Goal: Task Accomplishment & Management: Complete application form

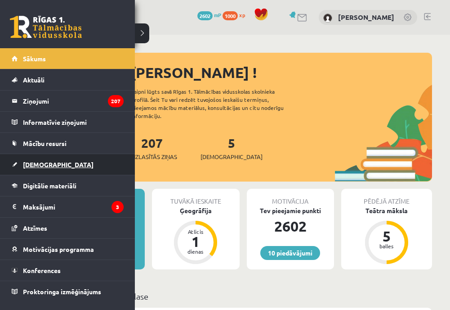
click at [52, 165] on link "[DEMOGRAPHIC_DATA]" at bounding box center [68, 164] width 112 height 21
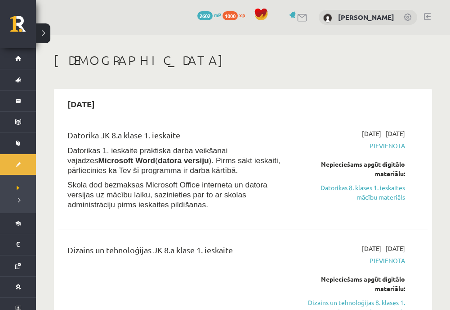
scroll to position [45, 0]
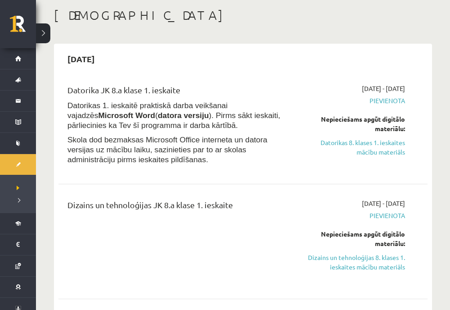
click at [355, 145] on link "Datorikas 8. klases 1. ieskaites mācību materiāls" at bounding box center [353, 147] width 103 height 19
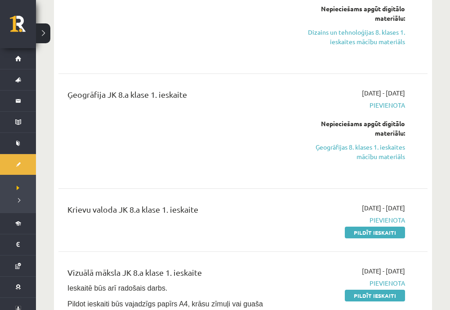
scroll to position [90, 0]
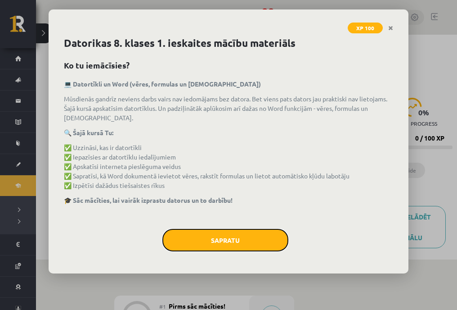
click at [200, 238] on button "Sapratu" at bounding box center [225, 240] width 126 height 22
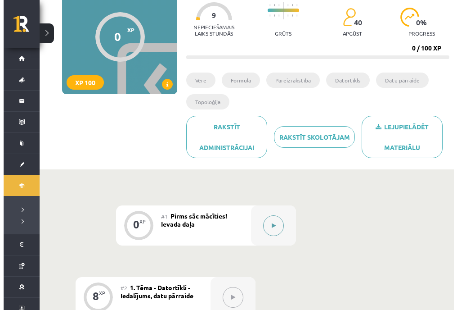
scroll to position [135, 0]
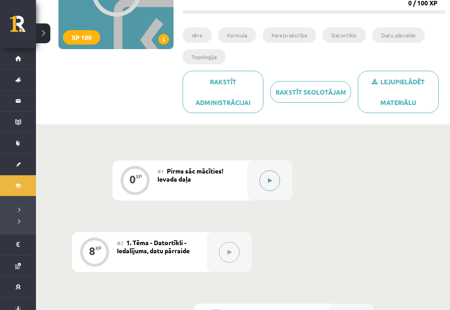
click at [265, 174] on button at bounding box center [270, 180] width 21 height 21
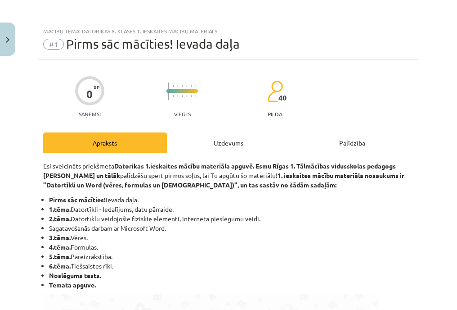
click at [199, 149] on div "Uzdevums" at bounding box center [229, 142] width 124 height 20
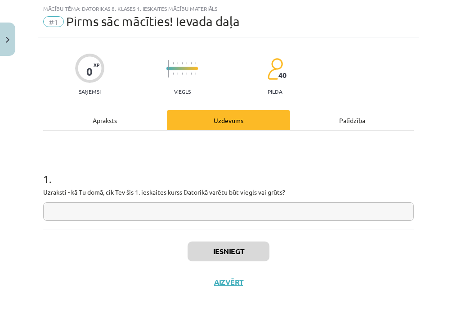
click at [89, 211] on input "text" at bounding box center [228, 211] width 371 height 18
type input "*"
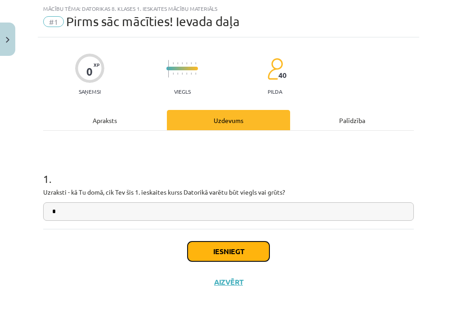
click at [243, 249] on button "Iesniegt" at bounding box center [229, 251] width 82 height 20
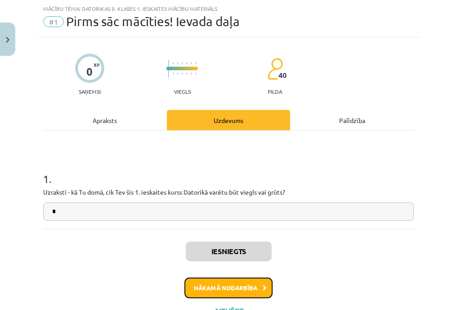
click at [228, 283] on button "Nākamā nodarbība" at bounding box center [228, 287] width 88 height 21
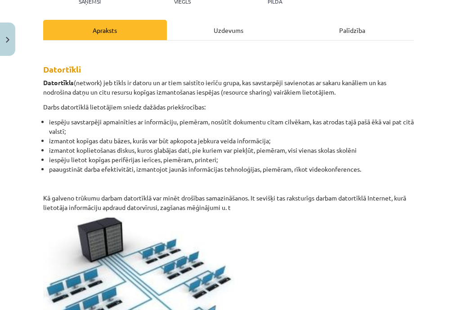
click at [215, 31] on div "Uzdevums" at bounding box center [229, 30] width 124 height 20
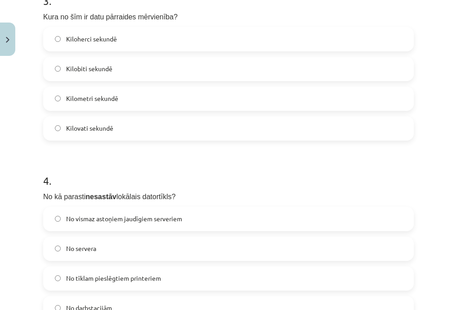
scroll to position [674, 0]
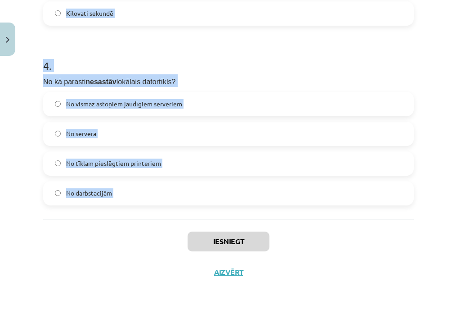
drag, startPoint x: 35, startPoint y: 170, endPoint x: 148, endPoint y: 219, distance: 124.0
click at [148, 219] on div "Mācību tēma: Datorikas 8. klases 1. ieskaites mācību materiāls #2 1. Tēma - Dat…" at bounding box center [228, 155] width 457 height 310
copy form "1 . Kā sauc datnes pārsūtīšanu no servera uz klienta datoru? Lejupielāde Promie…"
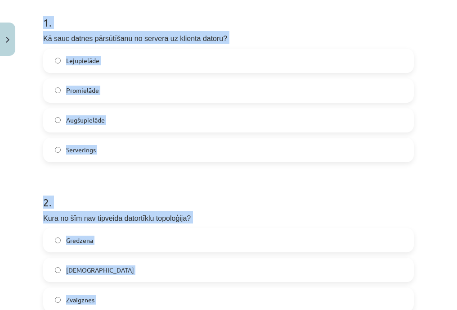
scroll to position [0, 0]
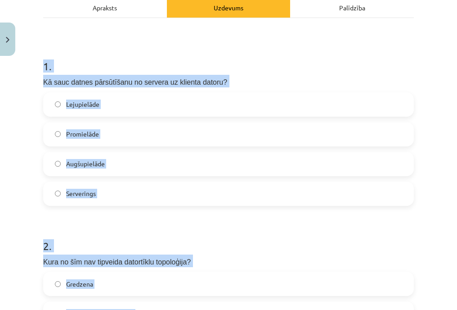
click at [22, 163] on div "Mācību tēma: Datorikas 8. klases 1. ieskaites mācību materiāls #2 1. Tēma - Dat…" at bounding box center [228, 155] width 457 height 310
click at [100, 103] on label "Lejupielāde" at bounding box center [228, 104] width 369 height 22
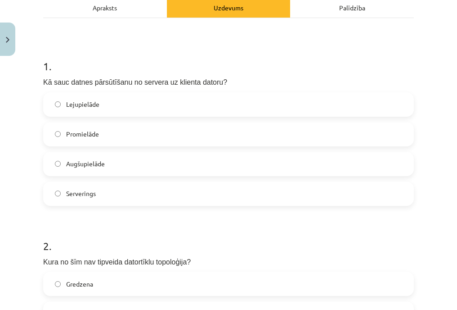
scroll to position [270, 0]
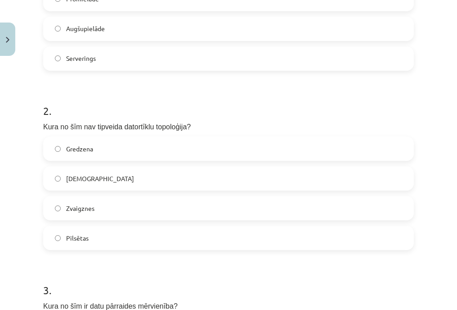
click at [88, 239] on span "Pilsētas" at bounding box center [77, 237] width 22 height 9
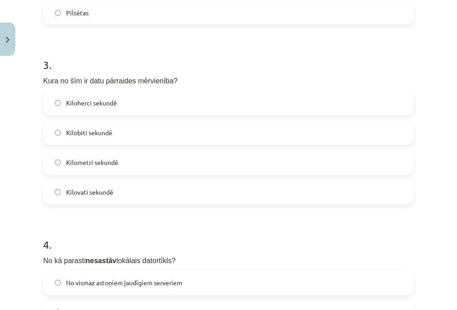
click at [95, 131] on span "Kilobiti sekundē" at bounding box center [89, 132] width 46 height 9
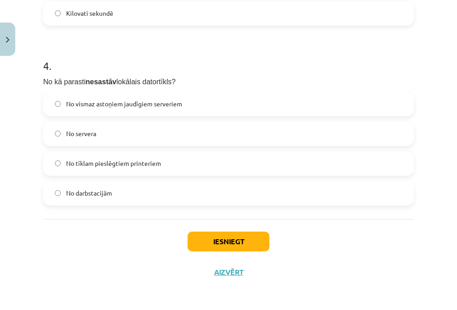
click at [130, 102] on span "No vismaz astoņiem jaudīgiem serveriem" at bounding box center [124, 103] width 116 height 9
click at [243, 231] on button "Iesniegt" at bounding box center [229, 241] width 82 height 20
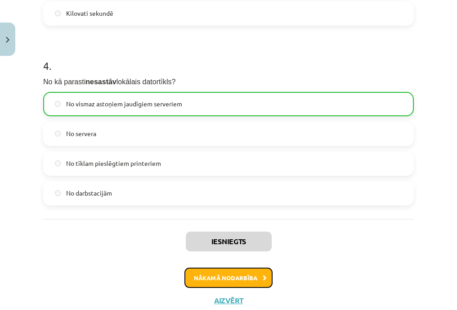
click at [219, 269] on button "Nākamā nodarbība" at bounding box center [228, 277] width 88 height 21
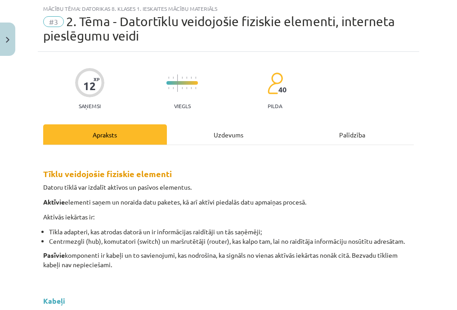
click at [231, 137] on div "Uzdevums" at bounding box center [229, 134] width 124 height 20
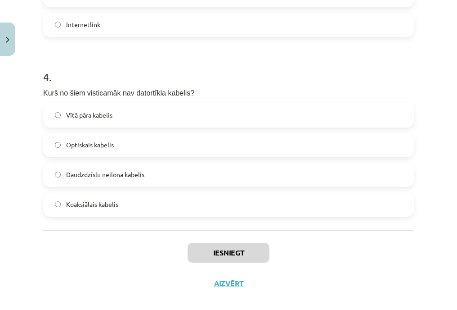
scroll to position [688, 0]
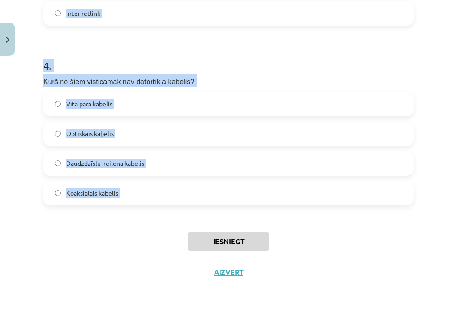
drag, startPoint x: 31, startPoint y: 100, endPoint x: 130, endPoint y: 221, distance: 156.0
click at [130, 221] on div "Mācību tēma: Datorikas 8. klases 1. ieskaites mācību materiāls #3 2. Tēma - Dat…" at bounding box center [228, 155] width 457 height 310
copy form "1 . Lai pieslēgtu datoru vai datortīklu pie interneta, visbiežāk tiek lietots… …"
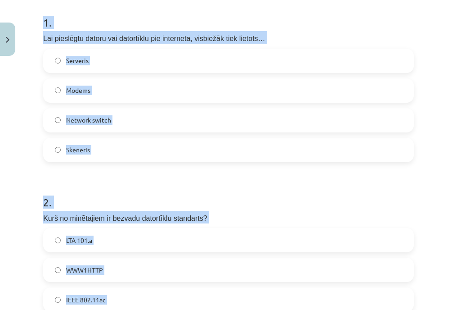
click at [90, 85] on label "Modems" at bounding box center [228, 90] width 369 height 22
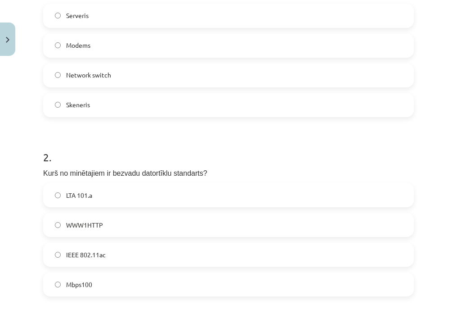
scroll to position [328, 0]
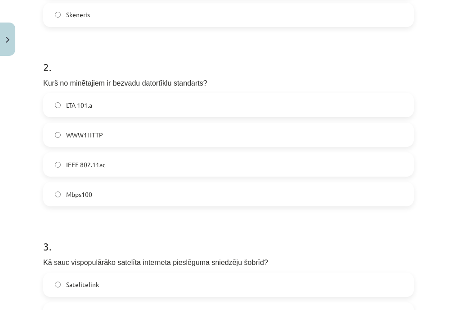
click at [112, 164] on label "IEEE 802.11ac" at bounding box center [228, 164] width 369 height 22
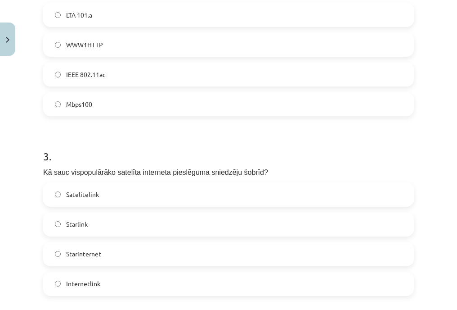
scroll to position [463, 0]
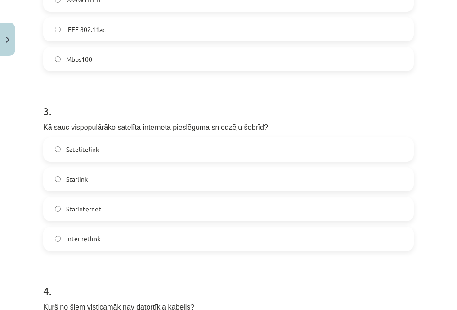
click at [102, 174] on label "Starlink" at bounding box center [228, 179] width 369 height 22
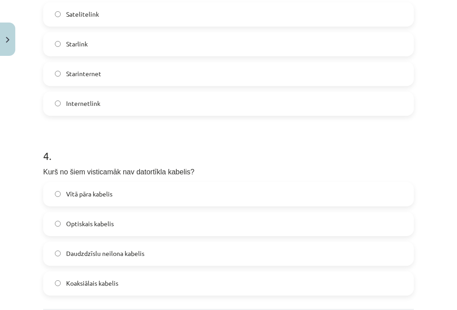
scroll to position [643, 0]
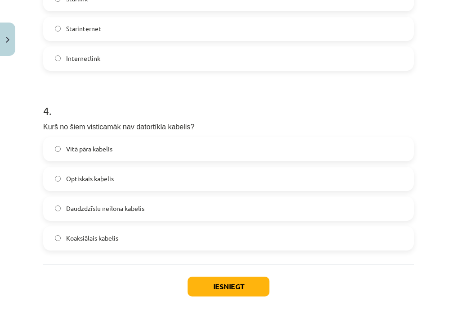
click at [117, 203] on span "Daudzdzīslu neilona kabelis" at bounding box center [105, 207] width 78 height 9
click at [244, 295] on button "Iesniegt" at bounding box center [229, 286] width 82 height 20
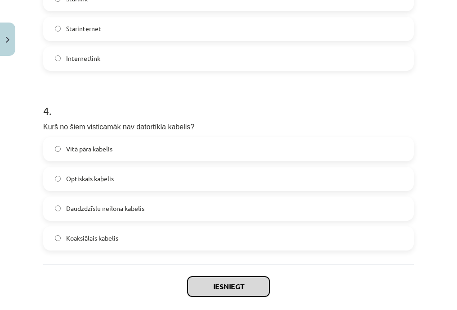
scroll to position [688, 0]
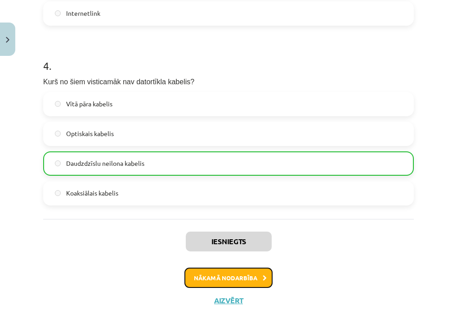
click at [221, 271] on button "Nākamā nodarbība" at bounding box center [228, 277] width 88 height 21
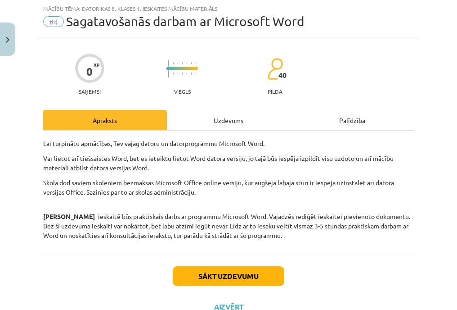
drag, startPoint x: 215, startPoint y: 117, endPoint x: 203, endPoint y: 123, distance: 12.9
click at [215, 118] on div "Uzdevums" at bounding box center [229, 120] width 124 height 20
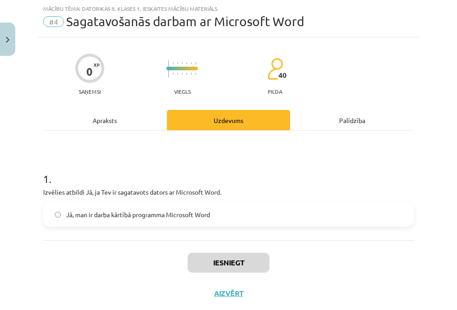
scroll to position [44, 0]
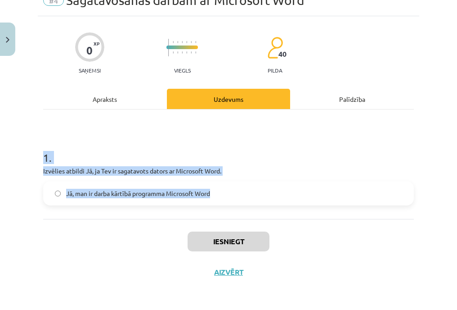
drag, startPoint x: 44, startPoint y: 153, endPoint x: 277, endPoint y: 218, distance: 242.6
click at [277, 218] on div "0 XP Saņemsi Viegls 40 pilda Apraksts Uzdevums Palīdzība 1 . Izvēlies atbildi J…" at bounding box center [229, 151] width 382 height 271
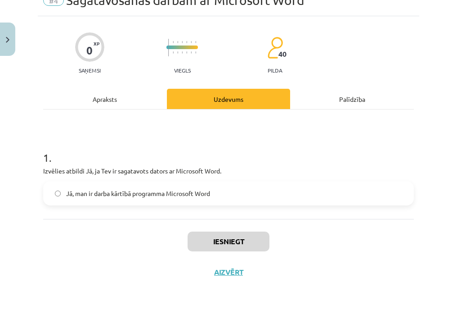
drag, startPoint x: 277, startPoint y: 218, endPoint x: 68, endPoint y: 242, distance: 210.1
click at [68, 242] on div "Iesniegt Aizvērt" at bounding box center [228, 250] width 371 height 63
click at [118, 199] on label "Jā, man ir darba kārtībā programma Microsoft Word" at bounding box center [228, 193] width 369 height 22
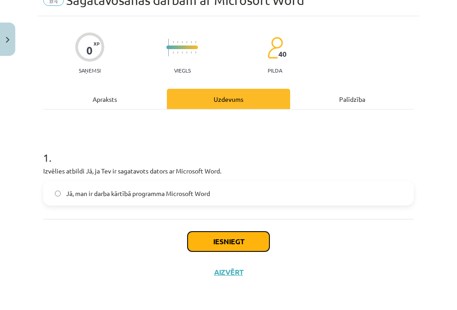
click at [234, 243] on button "Iesniegt" at bounding box center [229, 241] width 82 height 20
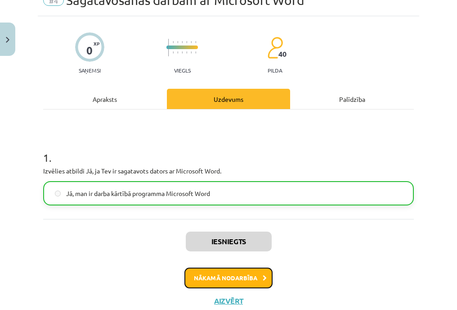
click at [206, 275] on button "Nākamā nodarbība" at bounding box center [228, 277] width 88 height 21
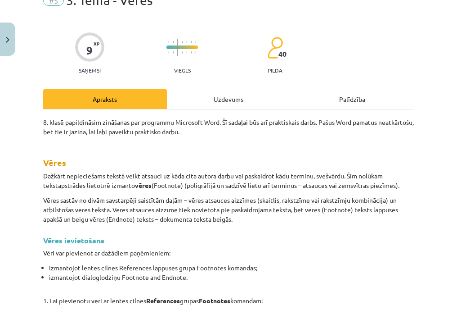
scroll to position [22, 0]
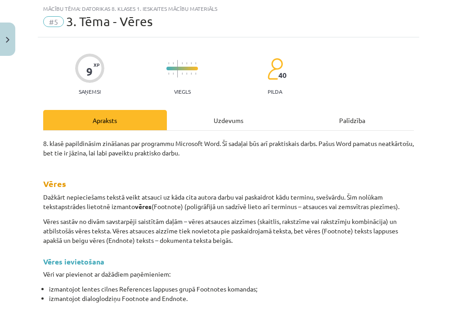
click at [209, 122] on div "Uzdevums" at bounding box center [229, 120] width 124 height 20
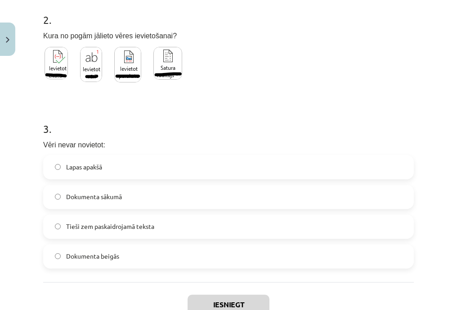
scroll to position [424, 0]
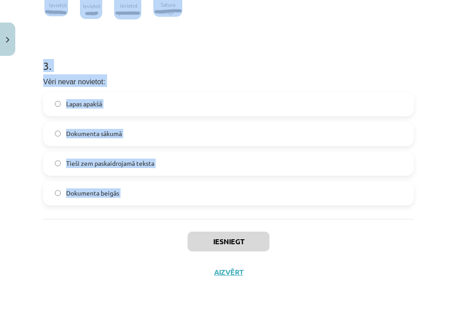
drag, startPoint x: 45, startPoint y: 139, endPoint x: 138, endPoint y: 227, distance: 127.3
click at [138, 227] on div "Mācību tēma: Datorikas 8. klases 1. ieskaites mācību materiāls #5 3. Tēma - Vēr…" at bounding box center [228, 155] width 457 height 310
copy form "1 . Vēre sastāv no: Atsauces aizzīmēm Formulām Atsauces aizzīmes un atbilstošā …"
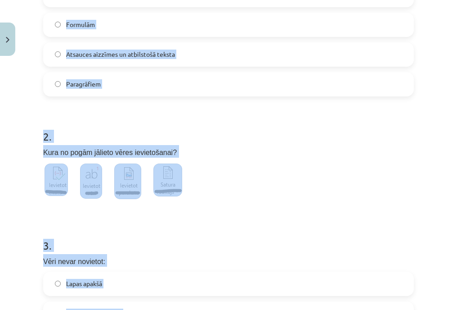
scroll to position [0, 0]
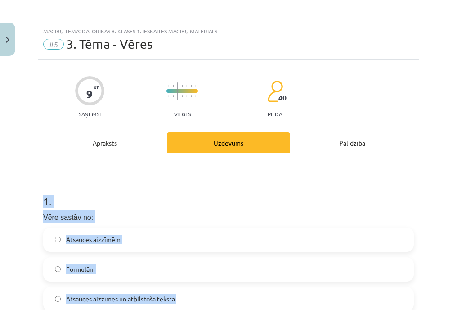
click at [0, 175] on html "0 Dāvanas 2602 mP 1000 xp Gabriels Rimeiks Sākums Aktuāli Kā mācīties eSKOLĀ Ko…" at bounding box center [228, 20] width 457 height 310
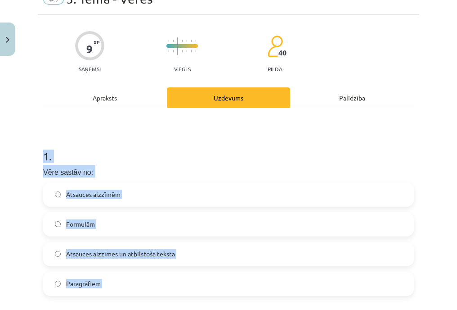
click at [21, 185] on div "Mācību tēma: Datorikas 8. klases 1. ieskaites mācību materiāls #5 3. Tēma - Vēr…" at bounding box center [228, 155] width 457 height 310
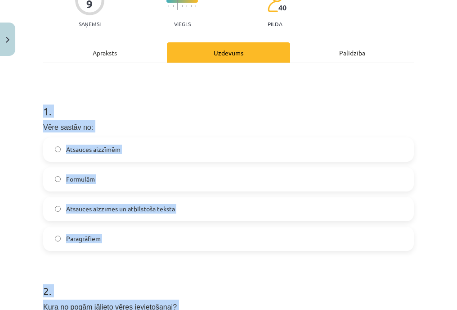
scroll to position [225, 0]
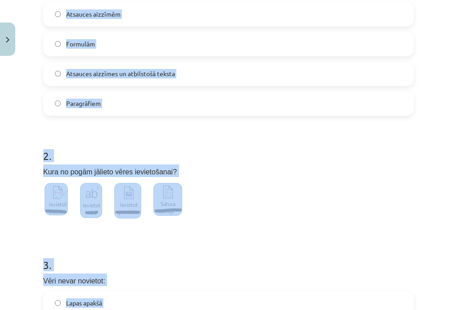
click at [105, 80] on label "Atsauces aizzīmes un atbilstošā teksta" at bounding box center [228, 74] width 369 height 22
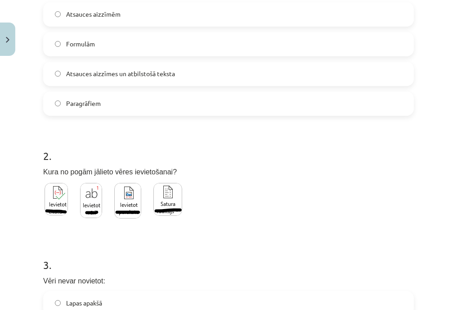
scroll to position [270, 0]
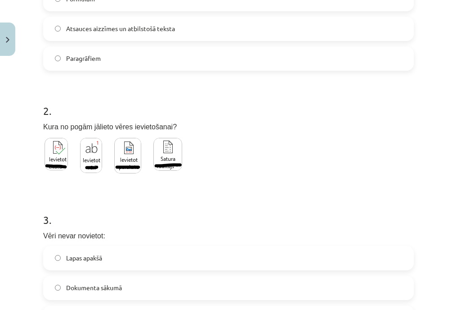
click at [11, 124] on div "Mācību tēma: Datorikas 8. klases 1. ieskaites mācību materiāls #5 3. Tēma - Vēr…" at bounding box center [228, 155] width 457 height 310
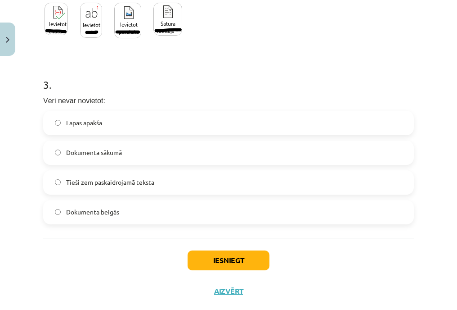
scroll to position [360, 0]
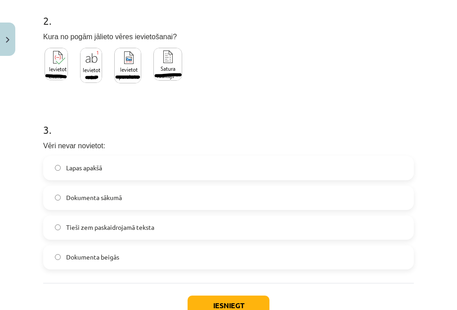
drag, startPoint x: 111, startPoint y: 62, endPoint x: 128, endPoint y: 84, distance: 27.9
click at [128, 84] on div at bounding box center [113, 67] width 140 height 43
click at [148, 59] on div at bounding box center [113, 67] width 140 height 43
click at [172, 60] on img at bounding box center [167, 64] width 29 height 33
click at [135, 64] on img at bounding box center [127, 66] width 27 height 36
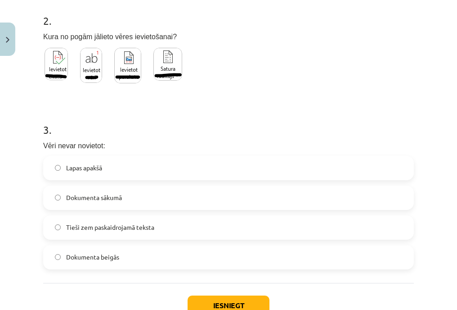
click at [86, 64] on img at bounding box center [91, 65] width 22 height 35
drag, startPoint x: 74, startPoint y: 99, endPoint x: 62, endPoint y: 118, distance: 22.1
click at [62, 118] on form "1 . Vēre sastāv no: Atsauces aizzīmēm Formulām Atsauces aizzīmes un atbilstošā …" at bounding box center [228, 44] width 371 height 450
drag, startPoint x: 51, startPoint y: 103, endPoint x: 63, endPoint y: 72, distance: 32.2
click at [56, 91] on form "1 . Vēre sastāv no: Atsauces aizzīmēm Formulām Atsauces aizzīmes un atbilstošā …" at bounding box center [228, 44] width 371 height 450
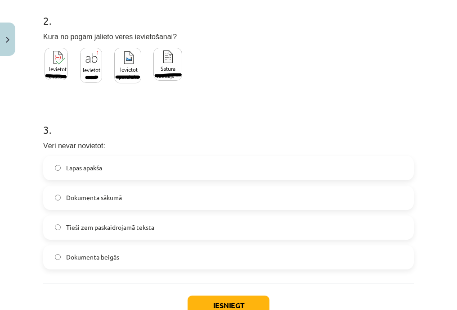
click at [64, 67] on img at bounding box center [56, 64] width 23 height 32
click at [71, 101] on form "1 . Vēre sastāv no: Atsauces aizzīmēm Formulām Atsauces aizzīmes un atbilstošā …" at bounding box center [228, 44] width 371 height 450
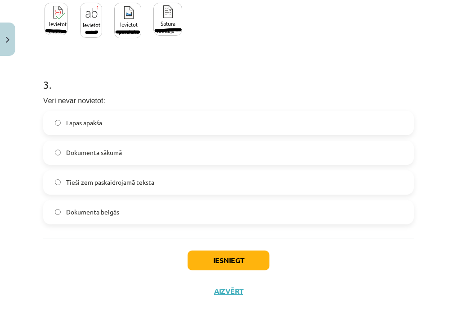
scroll to position [315, 0]
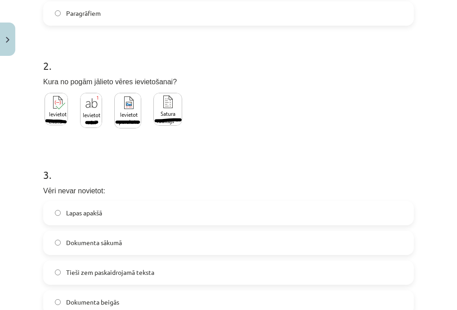
click at [93, 115] on img at bounding box center [91, 110] width 22 height 35
click at [166, 111] on img at bounding box center [167, 109] width 29 height 33
click at [113, 118] on label at bounding box center [128, 110] width 30 height 38
click at [80, 114] on label at bounding box center [91, 110] width 25 height 38
drag, startPoint x: 75, startPoint y: 114, endPoint x: 62, endPoint y: 114, distance: 13.1
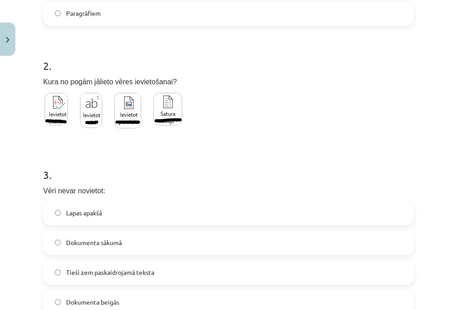
click at [75, 114] on div at bounding box center [113, 112] width 140 height 43
click at [62, 114] on img at bounding box center [56, 109] width 23 height 32
click at [89, 114] on img at bounding box center [91, 110] width 22 height 35
click at [129, 112] on img at bounding box center [127, 111] width 27 height 36
click at [108, 112] on div at bounding box center [113, 112] width 140 height 43
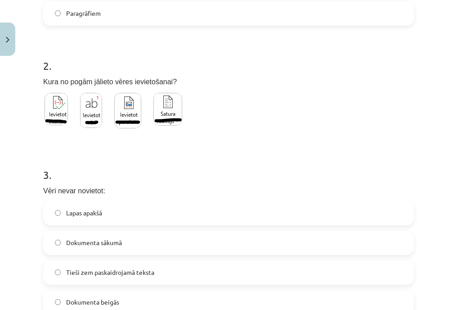
drag, startPoint x: 108, startPoint y: 112, endPoint x: 72, endPoint y: 110, distance: 35.6
click at [72, 110] on div at bounding box center [113, 112] width 140 height 43
drag, startPoint x: 72, startPoint y: 110, endPoint x: 50, endPoint y: 110, distance: 22.1
click at [47, 110] on img at bounding box center [56, 109] width 23 height 32
click at [84, 112] on img at bounding box center [91, 110] width 22 height 35
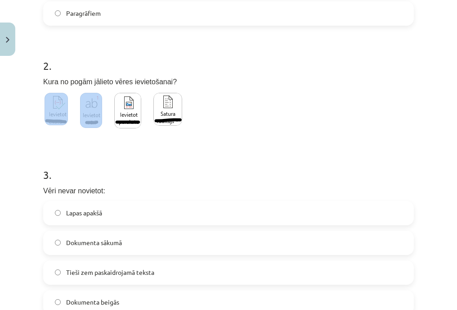
click at [120, 109] on img at bounding box center [127, 111] width 27 height 36
click at [94, 116] on img at bounding box center [91, 110] width 22 height 35
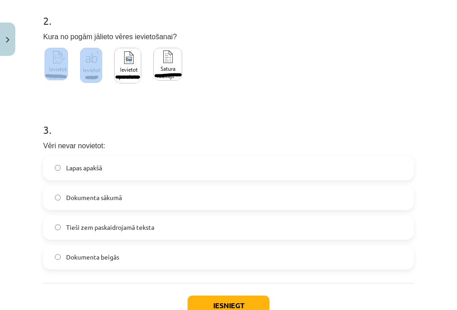
scroll to position [405, 0]
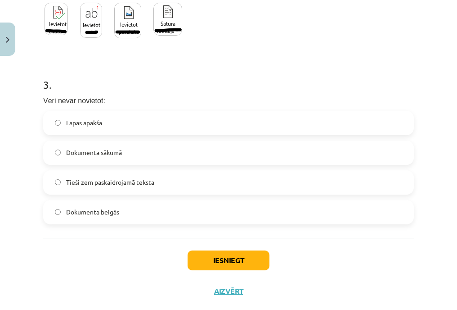
click at [99, 117] on label "Lapas apakšā" at bounding box center [228, 123] width 369 height 22
click at [119, 155] on span "Dokumenta sākumā" at bounding box center [94, 152] width 56 height 9
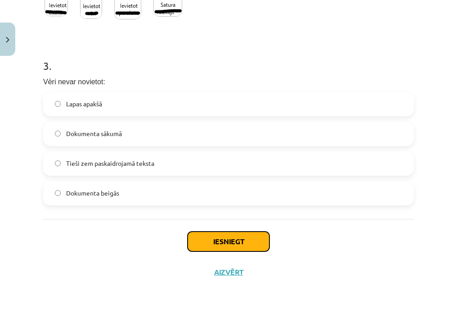
drag, startPoint x: 244, startPoint y: 240, endPoint x: 242, endPoint y: 246, distance: 5.7
click at [243, 243] on button "Iesniegt" at bounding box center [229, 241] width 82 height 20
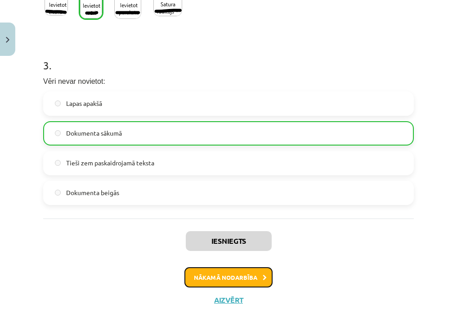
click at [225, 274] on button "Nākamā nodarbība" at bounding box center [228, 277] width 88 height 21
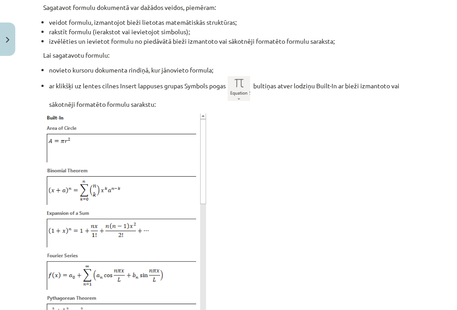
scroll to position [22, 0]
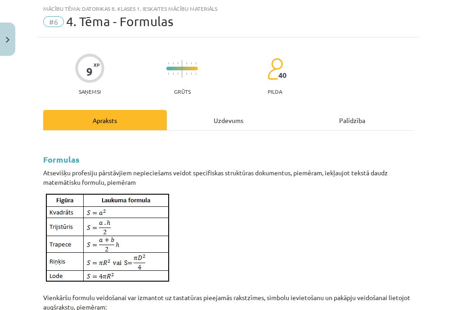
click at [191, 120] on div "Uzdevums" at bounding box center [229, 120] width 124 height 20
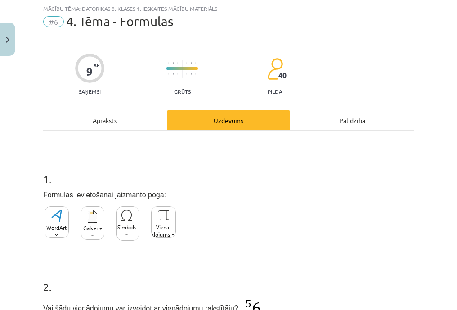
scroll to position [112, 0]
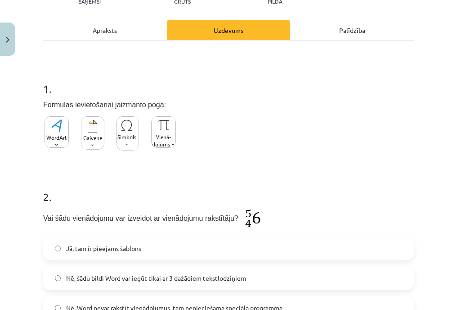
drag, startPoint x: 28, startPoint y: 90, endPoint x: 36, endPoint y: 90, distance: 7.2
click at [30, 90] on div "Mācību tēma: Datorikas 8. klases 1. ieskaites mācību materiāls #6 4. Tēma - For…" at bounding box center [228, 155] width 457 height 310
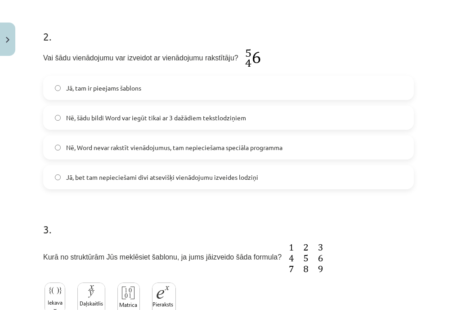
scroll to position [387, 0]
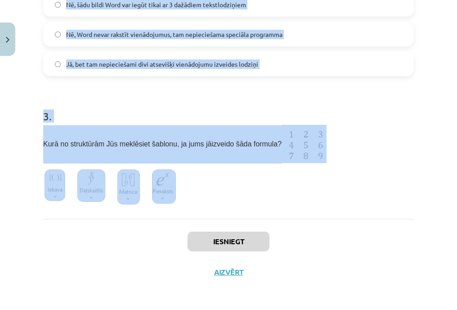
drag, startPoint x: 68, startPoint y: 110, endPoint x: 170, endPoint y: 207, distance: 140.3
click at [170, 207] on div "Mācību tēma: Datorikas 8. klases 1. ieskaites mācību materiāls #6 4. Tēma - For…" at bounding box center [228, 155] width 457 height 310
copy form "1 . Formulas ievietošanai jāizmanto poga: 2 . Vai šādu vienādojumu var izveidot…"
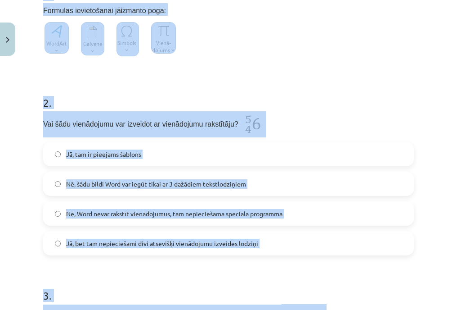
scroll to position [0, 0]
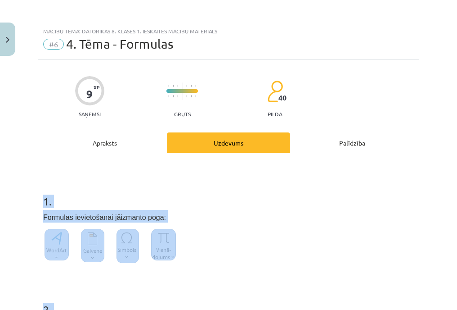
click at [0, 175] on html "0 Dāvanas 2602 mP 1000 xp Gabriels Rimeiks Sākums Aktuāli Kā mācīties eSKOLĀ Ko…" at bounding box center [228, 20] width 457 height 310
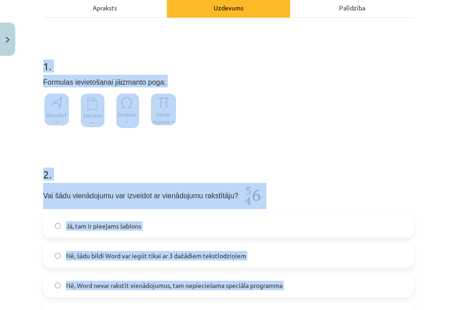
click at [0, 175] on html "0 Dāvanas 2602 mP 1000 xp Gabriels Rimeiks Sākums Aktuāli Kā mācīties eSKOLĀ Ko…" at bounding box center [228, 20] width 457 height 310
click at [14, 177] on div "Mācību tēma: Datorikas 8. klases 1. ieskaites mācību materiāls #6 4. Tēma - For…" at bounding box center [228, 155] width 457 height 310
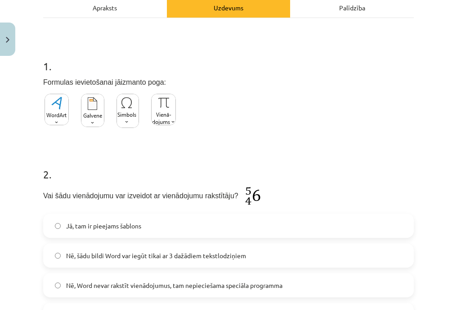
scroll to position [225, 0]
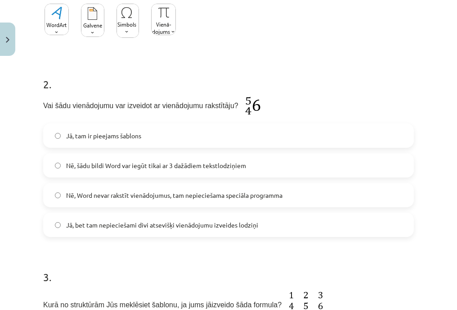
click at [101, 133] on span "Jā, tam ir pieejams šablons" at bounding box center [103, 135] width 75 height 9
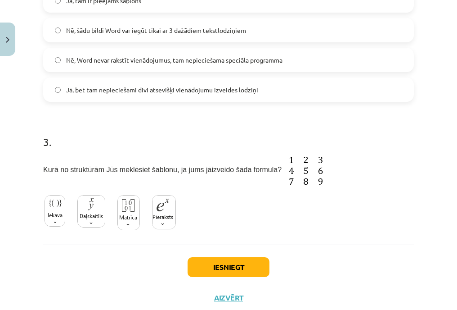
scroll to position [387, 0]
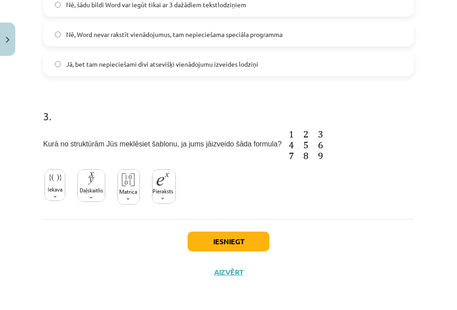
click at [99, 194] on img at bounding box center [91, 185] width 28 height 32
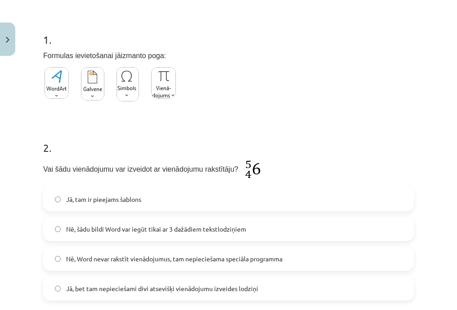
scroll to position [72, 0]
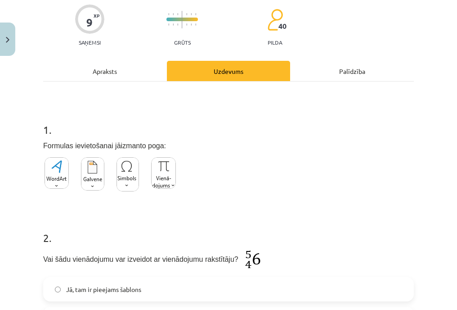
click at [170, 183] on img at bounding box center [163, 172] width 25 height 31
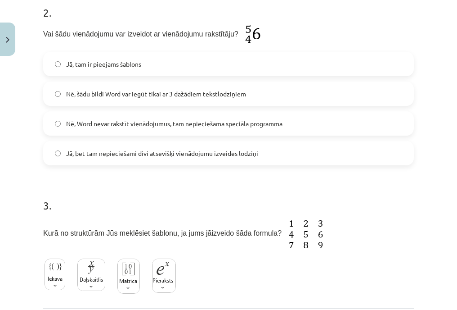
scroll to position [387, 0]
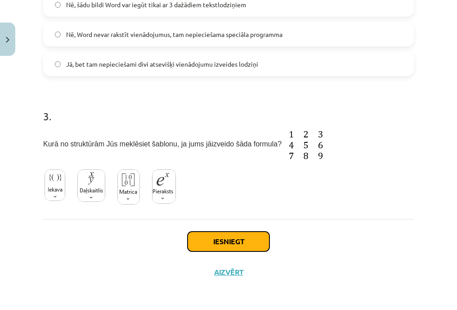
click at [206, 237] on button "Iesniegt" at bounding box center [229, 241] width 82 height 20
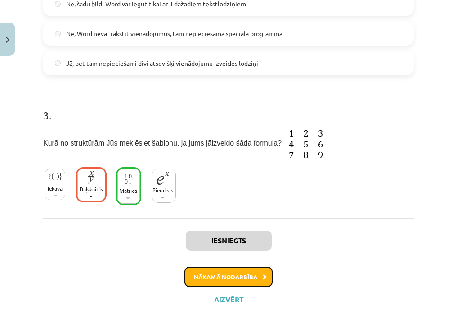
click at [226, 269] on button "Nākamā nodarbība" at bounding box center [228, 276] width 88 height 21
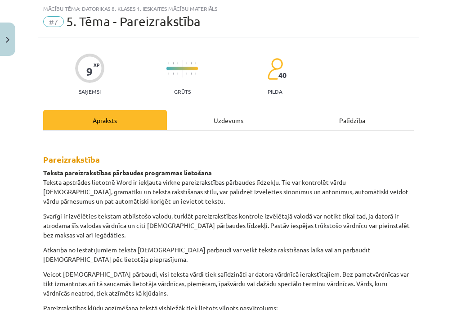
click at [200, 116] on div "Uzdevums" at bounding box center [229, 120] width 124 height 20
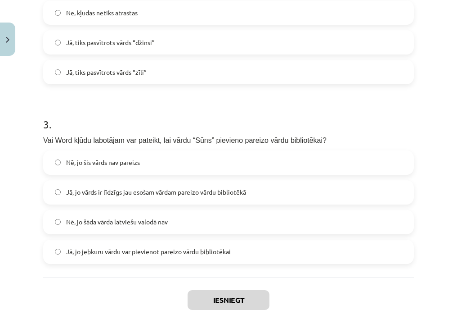
scroll to position [410, 0]
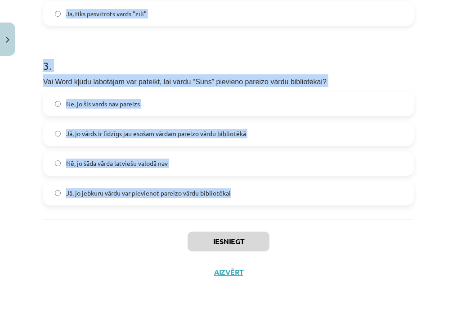
drag, startPoint x: 49, startPoint y: 87, endPoint x: 270, endPoint y: 209, distance: 252.2
copy form "1 . Kurš no norādītajiem būs kļūdas pasvītrojums Word? 2 . “Jānim bija zīli dži…"
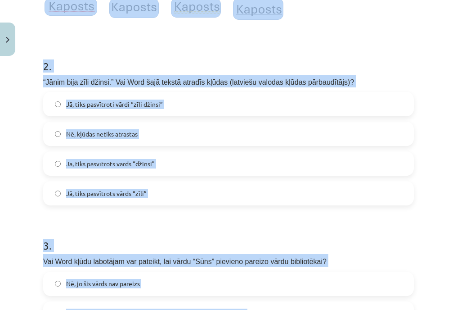
scroll to position [50, 0]
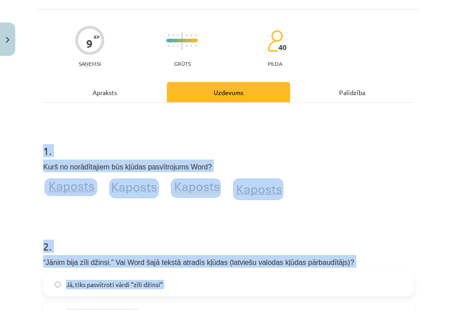
click at [13, 187] on div "Mācību tēma: Datorikas 8. klases 1. ieskaites mācību materiāls #7 5. Tēma - Par…" at bounding box center [228, 155] width 457 height 310
click at [24, 186] on div "Mācību tēma: Datorikas 8. klases 1. ieskaites mācību materiāls #7 5. Tēma - Par…" at bounding box center [228, 155] width 457 height 310
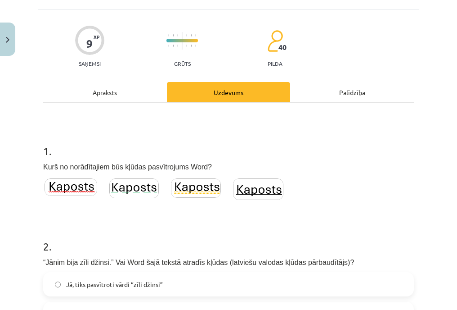
click at [73, 189] on img at bounding box center [71, 187] width 53 height 18
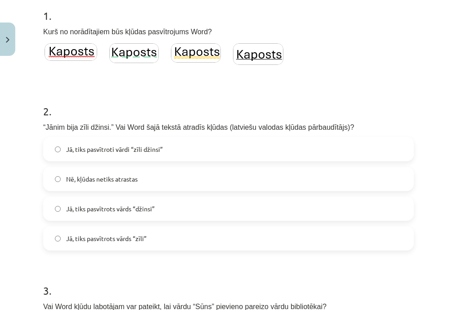
scroll to position [230, 0]
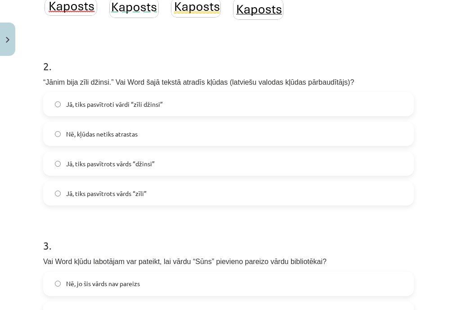
click at [152, 108] on span "Jā, tiks pasvītroti vārdi “zīli džinsi”" at bounding box center [114, 103] width 97 height 9
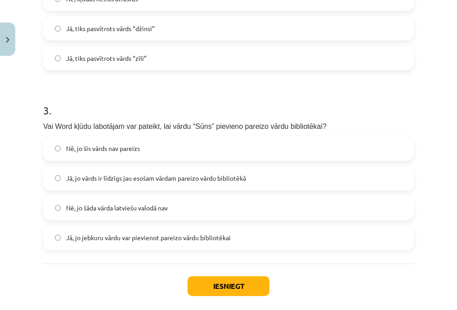
scroll to position [410, 0]
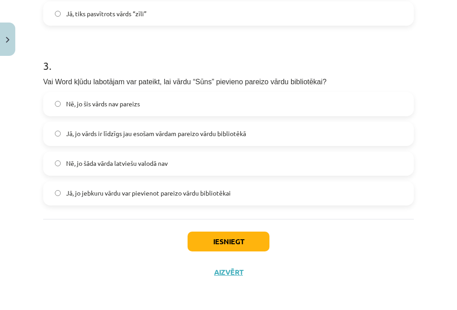
click at [129, 137] on span "Jā, jo vārds ir līdzīgs jau esošam vārdam pareizo vārdu bibliotēkā" at bounding box center [156, 133] width 180 height 9
click at [181, 192] on span "Jā, jo jebkuru vārdu var pievienot pareizo vārdu bibliotēkai" at bounding box center [148, 192] width 165 height 9
click at [221, 242] on button "Iesniegt" at bounding box center [229, 241] width 82 height 20
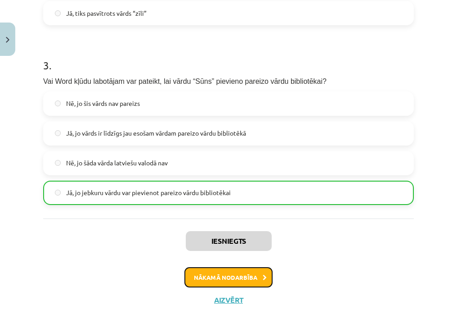
click at [216, 273] on button "Nākamā nodarbība" at bounding box center [228, 277] width 88 height 21
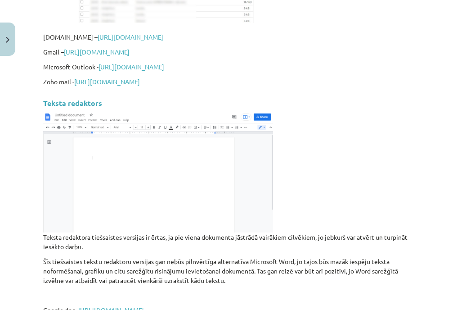
scroll to position [22, 0]
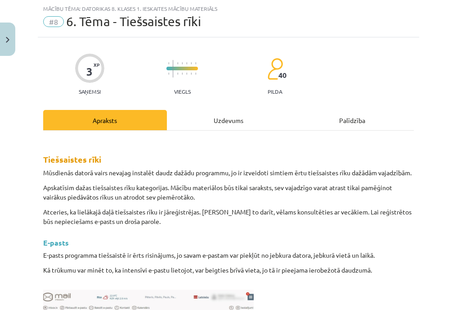
click at [218, 126] on div "Uzdevums" at bounding box center [229, 120] width 124 height 20
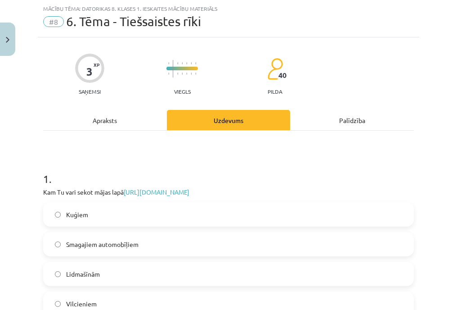
scroll to position [112, 0]
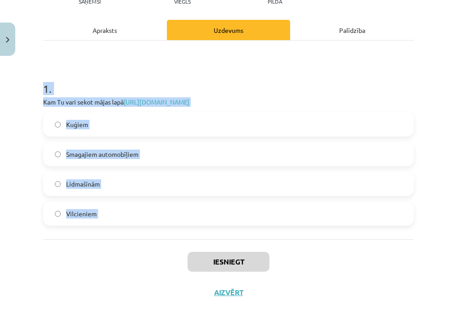
drag, startPoint x: 37, startPoint y: 78, endPoint x: 151, endPoint y: 251, distance: 206.7
click at [151, 251] on div "Mācību tēma: Datorikas 8. klases 1. ieskaites mācību materiāls #8 6. Tēma - Tie…" at bounding box center [228, 155] width 457 height 310
drag, startPoint x: 151, startPoint y: 251, endPoint x: 73, endPoint y: 263, distance: 78.8
click at [72, 263] on div "Iesniegt Aizvērt" at bounding box center [228, 270] width 371 height 63
click at [104, 248] on div "Iesniegt Aizvērt" at bounding box center [228, 270] width 371 height 63
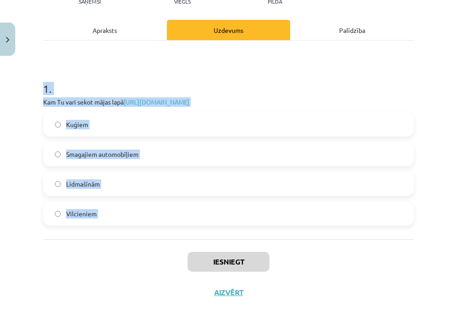
click at [105, 249] on div "Iesniegt Aizvērt" at bounding box center [228, 270] width 371 height 63
drag, startPoint x: 49, startPoint y: 97, endPoint x: 168, endPoint y: 244, distance: 189.7
click at [168, 244] on div "Mācību tēma: Datorikas 8. klases 1. ieskaites mācību materiāls #8 6. Tēma - Tie…" at bounding box center [228, 155] width 457 height 310
copy div "1 . Kam Tu vari sekot mājas lapā https://www.flightradar24.com/56.65,23.73/10 K…"
click at [91, 193] on label "Lidmašīnām" at bounding box center [228, 183] width 369 height 22
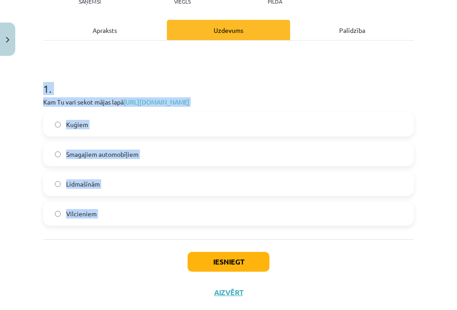
click at [98, 176] on label "Lidmašīnām" at bounding box center [228, 183] width 369 height 22
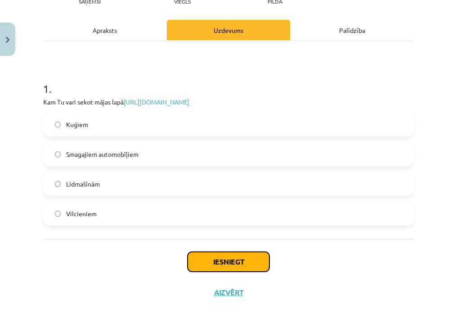
click at [244, 259] on button "Iesniegt" at bounding box center [229, 262] width 82 height 20
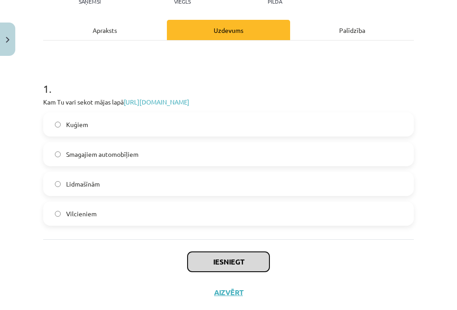
scroll to position [133, 0]
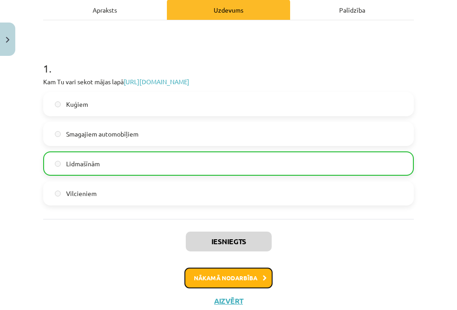
click at [224, 270] on button "Nākamā nodarbība" at bounding box center [228, 277] width 88 height 21
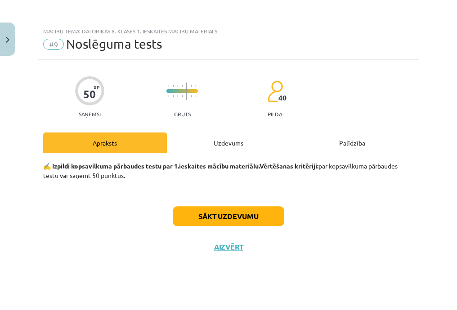
click at [234, 128] on div "50 XP Saņemsi Grūts 40 pilda Apraksts Uzdevums Palīdzība ✍️ Izpildi kopsavilkum…" at bounding box center [229, 173] width 382 height 227
click at [231, 144] on div "Uzdevums" at bounding box center [229, 142] width 124 height 20
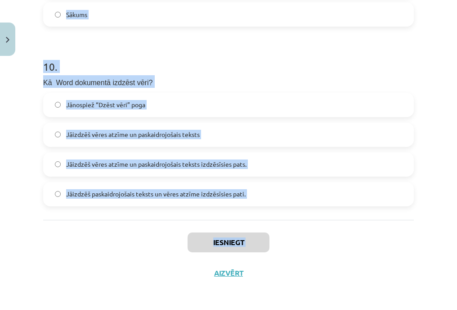
scroll to position [1719, 0]
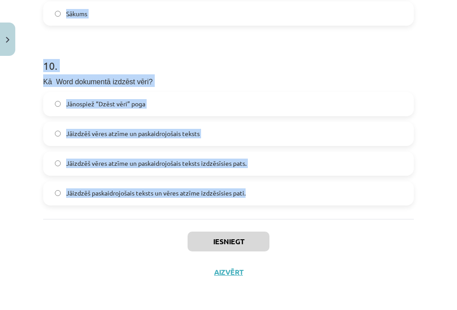
drag, startPoint x: 36, startPoint y: 48, endPoint x: 275, endPoint y: 202, distance: 285.1
click at [275, 202] on div "Mācību tēma: Datorikas 8. klases 1. ieskaites mācību materiāls #9 Noslēguma tes…" at bounding box center [228, 155] width 457 height 310
copy form "1 . Kā strādā Word kļūdu labotājs latviešu valodā? Dažas kļūdas tiks automātisk…"
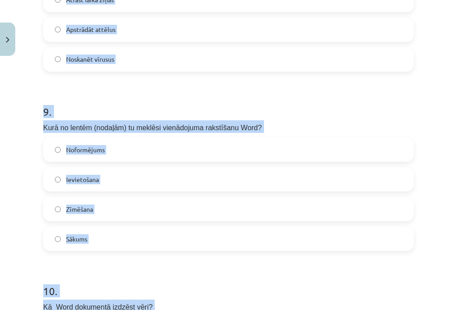
scroll to position [116, 0]
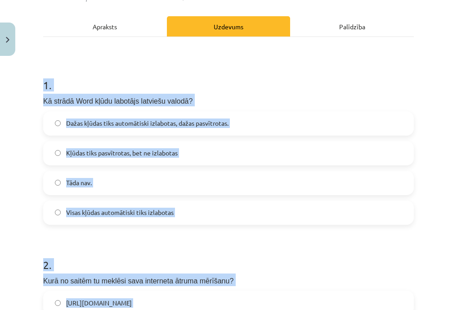
click at [20, 162] on div "Mācību tēma: Datorikas 8. klases 1. ieskaites mācību materiāls #9 Noslēguma tes…" at bounding box center [228, 155] width 457 height 310
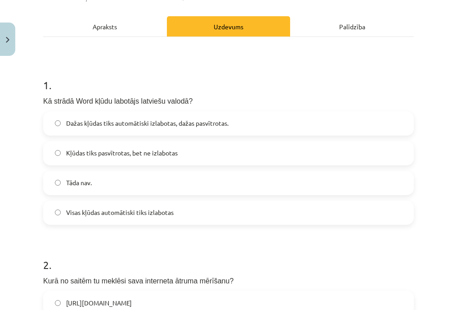
click at [114, 121] on span "Dažas kļūdas tiks automātiski izlabotas, dažas pasvītrotas." at bounding box center [147, 122] width 162 height 9
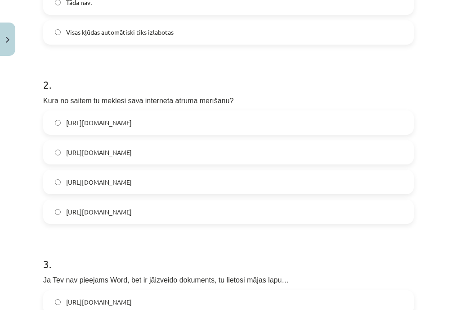
click at [124, 214] on span "https://www.speedtest.net/" at bounding box center [99, 211] width 66 height 9
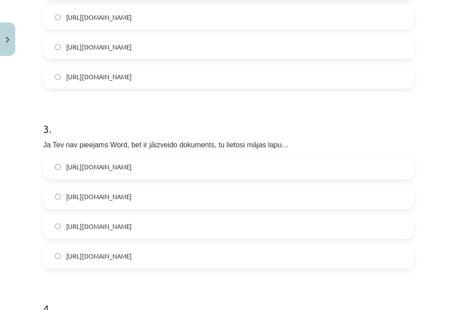
click at [132, 230] on span "https://www.google.com/docs/about/" at bounding box center [99, 225] width 66 height 9
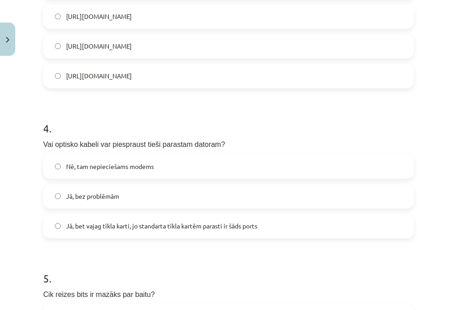
click at [104, 169] on span "Nē, tam nepieciešams modems" at bounding box center [110, 166] width 88 height 9
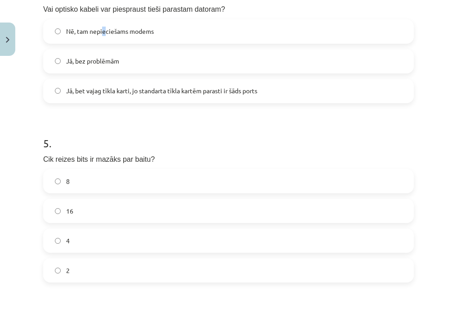
click at [105, 31] on span "Nē, tam nepieciešams modems" at bounding box center [110, 31] width 88 height 9
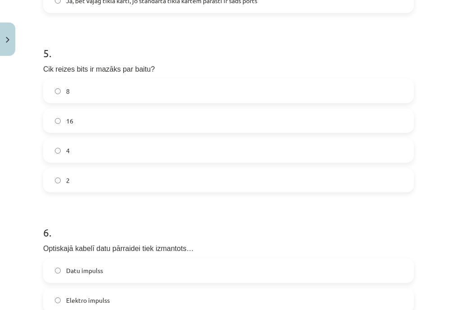
click at [81, 91] on label "8" at bounding box center [228, 91] width 369 height 22
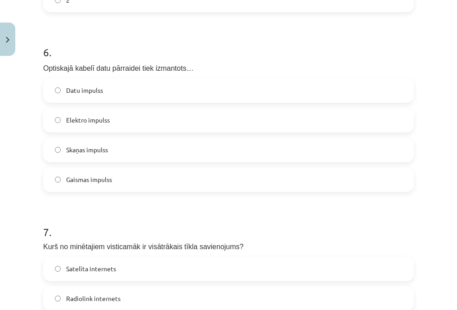
click at [98, 174] on label "Gaismas impulss" at bounding box center [228, 179] width 369 height 22
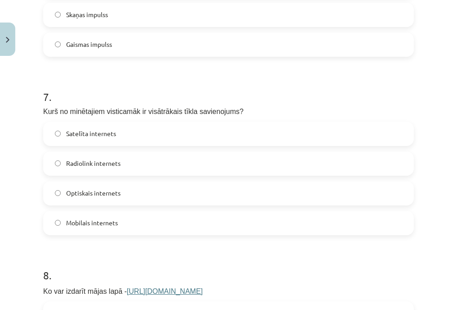
click at [103, 193] on span "Optiskais internets" at bounding box center [93, 192] width 54 height 9
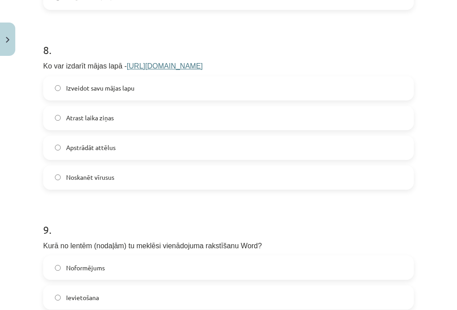
click at [113, 85] on span "Izveidot savu mājas lapu" at bounding box center [100, 87] width 68 height 9
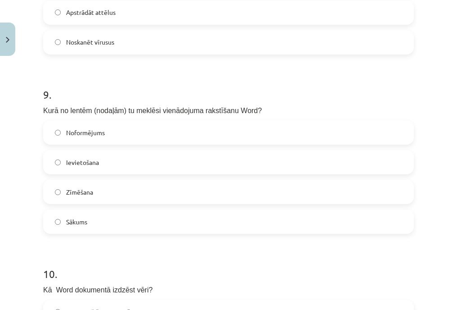
click at [108, 164] on label "Ievietošana" at bounding box center [228, 162] width 369 height 22
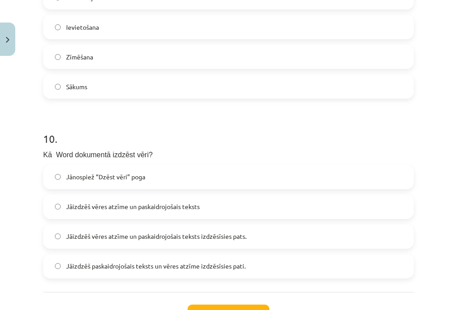
scroll to position [1691, 0]
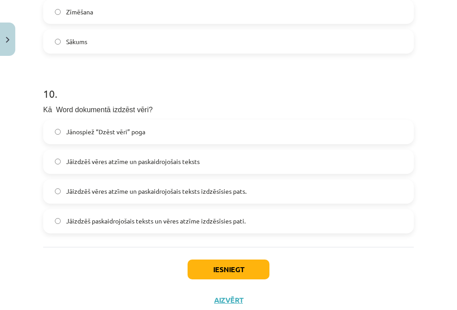
click at [135, 187] on span "Jāizdzēš vēres atzīme un paskaidrojošais teksts izdzēsīsies pats." at bounding box center [156, 190] width 180 height 9
click at [212, 264] on button "Iesniegt" at bounding box center [229, 269] width 82 height 20
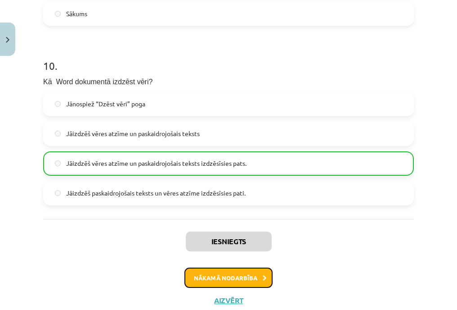
click at [223, 273] on button "Nākamā nodarbība" at bounding box center [228, 277] width 88 height 21
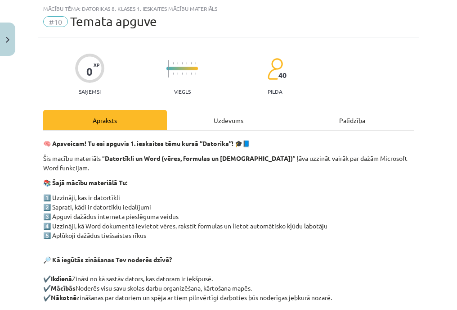
click at [211, 115] on div "Uzdevums" at bounding box center [229, 120] width 124 height 20
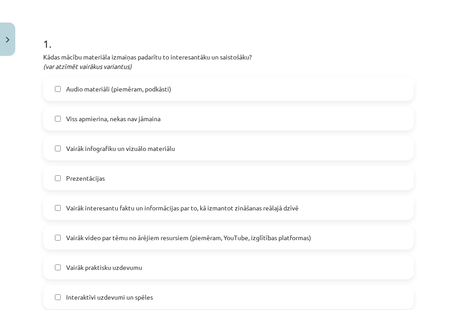
click at [92, 167] on label "Prezentācijas" at bounding box center [228, 177] width 369 height 22
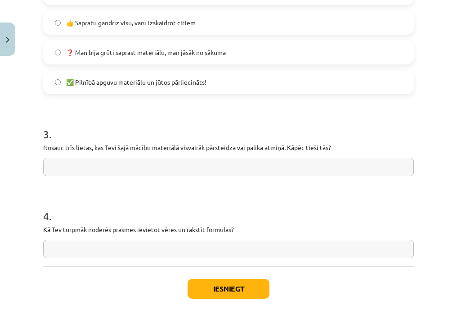
scroll to position [745, 0]
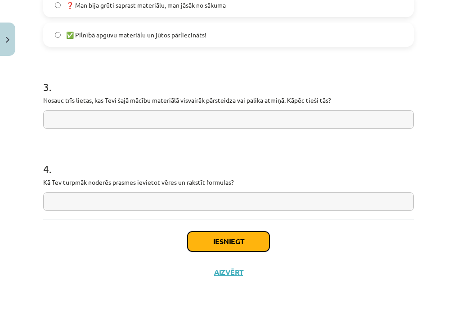
click at [226, 238] on button "Iesniegt" at bounding box center [229, 241] width 82 height 20
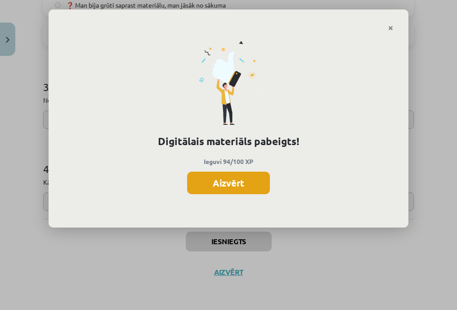
click at [238, 189] on button "Aizvērt" at bounding box center [228, 182] width 83 height 22
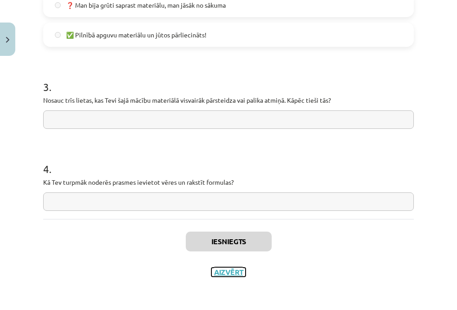
click at [226, 275] on button "Aizvērt" at bounding box center [228, 271] width 34 height 9
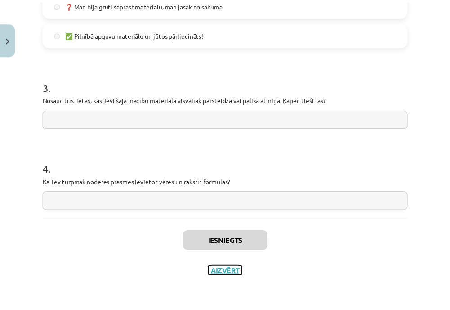
scroll to position [0, 0]
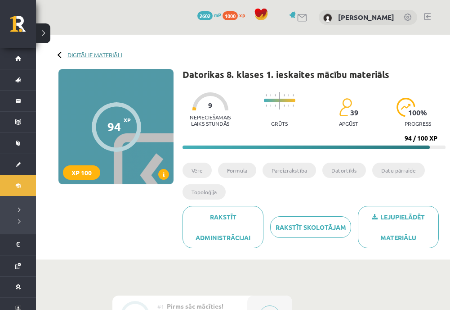
drag, startPoint x: 66, startPoint y: 56, endPoint x: 73, endPoint y: 54, distance: 7.4
click at [67, 56] on div "Digitālie materiāli" at bounding box center [90, 54] width 64 height 7
drag, startPoint x: 73, startPoint y: 54, endPoint x: 70, endPoint y: 68, distance: 14.3
click at [73, 54] on link "Digitālie materiāli" at bounding box center [94, 54] width 55 height 7
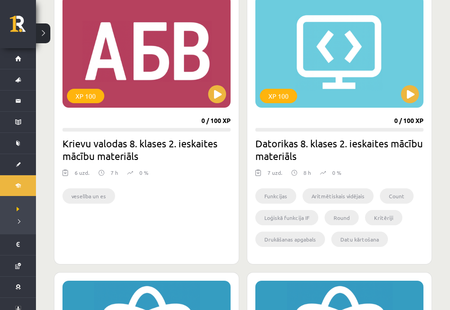
scroll to position [135, 0]
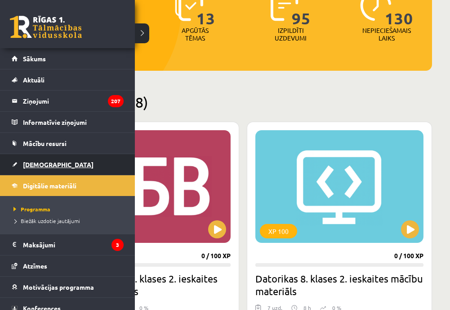
click at [52, 160] on link "[DEMOGRAPHIC_DATA]" at bounding box center [68, 164] width 112 height 21
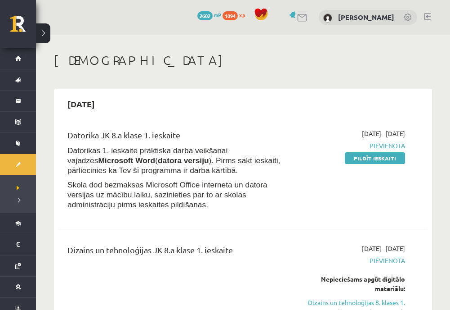
scroll to position [225, 0]
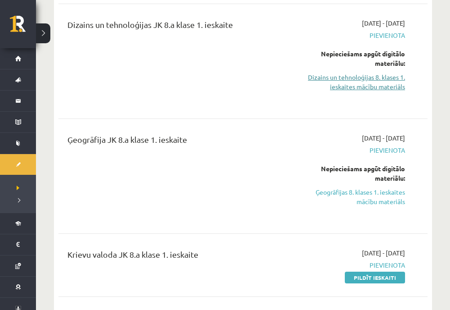
click at [372, 83] on link "Dizains un tehnoloģijas 8. klases 1. ieskaites mācību materiāls" at bounding box center [353, 81] width 103 height 19
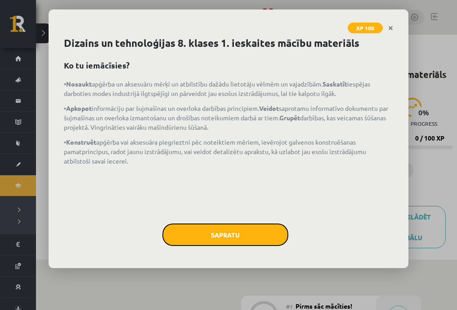
drag, startPoint x: 229, startPoint y: 225, endPoint x: 233, endPoint y: 218, distance: 8.5
click at [229, 226] on button "Sapratu" at bounding box center [225, 234] width 126 height 22
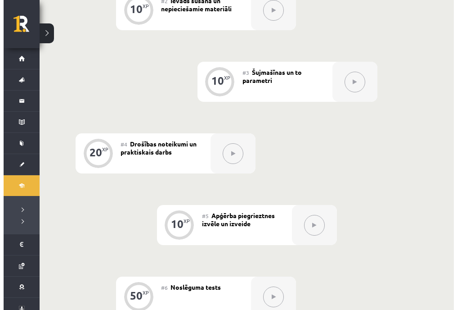
scroll to position [207, 0]
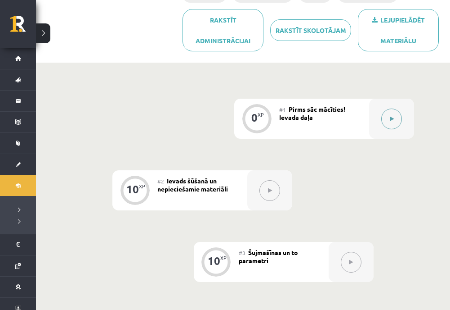
click at [392, 111] on button at bounding box center [392, 118] width 21 height 21
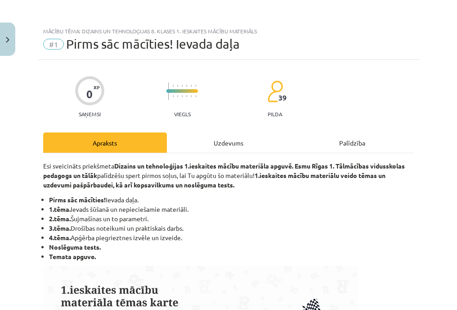
click at [213, 141] on div "Uzdevums" at bounding box center [229, 142] width 124 height 20
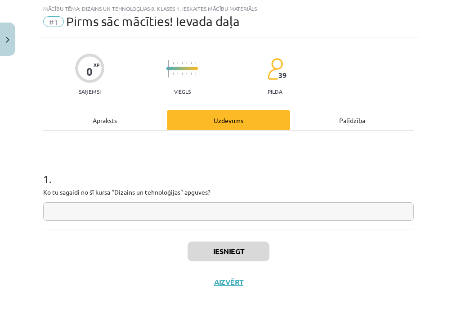
scroll to position [32, 0]
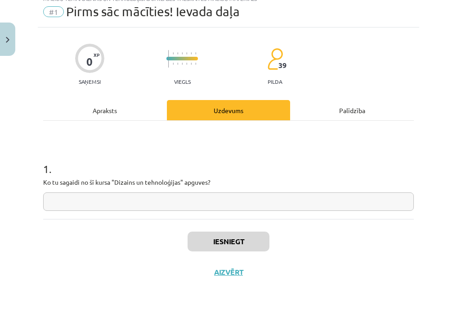
click at [136, 193] on input "text" at bounding box center [228, 201] width 371 height 18
type input "*"
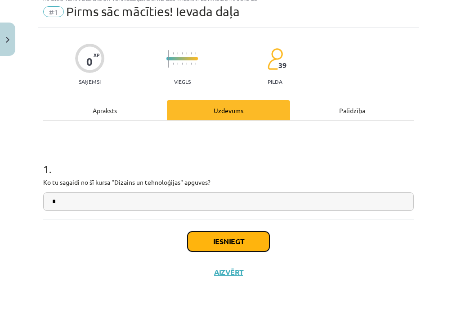
drag, startPoint x: 226, startPoint y: 232, endPoint x: 227, endPoint y: 236, distance: 4.6
click at [227, 235] on button "Iesniegt" at bounding box center [229, 241] width 82 height 20
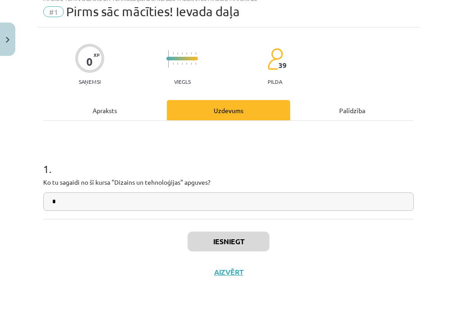
scroll to position [208, 0]
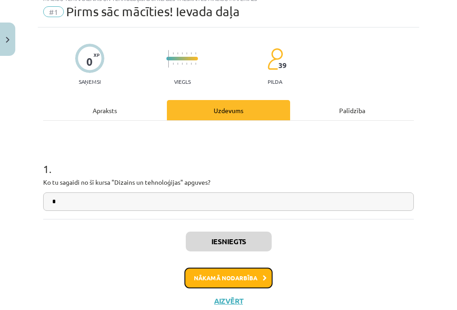
click at [225, 272] on button "Nākamā nodarbība" at bounding box center [228, 277] width 88 height 21
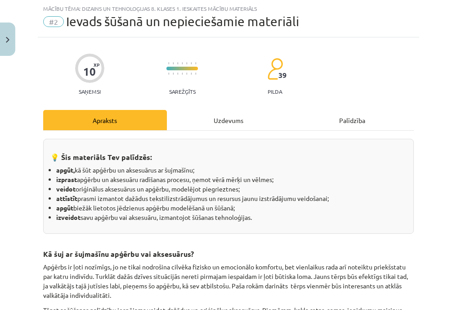
click at [225, 113] on div "Uzdevums" at bounding box center [229, 120] width 124 height 20
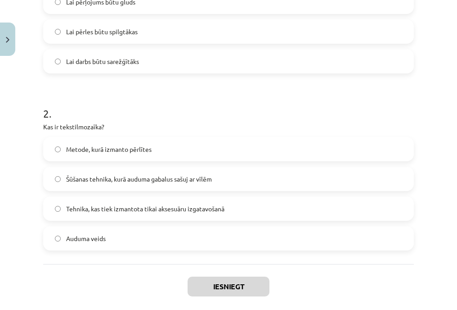
scroll to position [310, 0]
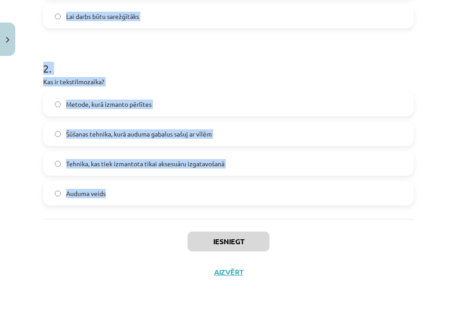
drag, startPoint x: 42, startPoint y: 80, endPoint x: 153, endPoint y: 192, distance: 157.5
click at [153, 192] on div "10 XP Saņemsi Sarežģīts 39 pilda Apraksts Uzdevums Palīdzība 1 . Kāpēc ir svarī…" at bounding box center [229, 18] width 382 height 537
copy form "1 . Kāpēc ir svarīgi izvēlēties vienāda lieluma pērles pērlīšu aušanai? Lai dar…"
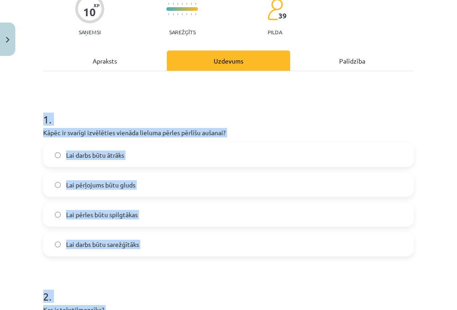
click at [103, 152] on span "Lai darbs būtu ātrāks" at bounding box center [95, 154] width 58 height 9
click at [19, 187] on div "Mācību tēma: Dizains un tehnoloģijas 8. klases 1. ieskaites mācību materiāls #2…" at bounding box center [228, 155] width 457 height 310
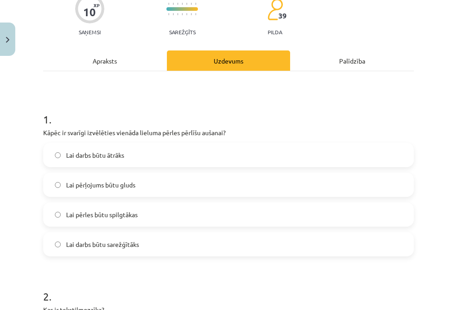
click at [111, 183] on span "Lai pērļojums būtu gluds" at bounding box center [100, 184] width 69 height 9
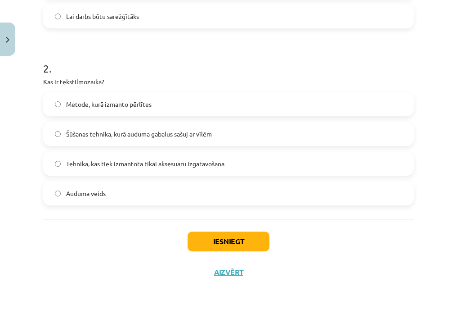
drag, startPoint x: 112, startPoint y: 134, endPoint x: 130, endPoint y: 158, distance: 30.9
click at [112, 133] on span "Šūšanas tehnika, kurā auduma gabalus sašuj ar vīlēm" at bounding box center [139, 133] width 146 height 9
click at [201, 232] on button "Iesniegt" at bounding box center [229, 241] width 82 height 20
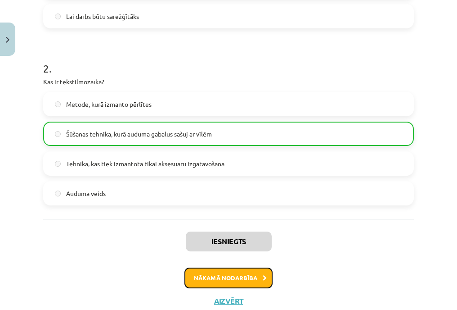
click at [233, 274] on button "Nākamā nodarbība" at bounding box center [228, 277] width 88 height 21
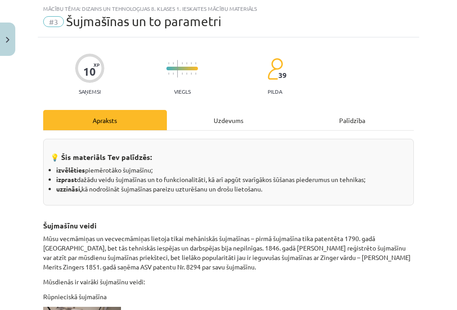
click at [234, 129] on div "Uzdevums" at bounding box center [229, 120] width 124 height 20
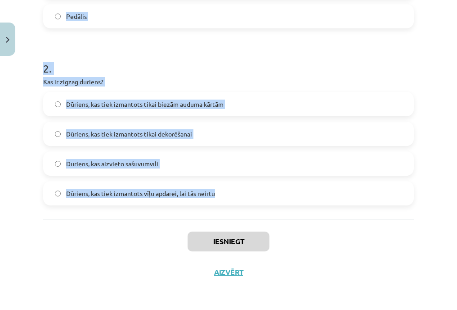
drag, startPoint x: 59, startPoint y: 133, endPoint x: 253, endPoint y: 183, distance: 200.2
click at [253, 183] on div "Mācību tēma: Dizains un tehnoloģijas 8. klases 1. ieskaites mācību materiāls #3…" at bounding box center [228, 155] width 457 height 310
copy form "1 . Kura šujmašīnas daļa tiek izmantota dūriena garuma regulēšanai? Spararats D…"
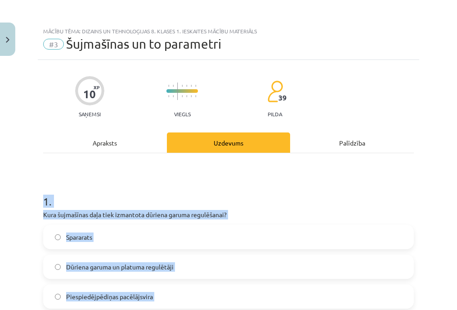
scroll to position [135, 0]
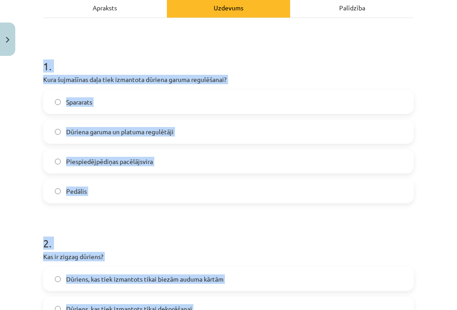
click at [13, 185] on div "Mācību tēma: Dizains un tehnoloģijas 8. klases 1. ieskaites mācību materiāls #3…" at bounding box center [228, 155] width 457 height 310
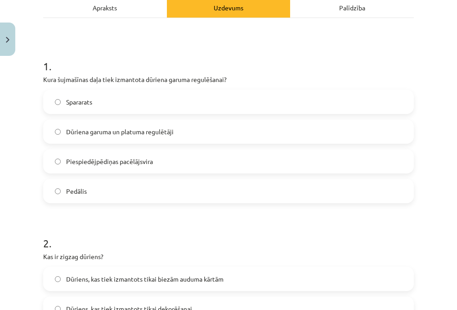
click at [100, 122] on label "Dūriena garuma un platuma regulētāji" at bounding box center [228, 131] width 369 height 22
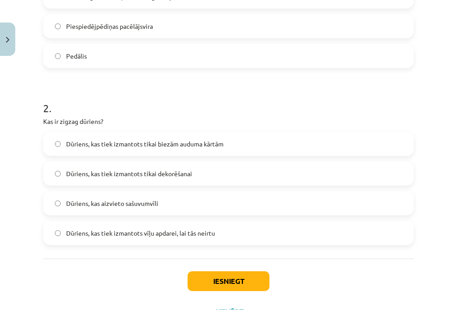
click at [121, 137] on label "Dūriens, kas tiek izmantots tikai biezām auduma kārtām" at bounding box center [228, 143] width 369 height 22
click at [171, 229] on span "Dūriens, kas tiek izmantots vīļu apdarei, lai tās neirtu" at bounding box center [140, 232] width 149 height 9
drag, startPoint x: 171, startPoint y: 229, endPoint x: 223, endPoint y: 277, distance: 70.7
click at [223, 277] on button "Iesniegt" at bounding box center [229, 281] width 82 height 20
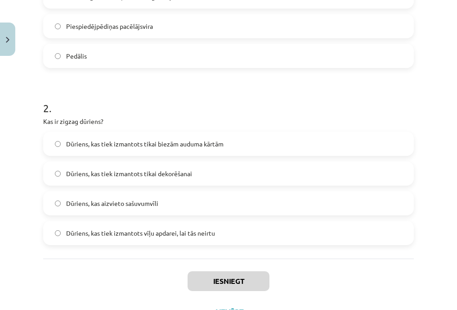
click at [164, 233] on span "Dūriens, kas tiek izmantots vīļu apdarei, lai tās neirtu" at bounding box center [140, 232] width 149 height 9
drag, startPoint x: 164, startPoint y: 233, endPoint x: 197, endPoint y: 234, distance: 33.3
click at [197, 234] on span "Dūriens, kas tiek izmantots vīļu apdarei, lai tās neirtu" at bounding box center [140, 232] width 149 height 9
click at [127, 255] on div "1 . Kura šujmašīnas daļa tiek izmantota dūriena garuma regulēšanai? Spararats D…" at bounding box center [228, 70] width 371 height 375
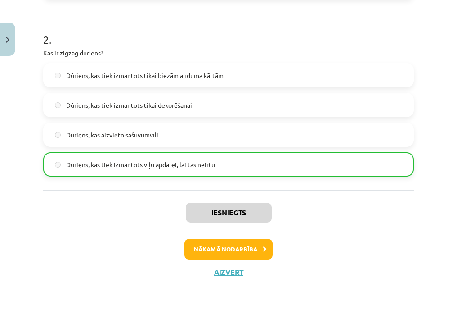
click at [217, 235] on div "Iesniegts Nākamā nodarbība Aizvērt" at bounding box center [228, 236] width 371 height 92
click at [220, 245] on button "Nākamā nodarbība" at bounding box center [228, 248] width 88 height 21
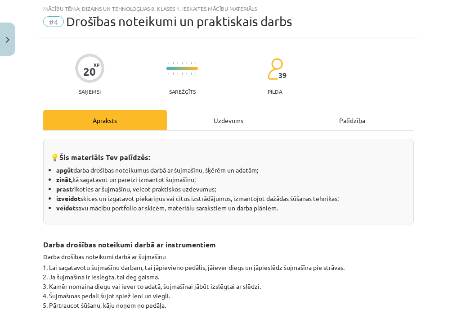
click at [209, 122] on div "Uzdevums" at bounding box center [229, 120] width 124 height 20
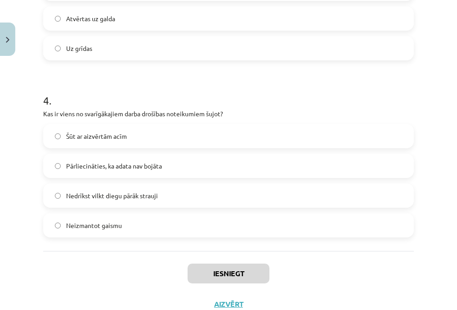
scroll to position [663, 0]
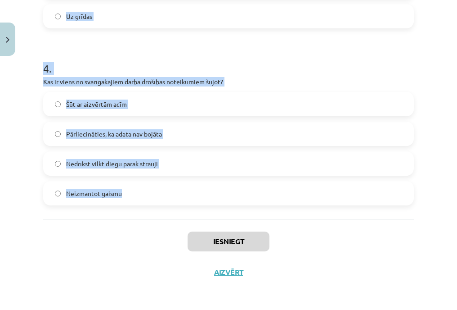
drag, startPoint x: 37, startPoint y: 48, endPoint x: 170, endPoint y: 191, distance: 194.8
click at [170, 191] on div "Mācību tēma: Dizains un tehnoloģijas 8. klases 1. ieskaites mācību materiāls #4…" at bounding box center [228, 155] width 457 height 310
copy form "1 . Kas jādara, ja adata ir salauzta vai saliekta? Ielikt to atpakaļ vietā un t…"
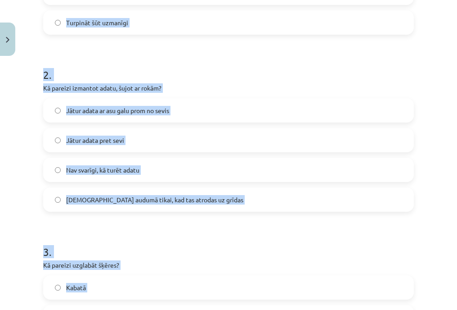
scroll to position [123, 0]
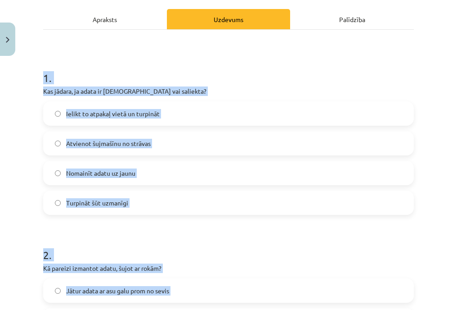
click at [25, 126] on div "Mācību tēma: Dizains un tehnoloģijas 8. klases 1. ieskaites mācību materiāls #4…" at bounding box center [228, 155] width 457 height 310
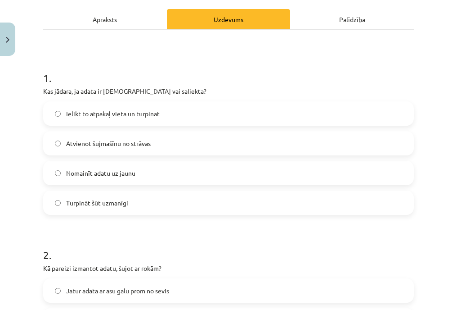
click at [117, 160] on div "Ielikt to atpakaļ vietā un turpināt Atvienot šujmašīnu no strāvas Nomainīt adat…" at bounding box center [228, 157] width 371 height 113
click at [119, 166] on label "Nomainīt adatu uz jaunu" at bounding box center [228, 173] width 369 height 22
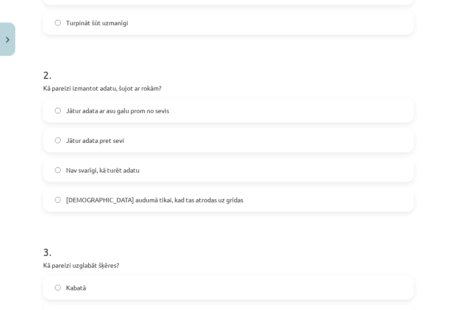
click at [117, 114] on span "Jātur adata ar asu galu prom no sevis" at bounding box center [117, 110] width 103 height 9
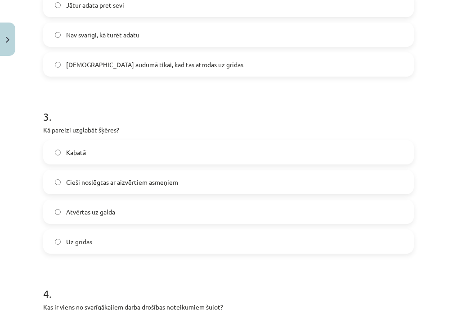
click at [127, 189] on label "Cieši noslēgtas ar aizvērtiem asmeņiem" at bounding box center [228, 182] width 369 height 22
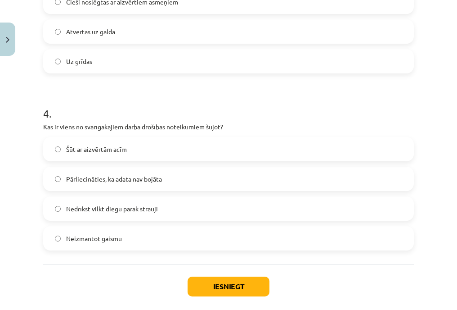
click at [111, 174] on span "Pārliecināties, ka adata nav bojāta" at bounding box center [114, 178] width 96 height 9
click at [224, 274] on div "Iesniegt Aizvērt" at bounding box center [228, 295] width 371 height 63
click at [221, 278] on button "Iesniegt" at bounding box center [229, 286] width 82 height 20
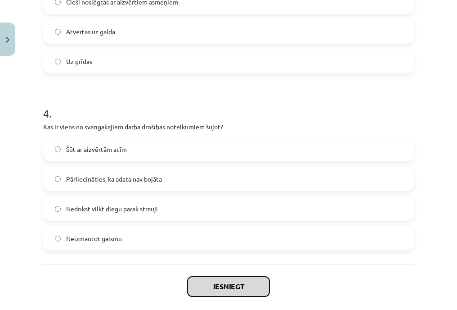
scroll to position [663, 0]
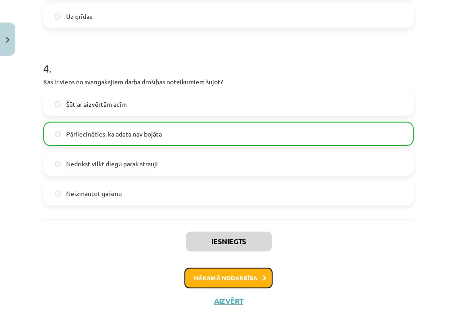
click at [229, 268] on button "Nākamā nodarbība" at bounding box center [228, 277] width 88 height 21
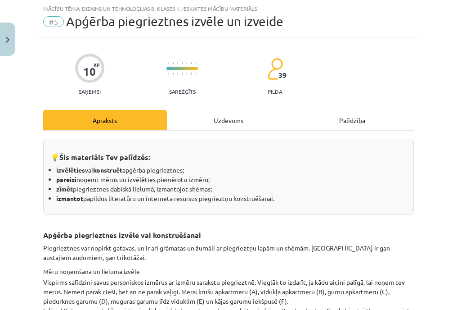
click at [217, 120] on div "Uzdevums" at bounding box center [229, 120] width 124 height 20
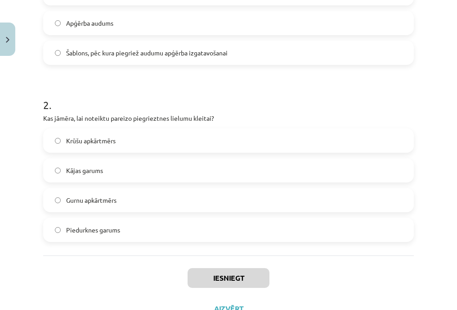
scroll to position [310, 0]
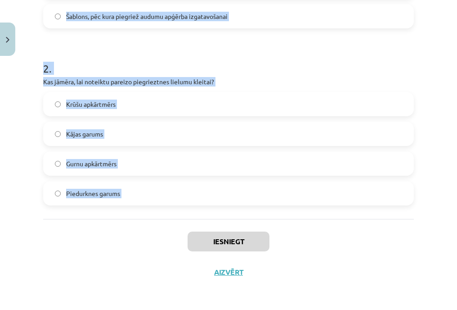
drag, startPoint x: 40, startPoint y: 72, endPoint x: 149, endPoint y: 225, distance: 187.4
click at [149, 225] on div "10 XP Saņemsi Sarežģīts 39 pilda Apraksts Uzdevums Palīdzība 1 . Kas ir piegrie…" at bounding box center [229, 18] width 382 height 537
copy form "1 . Kas ir piegrieztne? Apģērba dizaina skice Rokdarbu veidošanas instrukcija A…"
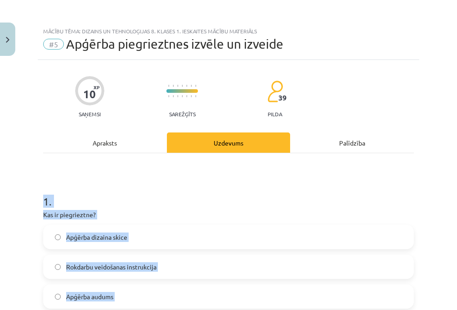
scroll to position [90, 0]
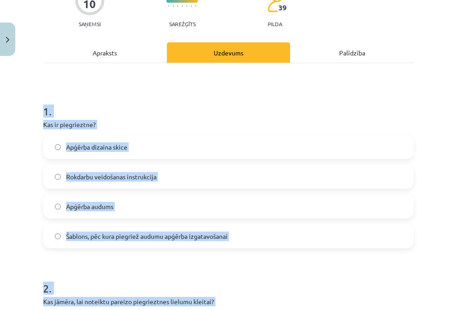
drag, startPoint x: 26, startPoint y: 164, endPoint x: 41, endPoint y: 171, distance: 16.7
click at [26, 165] on div "Mācību tēma: Dizains un tehnoloģijas 8. klases 1. ieskaites mācību materiāls #5…" at bounding box center [228, 155] width 457 height 310
click at [117, 227] on label "Šablons, pēc kura piegriež audumu apģērba izgatavošanai" at bounding box center [228, 236] width 369 height 22
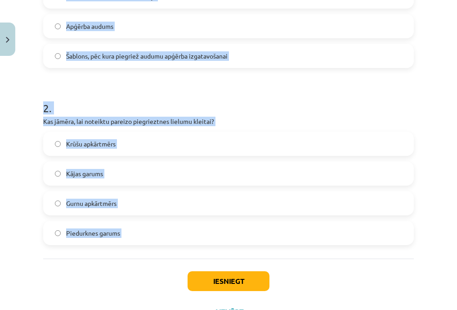
drag, startPoint x: 117, startPoint y: 150, endPoint x: 139, endPoint y: 156, distance: 22.8
click at [117, 149] on label "Krūšu apkārtmērs" at bounding box center [228, 143] width 369 height 22
click at [238, 274] on button "Iesniegt" at bounding box center [229, 281] width 82 height 20
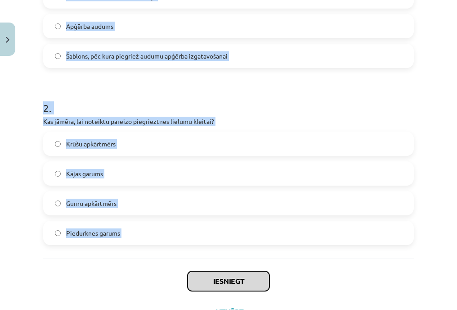
scroll to position [310, 0]
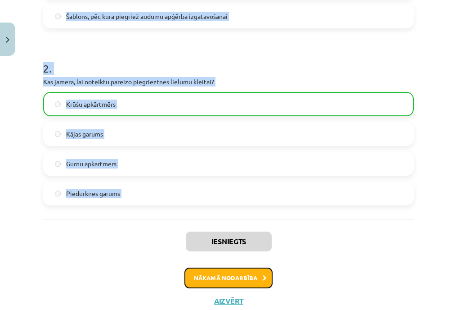
click at [239, 281] on button "Nākamā nodarbība" at bounding box center [228, 277] width 88 height 21
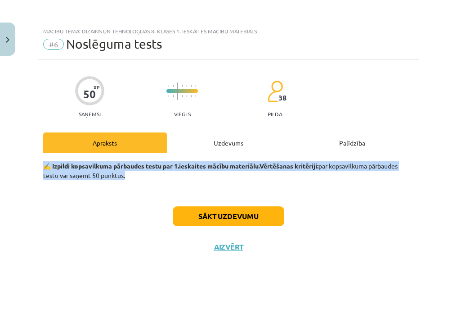
scroll to position [0, 0]
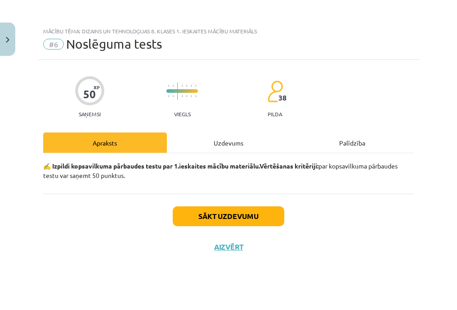
click at [206, 151] on div "Uzdevums" at bounding box center [229, 142] width 124 height 20
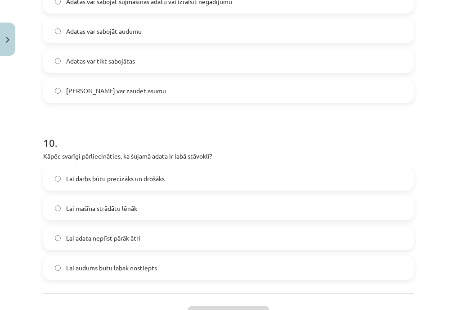
scroll to position [1747, 0]
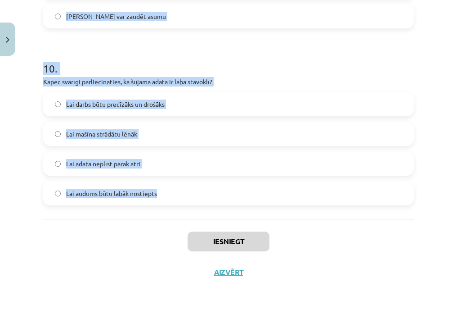
drag, startPoint x: 26, startPoint y: 94, endPoint x: 182, endPoint y: 202, distance: 189.5
click at [182, 202] on div "Mācību tēma: Dizains un tehnoloģijas 8. klases 1. ieskaites mācību materiāls #6…" at bounding box center [228, 155] width 457 height 310
copy form "1 . Kāpēc šujmašīnai ir svarīgi pedāļa spiediens? Lai kontrolētu šujmašīnas šūš…"
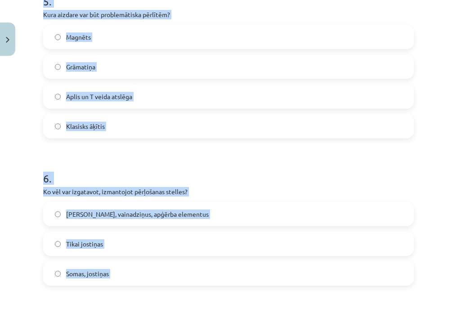
scroll to position [0, 0]
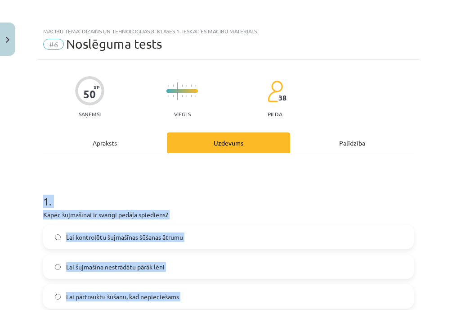
click at [13, 164] on div "Mācību tēma: Dizains un tehnoloģijas 8. klases 1. ieskaites mācību materiāls #6…" at bounding box center [228, 155] width 457 height 310
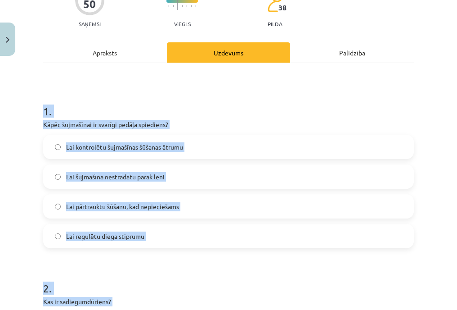
click at [5, 150] on div "Mācību tēma: Dizains un tehnoloģijas 8. klases 1. ieskaites mācību materiāls #6…" at bounding box center [228, 155] width 457 height 310
click at [10, 153] on div "Mācību tēma: Dizains un tehnoloģijas 8. klases 1. ieskaites mācību materiāls #6…" at bounding box center [228, 155] width 457 height 310
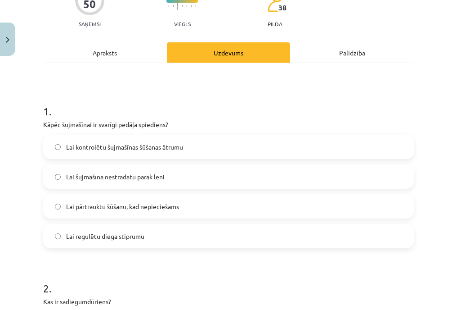
click at [127, 144] on span "Lai kontrolētu šujmašīnas šūšanas ātrumu" at bounding box center [124, 146] width 117 height 9
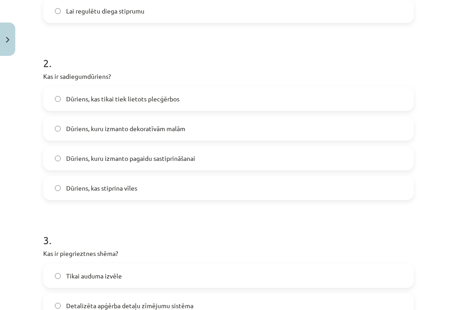
click at [106, 157] on span "Dūriens, kuru izmanto pagaidu sastiprināšanai" at bounding box center [130, 157] width 129 height 9
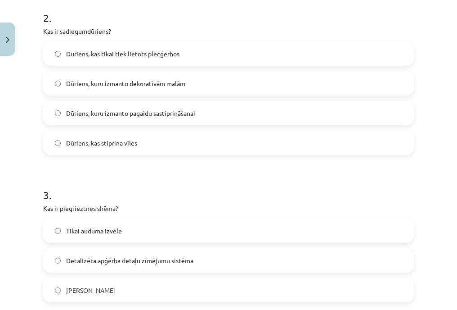
click at [112, 112] on span "Dūriens, kuru izmanto pagaidu sastiprināšanai" at bounding box center [130, 112] width 129 height 9
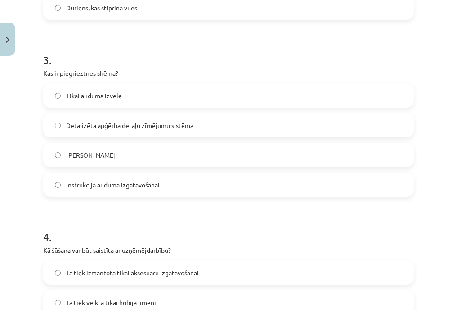
click at [142, 127] on span "Detalizēta apģērba detaļu zīmējumu sistēma" at bounding box center [129, 125] width 127 height 9
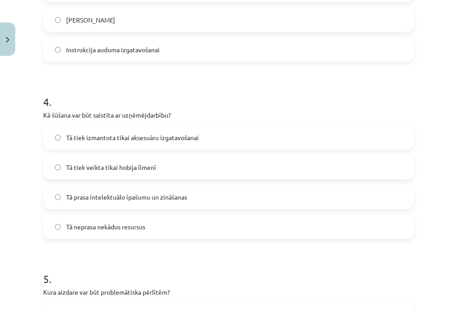
click at [154, 193] on span "Tā prasa intelektuālo īpašumu un zināšanas" at bounding box center [126, 196] width 121 height 9
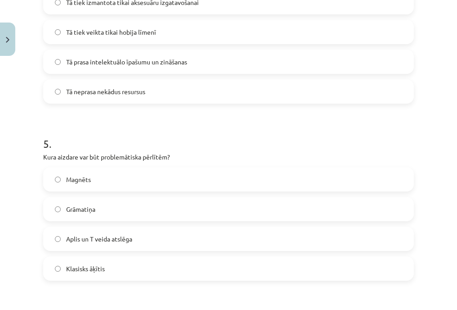
scroll to position [810, 0]
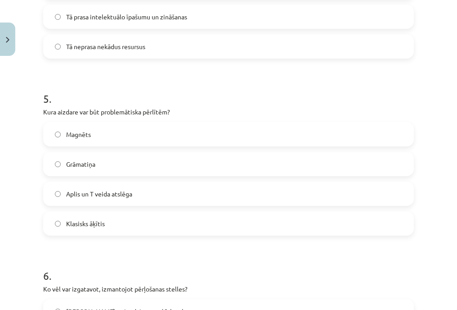
click at [85, 145] on div "Magnēts" at bounding box center [228, 134] width 371 height 24
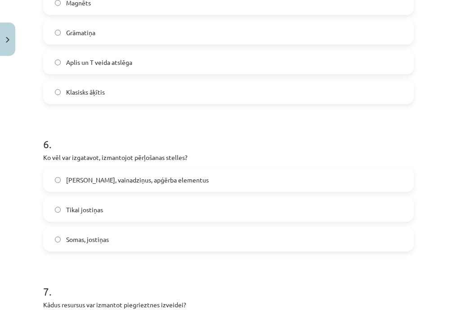
scroll to position [986, 0]
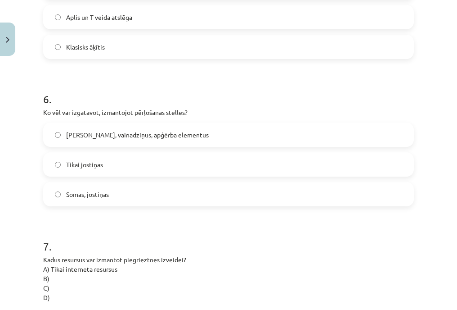
click at [126, 135] on span "Jostas, vainadziņus, apģērba elementus" at bounding box center [137, 134] width 143 height 9
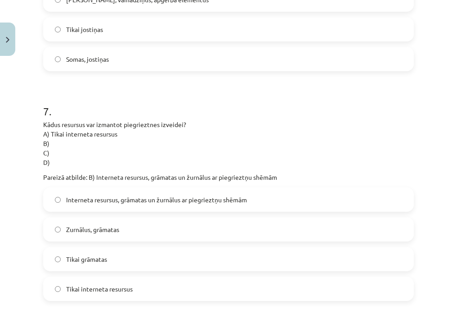
scroll to position [1211, 0]
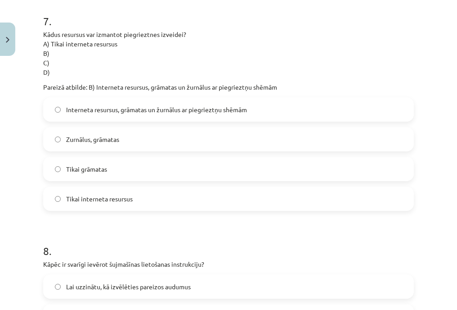
click at [147, 109] on span "Interneta resursus, grāmatas un žurnālus ar piegrieztņu shēmām" at bounding box center [156, 109] width 181 height 9
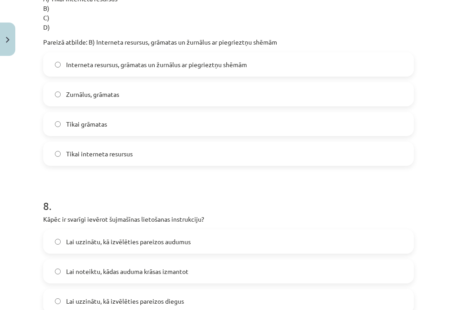
scroll to position [1346, 0]
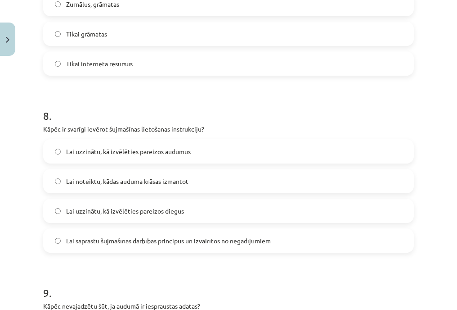
click at [181, 240] on span "Lai saprastu šujmašīnas darbības principus un izvairītos no negadījumiem" at bounding box center [168, 240] width 205 height 9
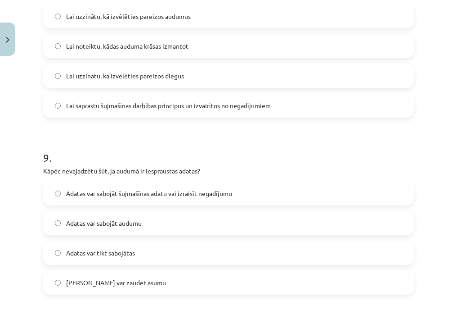
scroll to position [1526, 0]
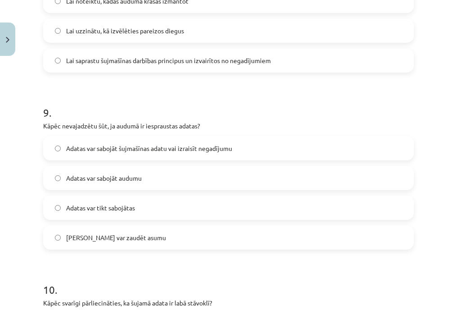
click at [144, 148] on span "Adatas var sabojāt šujmašīnas adatu vai izraisīt negadījumu" at bounding box center [149, 148] width 166 height 9
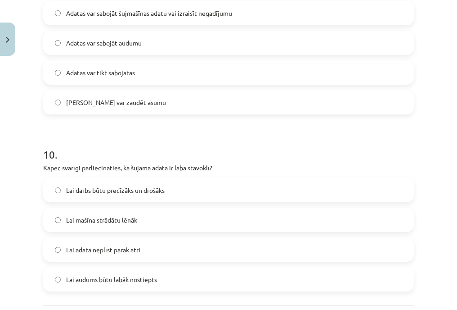
scroll to position [1706, 0]
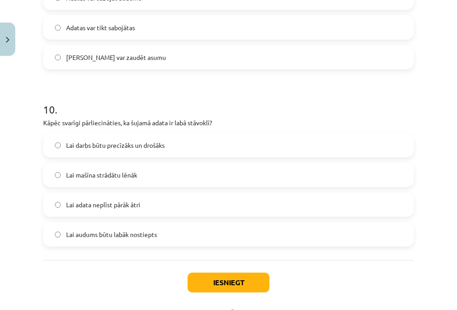
click at [145, 144] on span "Lai darbs būtu precīzāks un drošāks" at bounding box center [115, 144] width 99 height 9
click at [195, 277] on button "Iesniegt" at bounding box center [229, 282] width 82 height 20
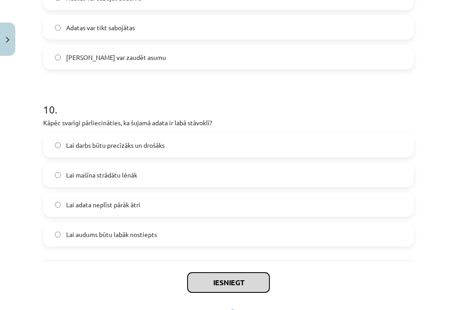
scroll to position [1747, 0]
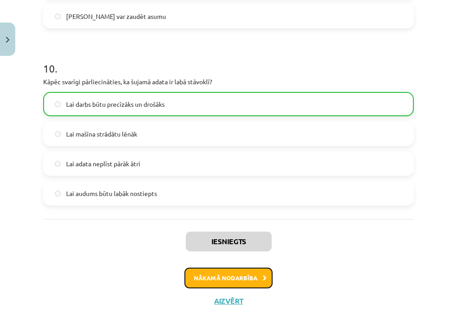
click at [222, 269] on button "Nākamā nodarbība" at bounding box center [228, 277] width 88 height 21
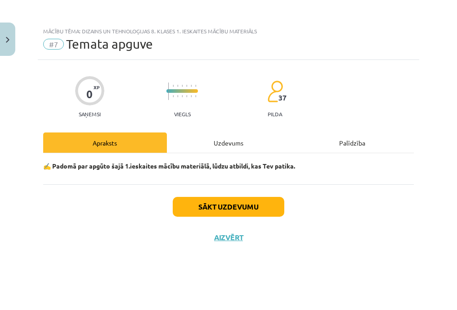
click at [213, 141] on div "Uzdevums" at bounding box center [229, 142] width 124 height 20
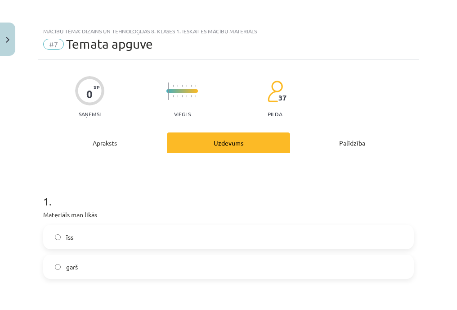
click at [89, 229] on label "īss" at bounding box center [228, 236] width 369 height 22
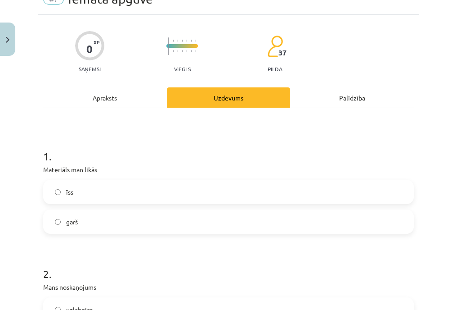
click at [98, 227] on label "garš" at bounding box center [228, 221] width 369 height 22
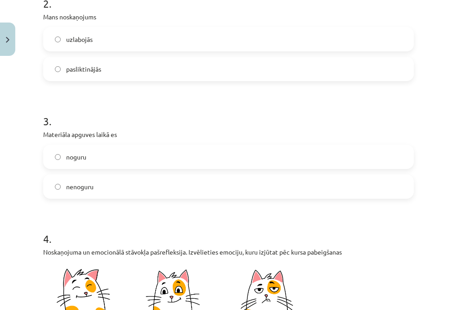
click at [109, 163] on label "noguru" at bounding box center [228, 156] width 369 height 22
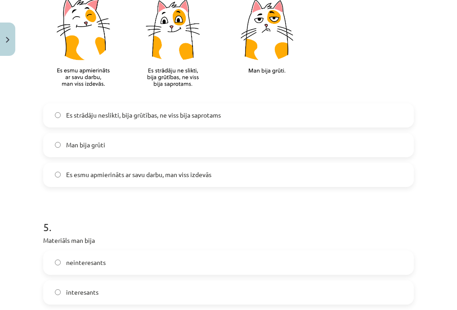
click at [115, 108] on label "Es strādāju neslikti, bija grūtības, ne viss bija saprotams" at bounding box center [228, 115] width 369 height 22
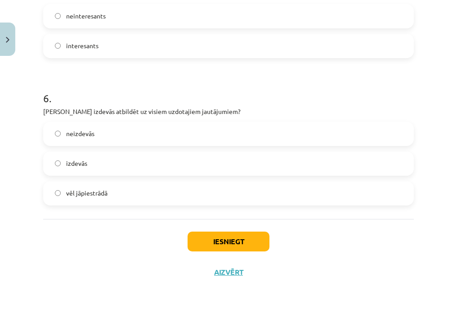
click at [122, 127] on label "neizdevās" at bounding box center [228, 133] width 369 height 22
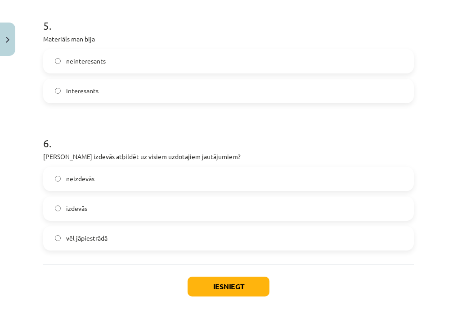
click at [112, 94] on label "interesants" at bounding box center [228, 91] width 369 height 22
click at [214, 284] on button "Iesniegt" at bounding box center [229, 286] width 82 height 20
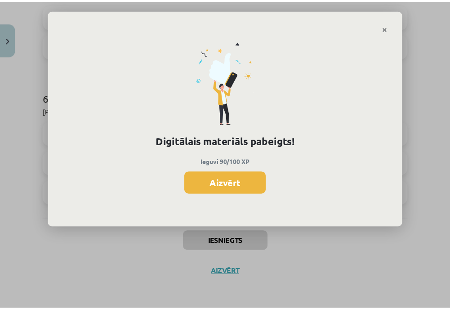
scroll to position [207, 0]
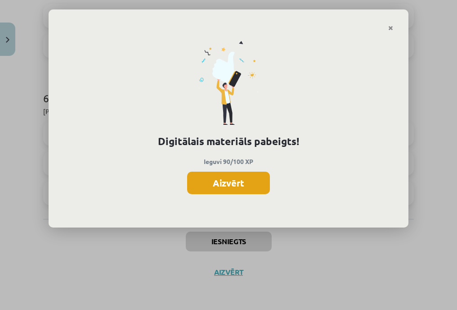
click at [236, 189] on button "Aizvērt" at bounding box center [228, 182] width 83 height 22
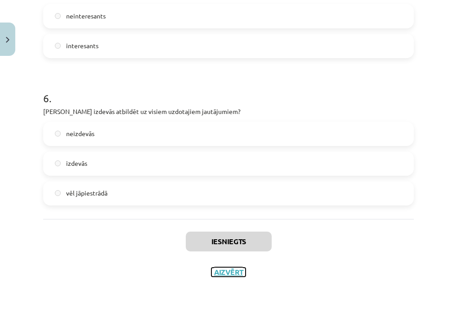
click at [218, 275] on button "Aizvērt" at bounding box center [228, 271] width 34 height 9
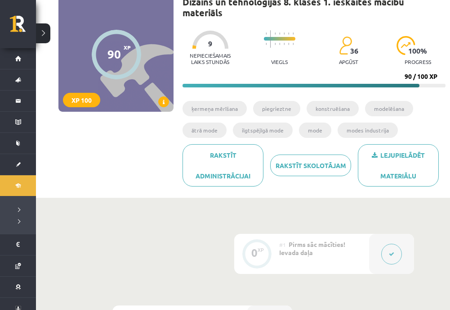
scroll to position [0, 0]
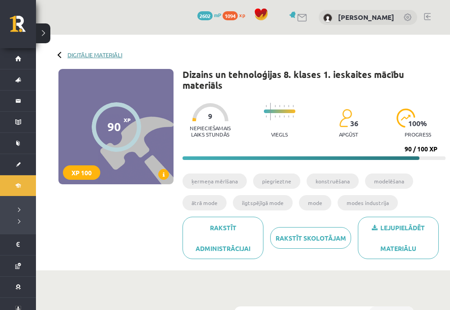
click at [76, 55] on link "Digitālie materiāli" at bounding box center [94, 54] width 55 height 7
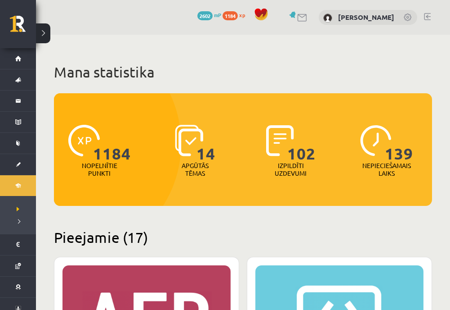
scroll to position [90, 0]
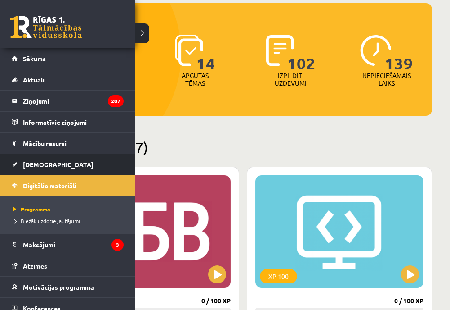
click at [34, 168] on link "[DEMOGRAPHIC_DATA]" at bounding box center [68, 164] width 112 height 21
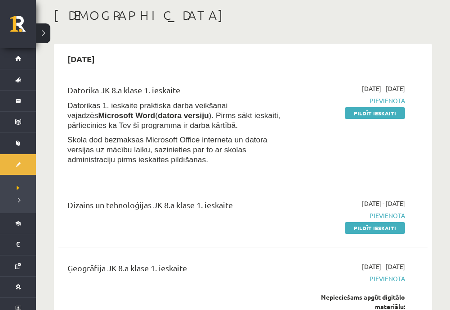
scroll to position [180, 0]
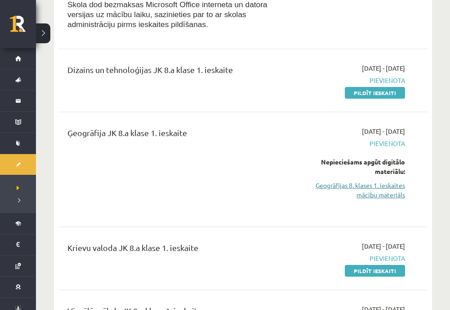
click at [367, 184] on link "Ģeogrāfijas 8. klases 1. ieskaites mācību materiāls" at bounding box center [353, 189] width 103 height 19
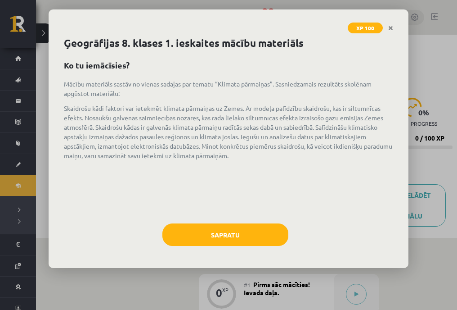
click at [288, 227] on div "Sapratu" at bounding box center [228, 237] width 329 height 29
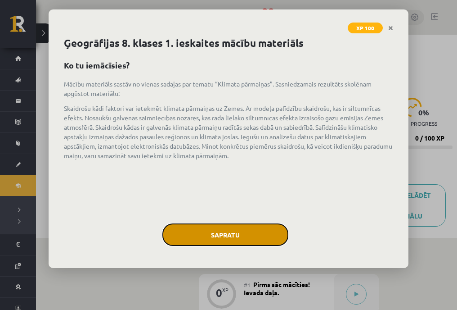
click at [281, 227] on button "Sapratu" at bounding box center [225, 234] width 126 height 22
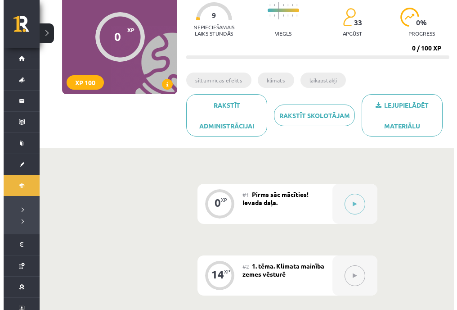
scroll to position [135, 0]
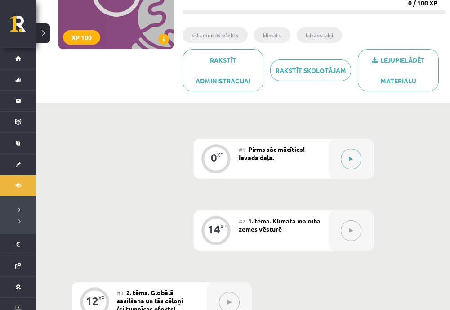
click at [357, 150] on button at bounding box center [351, 158] width 21 height 21
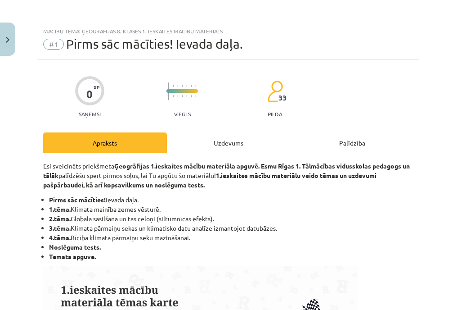
click at [231, 145] on div "Uzdevums" at bounding box center [229, 142] width 124 height 20
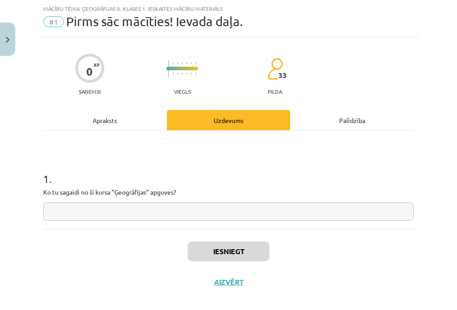
scroll to position [32, 0]
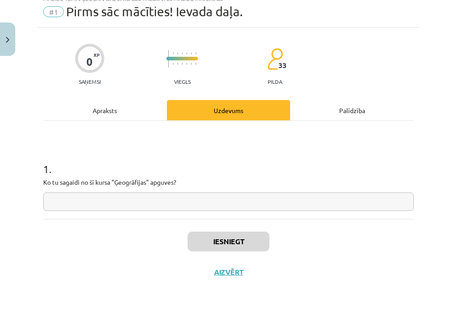
click at [166, 208] on input "text" at bounding box center [228, 201] width 371 height 18
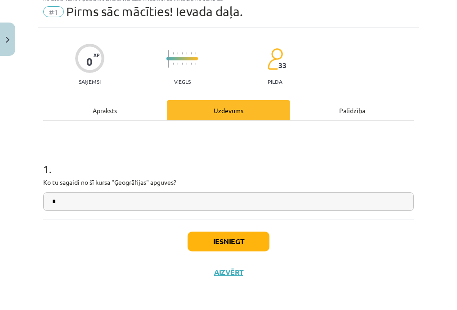
type input "*"
click at [221, 241] on button "Iesniegt" at bounding box center [229, 241] width 82 height 20
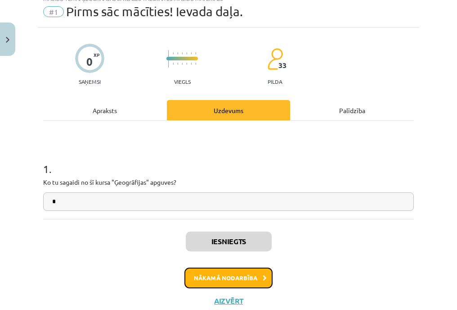
drag, startPoint x: 234, startPoint y: 273, endPoint x: 239, endPoint y: 277, distance: 6.5
click at [239, 277] on button "Nākamā nodarbība" at bounding box center [228, 277] width 88 height 21
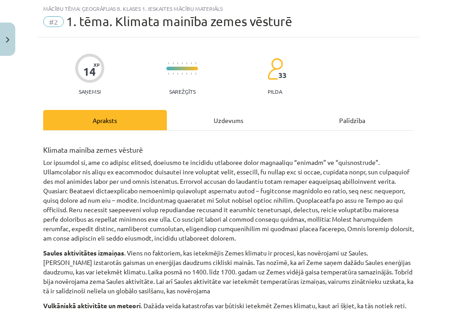
drag, startPoint x: 236, startPoint y: 117, endPoint x: 237, endPoint y: 122, distance: 5.0
click at [237, 122] on div "Uzdevums" at bounding box center [229, 120] width 124 height 20
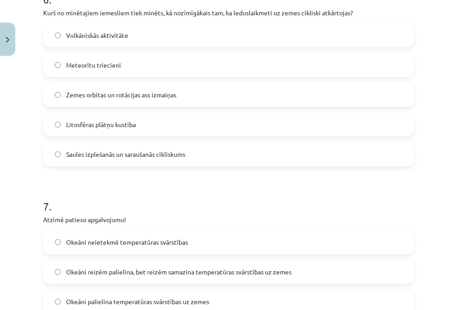
scroll to position [1134, 0]
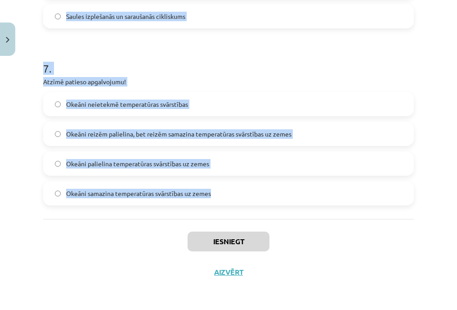
drag, startPoint x: 49, startPoint y: 84, endPoint x: 263, endPoint y: 208, distance: 248.2
copy form "1 . Kā vulkāniskā aktivitāte ietekmē klimatu? Vulkāniem nav ietekmes uz klimatu…"
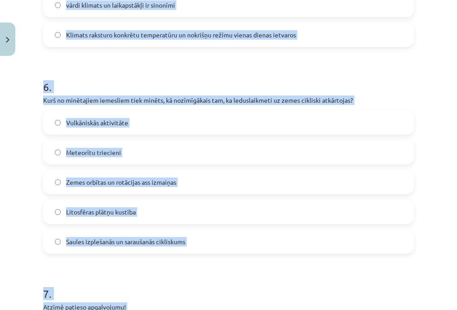
scroll to position [0, 0]
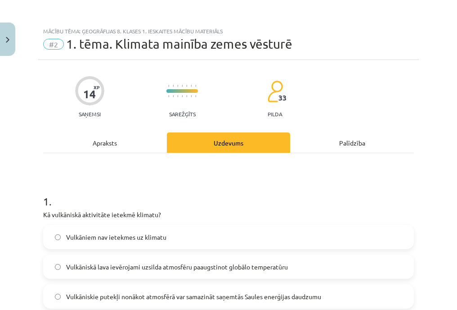
click at [0, 144] on div "Mācību tēma: Ģeogrāfijas 8. klases 1. ieskaites mācību materiāls #2 1. tēma. Kl…" at bounding box center [228, 155] width 457 height 310
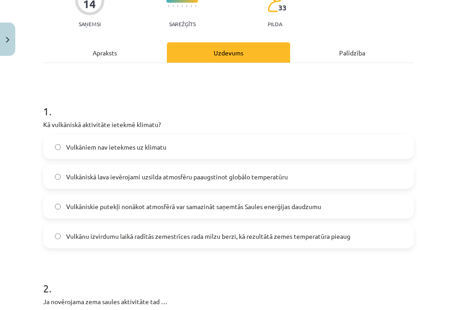
click at [194, 202] on span "Vulkāniskie putekļi nonākot atmosfērā var samazināt saņemtās Saules enerģijas d…" at bounding box center [193, 206] width 255 height 9
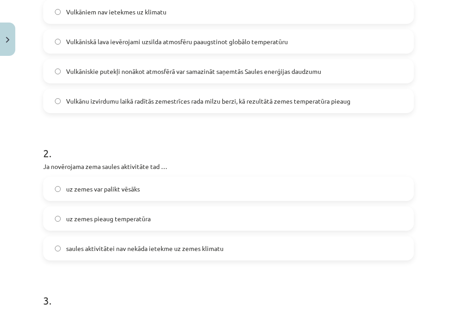
click at [165, 185] on label "uz zemes var palikt vēsāks" at bounding box center [228, 188] width 369 height 22
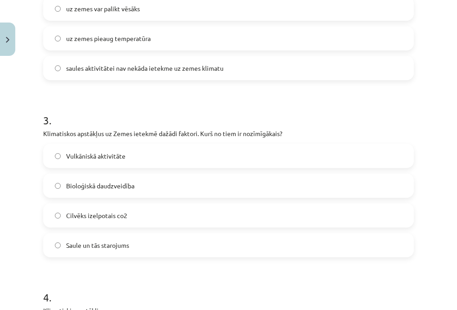
click at [124, 248] on span "Saule un tās starojums" at bounding box center [97, 244] width 63 height 9
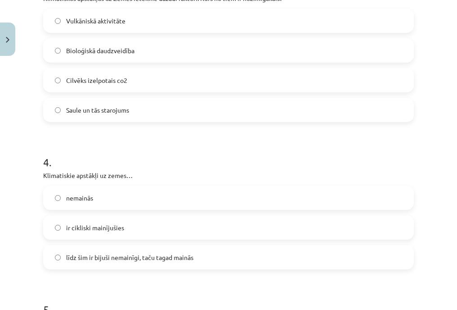
click at [113, 236] on label "ir cikliski mainījušies" at bounding box center [228, 227] width 369 height 22
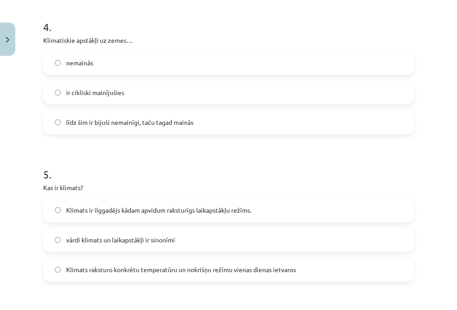
click at [123, 210] on span "Klimats ir ilggadējs kādam apvidum raksturīgs laikapstākļu režīms." at bounding box center [158, 209] width 185 height 9
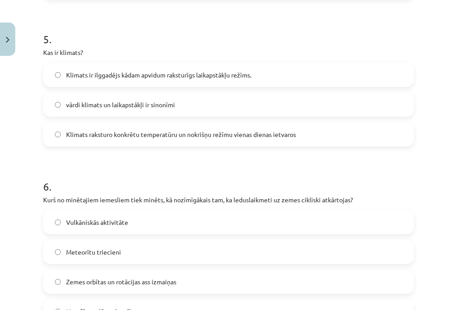
scroll to position [900, 0]
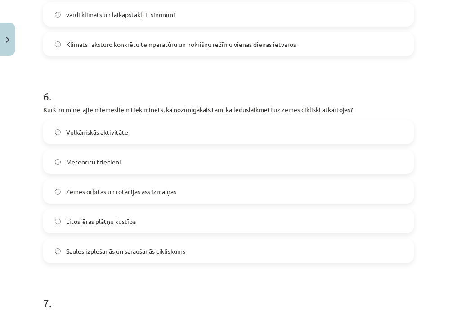
click at [103, 191] on span "Zemes orbītas un rotācijas ass izmaiņas" at bounding box center [121, 191] width 110 height 9
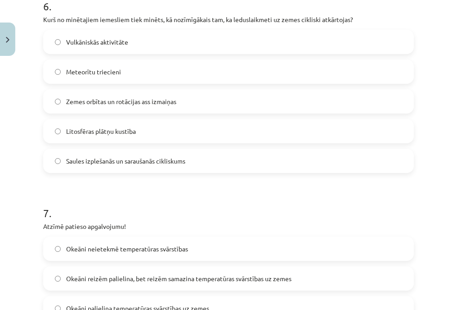
scroll to position [1080, 0]
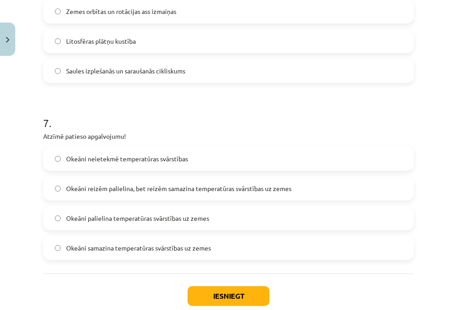
click at [121, 187] on span "Okeāni reizēm palielina, bet reizēm samazina temperatūras svārstības uz zemes" at bounding box center [178, 188] width 225 height 9
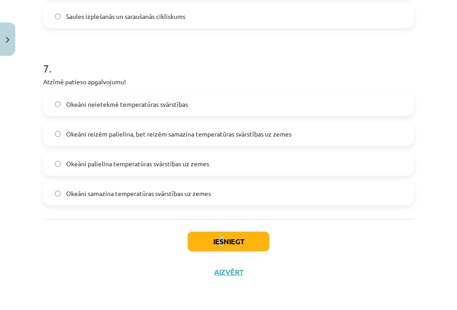
click at [220, 228] on div "Iesniegt Aizvērt" at bounding box center [228, 250] width 371 height 63
drag, startPoint x: 220, startPoint y: 228, endPoint x: 217, endPoint y: 235, distance: 8.0
click at [217, 235] on button "Iesniegt" at bounding box center [229, 241] width 82 height 20
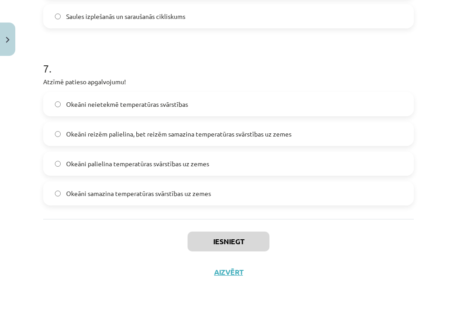
click at [144, 244] on div "Iesniegt Aizvērt" at bounding box center [228, 250] width 371 height 63
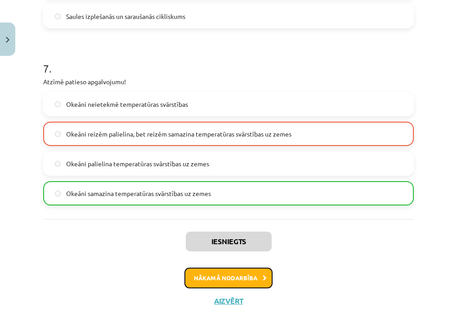
click at [216, 268] on button "Nākamā nodarbība" at bounding box center [228, 277] width 88 height 21
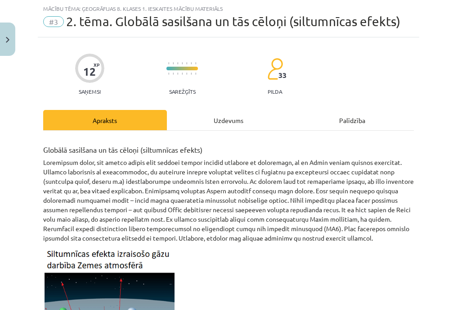
click at [210, 117] on div "Uzdevums" at bounding box center [229, 120] width 124 height 20
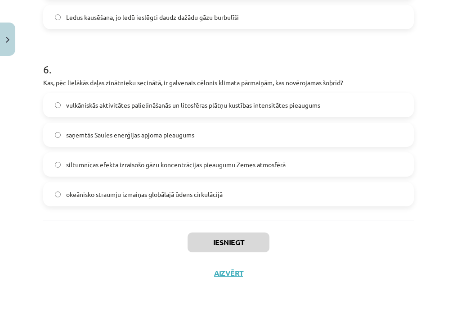
scroll to position [958, 0]
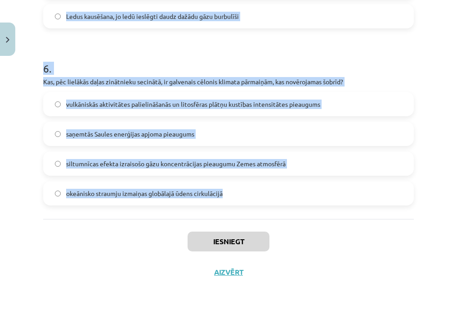
drag, startPoint x: 31, startPoint y: 68, endPoint x: 252, endPoint y: 203, distance: 259.4
click at [252, 203] on div "Mācību tēma: Ģeogrāfijas 8. klases 1. ieskaites mācību materiāls #3 2. tēma. Gl…" at bounding box center [228, 155] width 457 height 310
copy form "1 . Elektroenerģijas ražošanai pasaulē visbiežāk izmanto … Fosilo kurināmo (akm…"
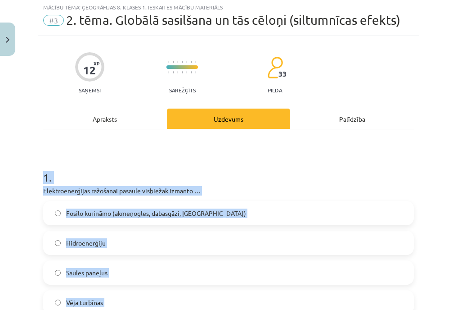
scroll to position [0, 0]
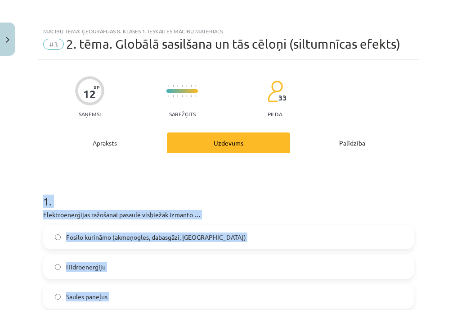
click at [7, 189] on div "Mācību tēma: Ģeogrāfijas 8. klases 1. ieskaites mācību materiāls #3 2. tēma. Gl…" at bounding box center [228, 155] width 457 height 310
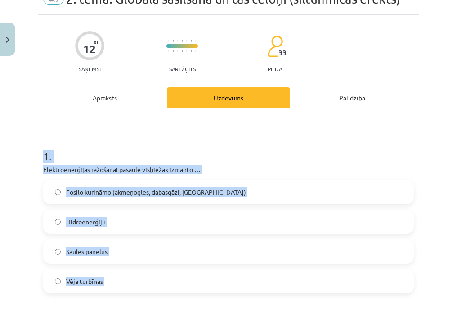
click at [0, 151] on html "0 Dāvanas 2602 mP 1184 xp Gabriels Rimeiks Sākums Aktuāli Kā mācīties eSKOLĀ Ko…" at bounding box center [228, 20] width 457 height 310
click at [124, 196] on span "Fosilo kurināmo (akmeņogles, dabasgāzi, naftu)" at bounding box center [156, 191] width 180 height 9
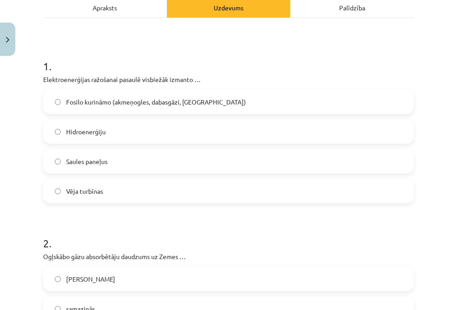
scroll to position [225, 0]
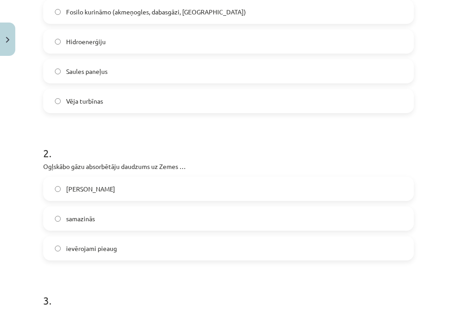
click at [139, 193] on label "konstanti nemainās" at bounding box center [228, 188] width 369 height 22
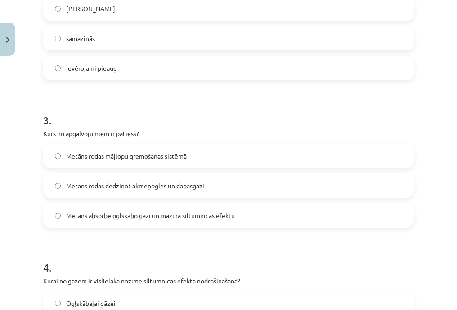
click at [158, 154] on span "Metāns rodas mājlopu gremošanas sistēmā" at bounding box center [126, 155] width 121 height 9
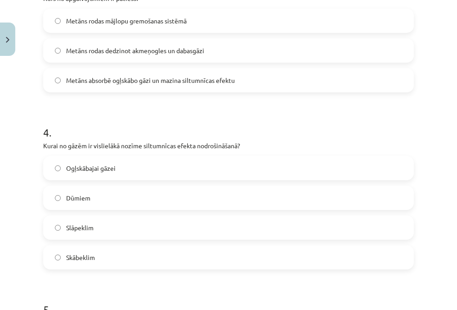
scroll to position [585, 0]
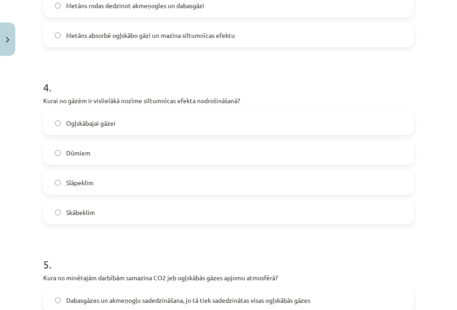
click at [127, 121] on label "Ogļskābajai gāzei" at bounding box center [228, 123] width 369 height 22
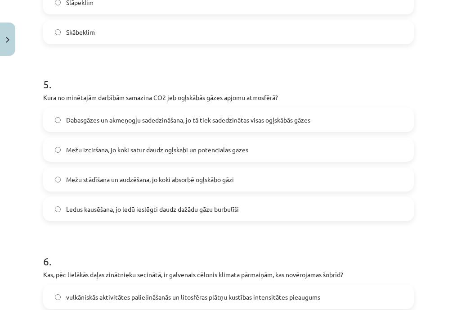
click at [129, 148] on span "Mežu izciršana, jo koki satur daudz ogļskābi un potenciālās gāzes" at bounding box center [157, 149] width 182 height 9
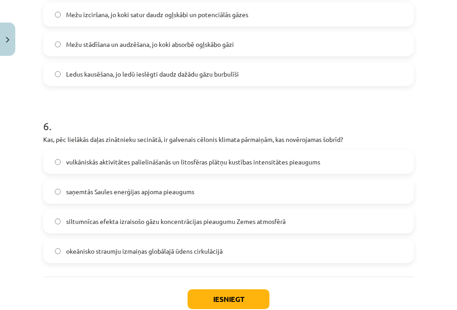
click at [191, 45] on span "Mežu stādīšana un audzēšana, jo koki absorbē ogļskābo gāzi" at bounding box center [150, 44] width 168 height 9
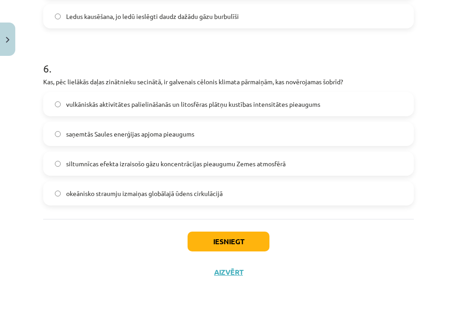
click at [128, 157] on label "siltumnīcas efekta izraisošo gāzu koncentrācijas pieaugumu Zemes atmosfērā" at bounding box center [228, 163] width 369 height 22
click at [211, 244] on button "Iesniegt" at bounding box center [229, 241] width 82 height 20
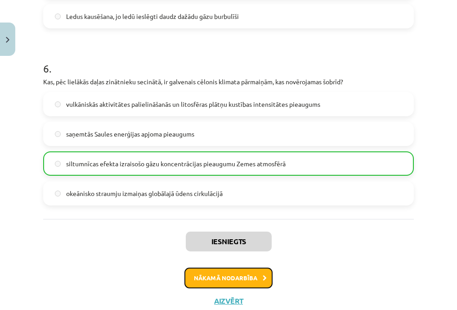
click at [220, 268] on button "Nākamā nodarbība" at bounding box center [228, 277] width 88 height 21
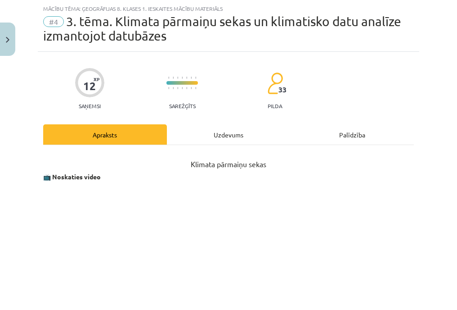
click at [189, 136] on div "Uzdevums" at bounding box center [229, 134] width 124 height 20
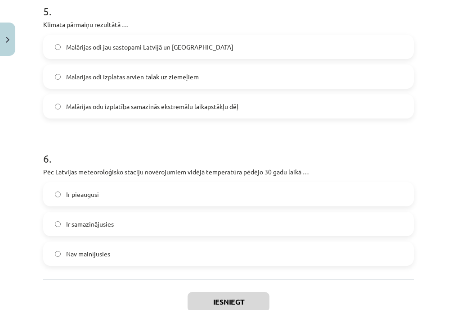
scroll to position [1050, 0]
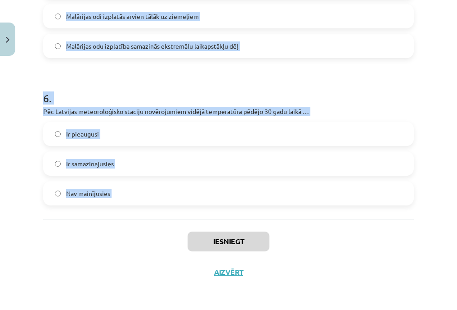
drag, startPoint x: 27, startPoint y: 93, endPoint x: 153, endPoint y: 216, distance: 176.3
click at [153, 216] on div "Mācību tēma: Ģeogrāfijas 8. klases 1. ieskaites mācību materiāls #4 3. tēma. Kl…" at bounding box center [228, 155] width 457 height 310
copy form "1 . Kā sauc cilvēkus, kas spiesti pārcelties dēļ klimata pārmaiņām? Nomadi Klim…"
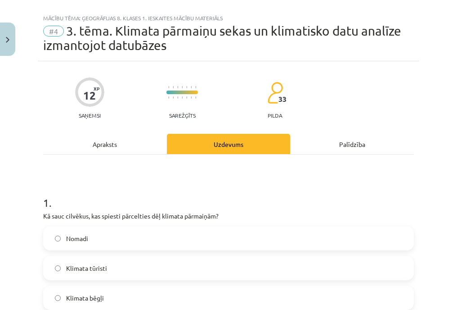
click at [118, 145] on div "Apraksts" at bounding box center [105, 144] width 124 height 20
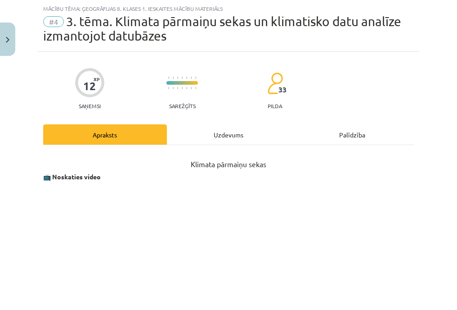
scroll to position [112, 0]
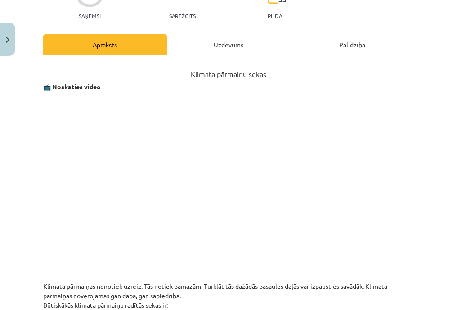
click at [212, 47] on div "Uzdevums" at bounding box center [229, 44] width 124 height 20
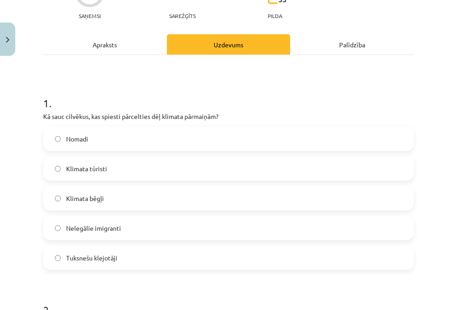
scroll to position [22, 0]
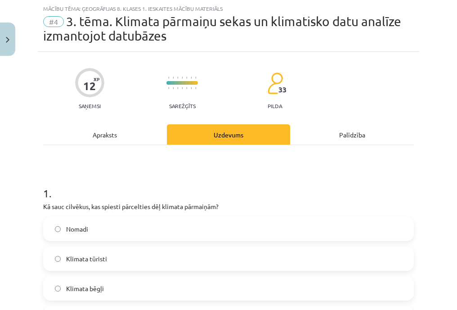
click at [114, 127] on div "Apraksts" at bounding box center [105, 134] width 124 height 20
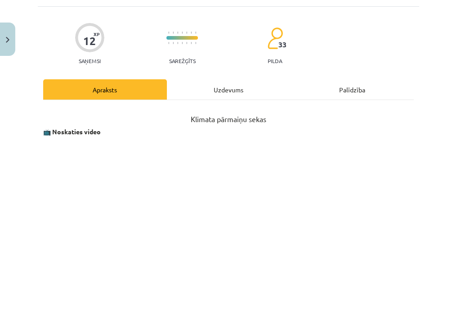
scroll to position [112, 0]
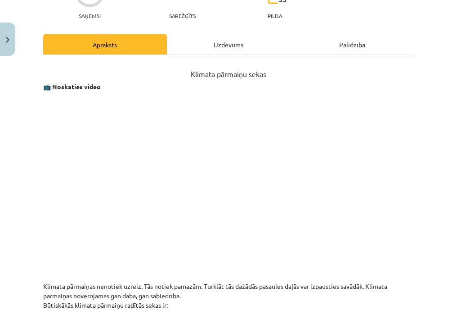
click at [229, 53] on div "Uzdevums" at bounding box center [229, 44] width 124 height 20
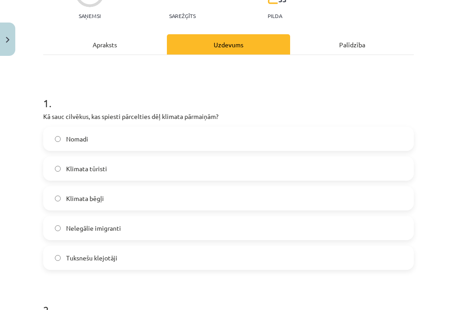
click at [125, 196] on label "Klimata bēgļi" at bounding box center [228, 198] width 369 height 22
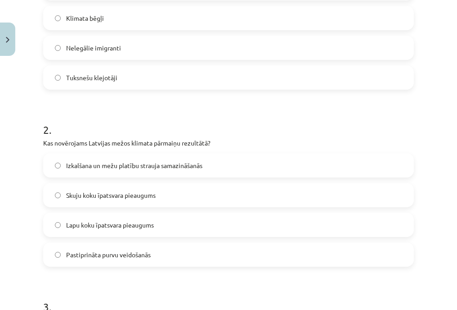
scroll to position [337, 0]
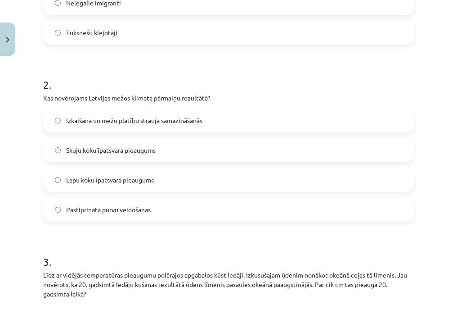
click at [117, 186] on label "Lapu koku īpatsvara pieaugums" at bounding box center [228, 179] width 369 height 22
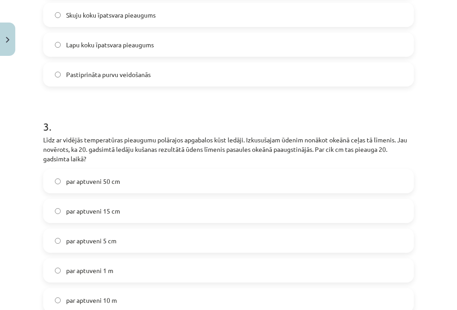
scroll to position [562, 0]
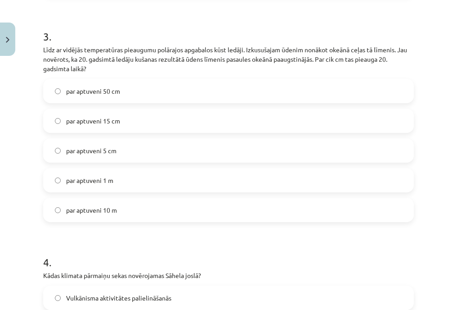
click at [128, 112] on label "par aptuveni 15 cm" at bounding box center [228, 120] width 369 height 22
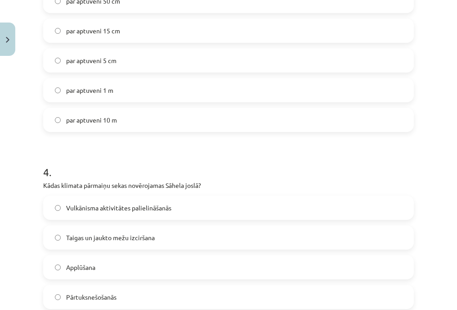
scroll to position [787, 0]
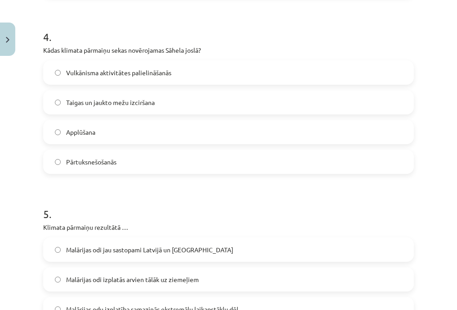
click at [105, 155] on label "Pārtuksnešošanās" at bounding box center [228, 161] width 369 height 22
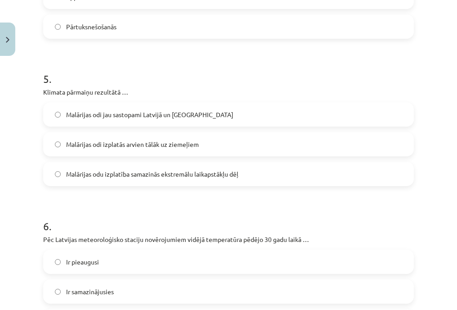
click at [144, 143] on span "Malārijas odi izplatās arvien tālāk uz ziemeļiem" at bounding box center [132, 143] width 133 height 9
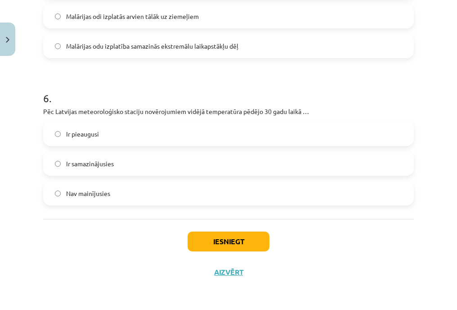
click at [127, 131] on label "Ir pieaugusi" at bounding box center [228, 133] width 369 height 22
click at [212, 236] on button "Iesniegt" at bounding box center [229, 241] width 82 height 20
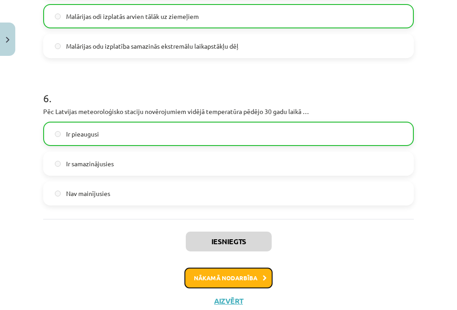
click at [227, 274] on button "Nākamā nodarbība" at bounding box center [228, 277] width 88 height 21
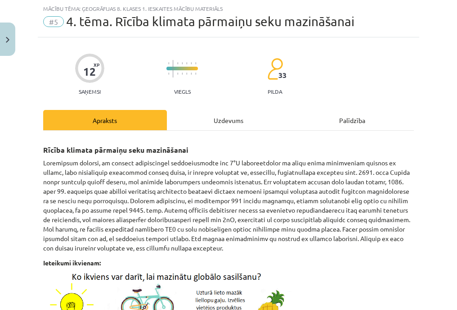
click at [220, 110] on div "Uzdevums" at bounding box center [229, 120] width 124 height 20
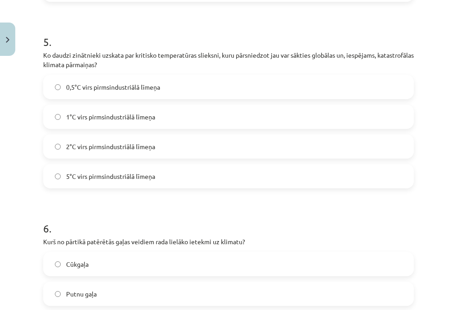
scroll to position [986, 0]
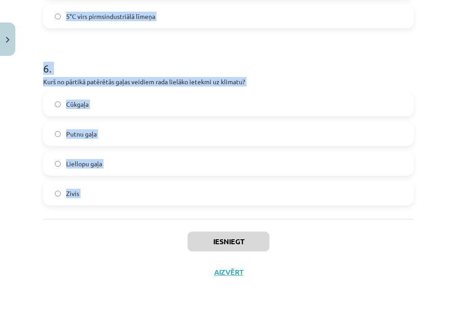
drag, startPoint x: 37, startPoint y: 85, endPoint x: 144, endPoint y: 226, distance: 176.7
click at [144, 226] on div "Mācību tēma: Ģeogrāfijas 8. klases 1. ieskaites mācību materiāls #5 4. tēma. Rī…" at bounding box center [228, 155] width 457 height 310
copy form "1 . Atzīmē patieso apgalvojumu! Ietekmi uz klimata pārmaiņām var mazināt tikai …"
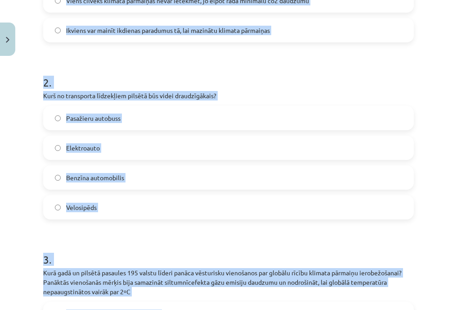
click at [0, 175] on html "0 Dāvanas 2602 mP 1184 xp Gabriels Rimeiks Sākums Aktuāli Kā mācīties eSKOLĀ Ko…" at bounding box center [228, 20] width 457 height 310
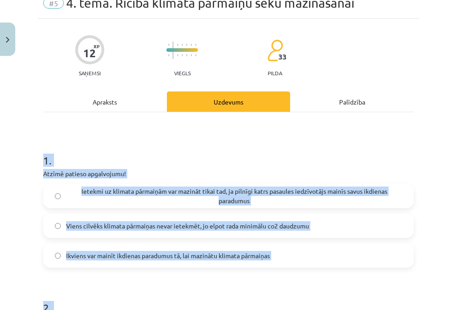
click at [22, 196] on div "Mācību tēma: Ģeogrāfijas 8. klases 1. ieskaites mācību materiāls #5 4. tēma. Rī…" at bounding box center [228, 155] width 457 height 310
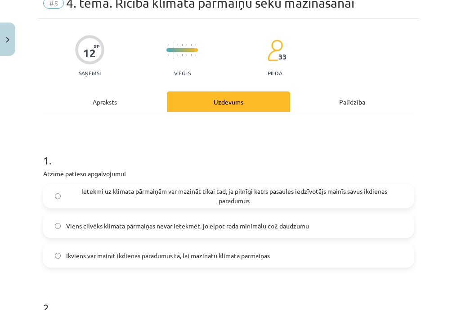
scroll to position [131, 0]
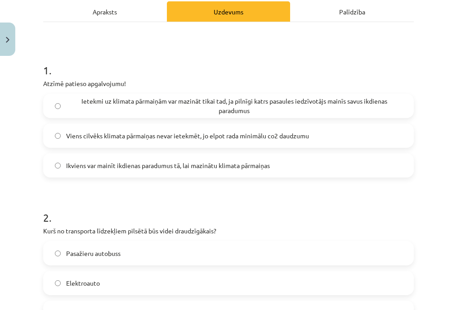
click at [114, 131] on span "Viens cilvēks klimata pārmaiņas nevar ietekmēt, jo elpot rada minimālu co2 daud…" at bounding box center [187, 135] width 243 height 9
click at [117, 163] on span "Ikviens var mainīt ikdienas paradumus tā, lai mazinātu klimata pārmaiņas" at bounding box center [168, 165] width 204 height 9
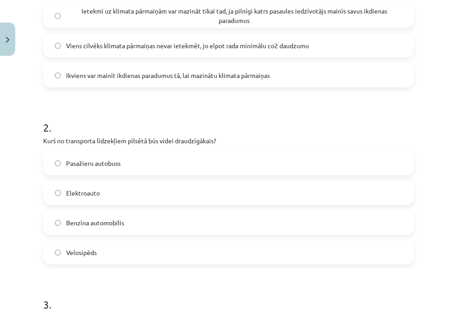
click at [104, 248] on label "Velosipēds" at bounding box center [228, 252] width 369 height 22
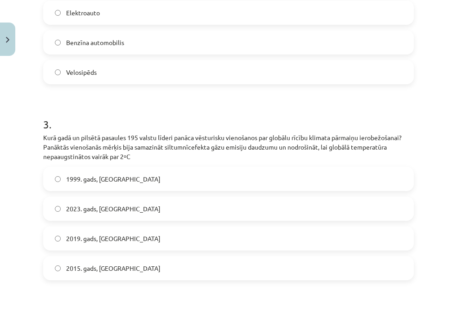
scroll to position [491, 0]
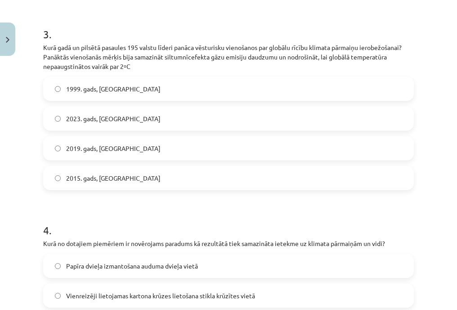
click at [99, 173] on span "2015. gads, Parīze" at bounding box center [113, 177] width 94 height 9
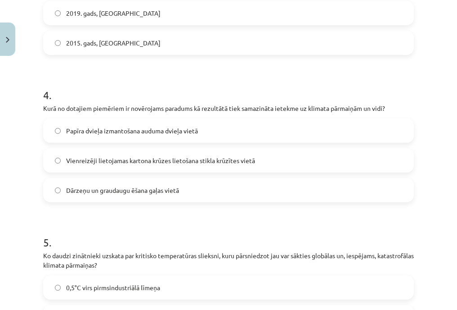
click at [112, 132] on span "Papīra dvieļa izmantošana auduma dvieļa vietā" at bounding box center [132, 130] width 132 height 9
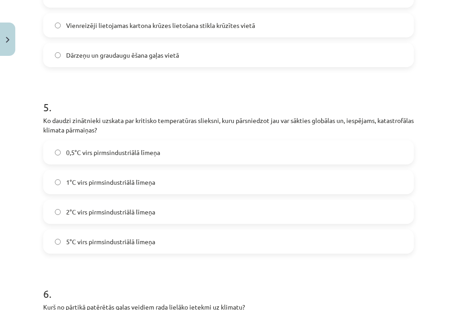
click at [104, 212] on span "2°C virs pirmsindustriālā līmeņa" at bounding box center [110, 211] width 89 height 9
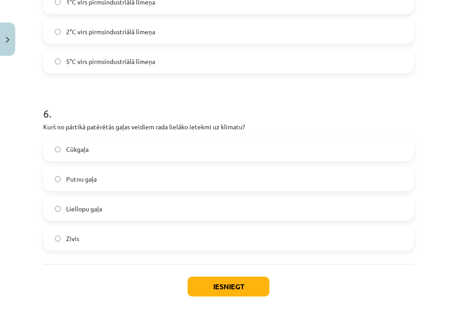
click at [85, 211] on span "Liellopu gaļa" at bounding box center [84, 208] width 36 height 9
click at [235, 281] on button "Iesniegt" at bounding box center [229, 286] width 82 height 20
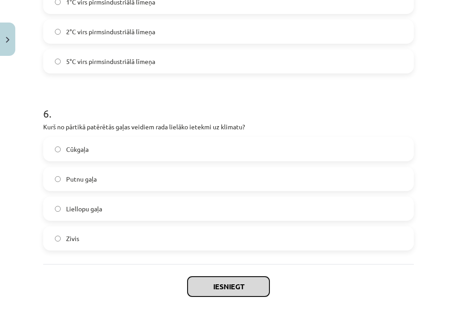
scroll to position [986, 0]
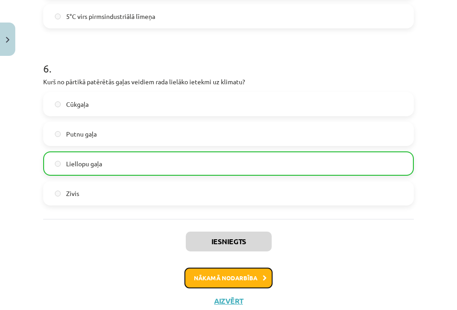
click at [231, 272] on button "Nākamā nodarbība" at bounding box center [228, 277] width 88 height 21
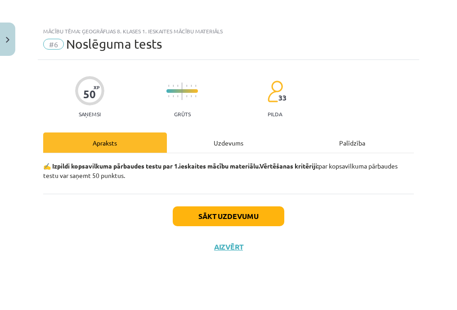
scroll to position [0, 0]
click at [240, 144] on div "Uzdevums" at bounding box center [229, 142] width 124 height 20
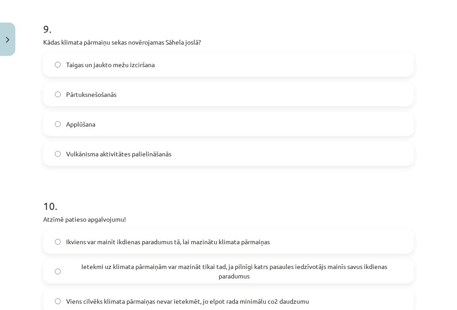
scroll to position [1665, 0]
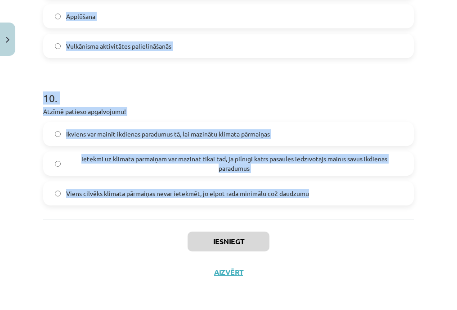
drag, startPoint x: 14, startPoint y: 130, endPoint x: 352, endPoint y: 201, distance: 345.1
click at [352, 201] on div "Mācību tēma: Ģeogrāfijas 8. klases 1. ieskaites mācību materiāls #6 Noslēguma t…" at bounding box center [228, 155] width 457 height 310
copy form "1 . Klimatiskos apstākļus uz Zemes ietekmē dažādi faktori. Kurš no tiem ir nozī…"
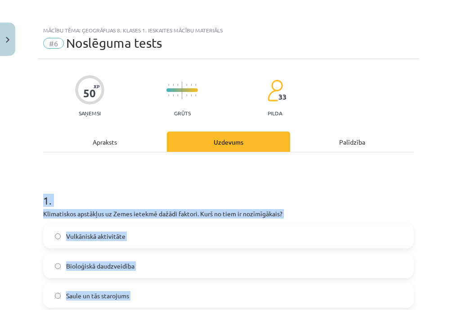
click at [2, 189] on div "Mācību tēma: Ģeogrāfijas 8. klases 1. ieskaites mācību materiāls #6 Noslēguma t…" at bounding box center [228, 155] width 457 height 310
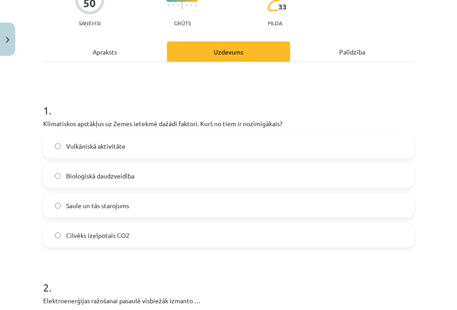
click at [118, 206] on span "Saule un tās starojums" at bounding box center [97, 205] width 63 height 9
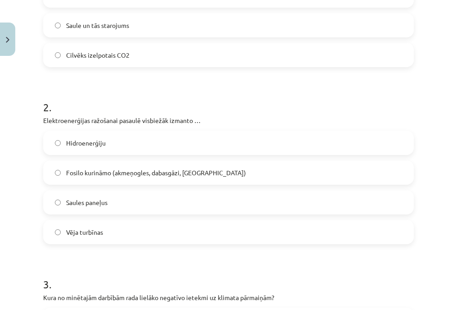
click at [117, 177] on span "Fosilo kurināmo (akmeņogles, dabasgāzi, naftu)" at bounding box center [156, 172] width 180 height 9
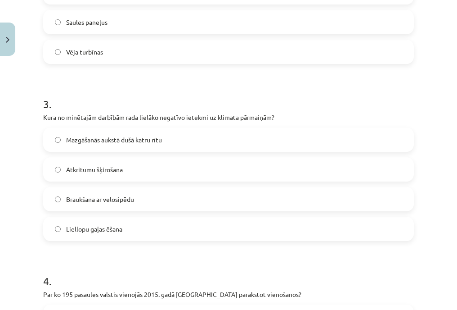
click at [111, 218] on label "Liellopu gaļas ēšana" at bounding box center [228, 228] width 369 height 22
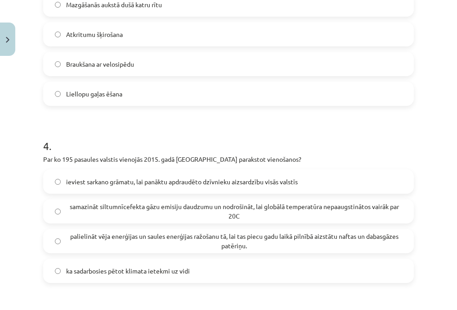
scroll to position [676, 0]
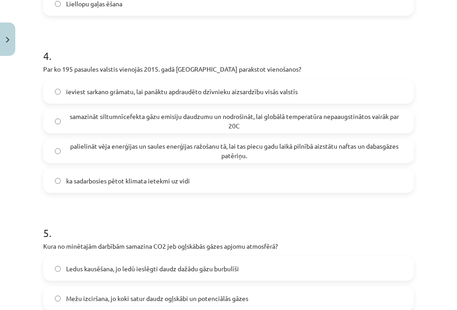
click at [105, 117] on span "samazināt siltumnīcefekta gāzu emisiju daudzumu un nodrošināt, lai globālā temp…" at bounding box center [234, 121] width 336 height 19
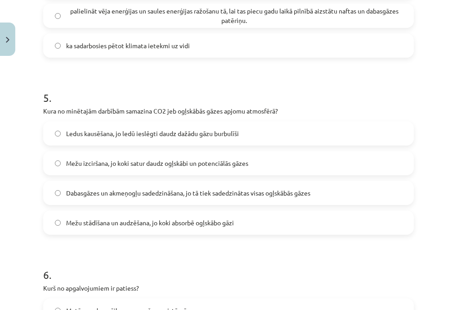
click at [109, 169] on label "Mežu izciršana, jo koki satur daudz ogļskābi un potenciālās gāzes" at bounding box center [228, 163] width 369 height 22
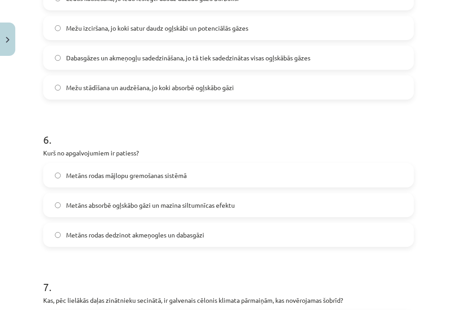
scroll to position [901, 0]
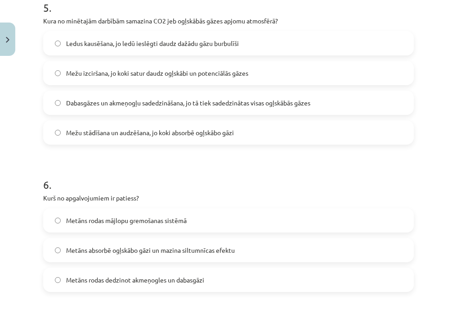
click at [118, 139] on label "Mežu stādīšana un audzēšana, jo koki absorbē ogļskābo gāzi" at bounding box center [228, 132] width 369 height 22
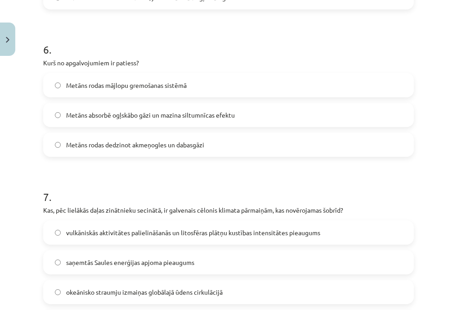
click at [117, 88] on span "Metāns rodas mājlopu gremošanas sistēmā" at bounding box center [126, 85] width 121 height 9
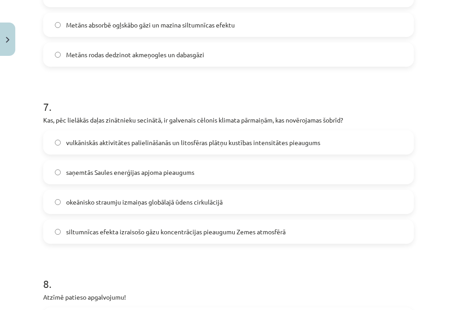
click at [103, 229] on span "siltumnīcas efekta izraisošo gāzu koncentrācijas pieaugumu Zemes atmosfērā" at bounding box center [176, 231] width 220 height 9
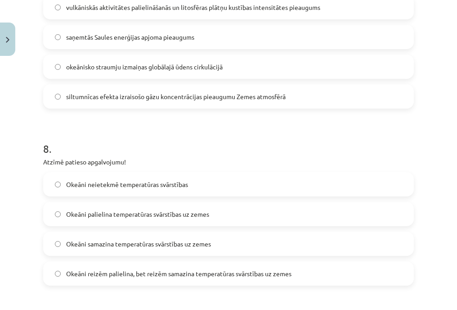
scroll to position [1306, 0]
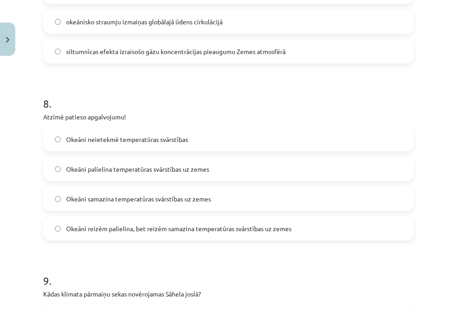
click at [125, 221] on label "Okeāni reizēm palielina, bet reizēm samazina temperatūras svārstības uz zemes" at bounding box center [228, 228] width 369 height 22
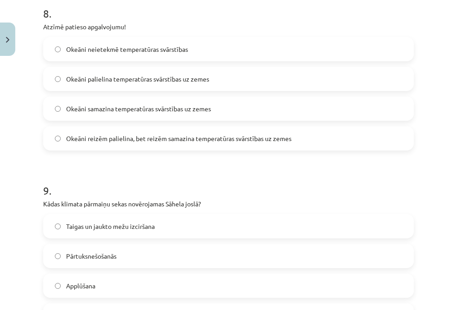
scroll to position [1441, 0]
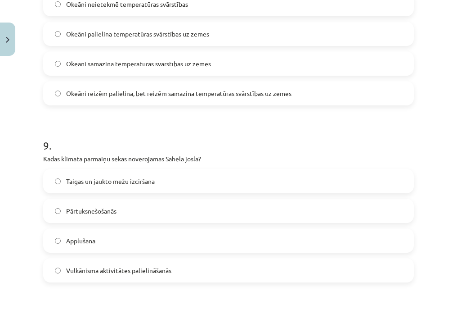
click at [111, 220] on label "Pārtuksnešošanās" at bounding box center [228, 210] width 369 height 22
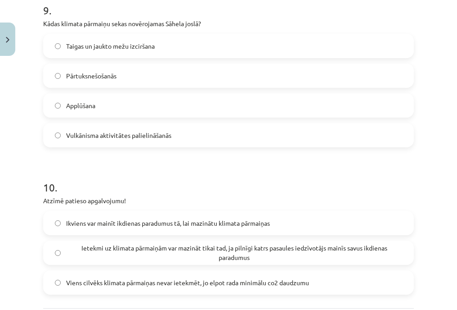
scroll to position [1621, 0]
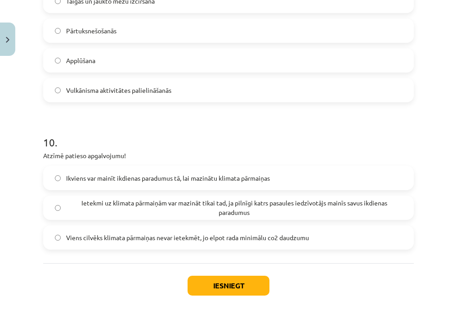
click at [110, 177] on span "Ikviens var mainīt ikdienas paradumus tā, lai mazinātu klimata pārmaiņas" at bounding box center [168, 177] width 204 height 9
click at [195, 274] on div "Iesniegt Aizvērt" at bounding box center [228, 294] width 371 height 63
click at [197, 279] on button "Iesniegt" at bounding box center [229, 285] width 82 height 20
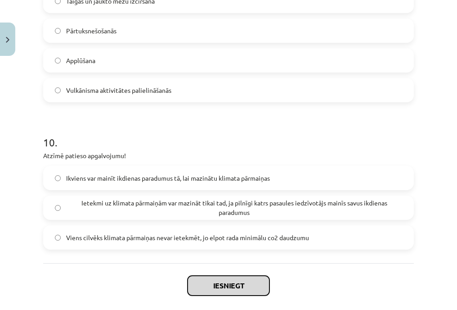
scroll to position [1665, 0]
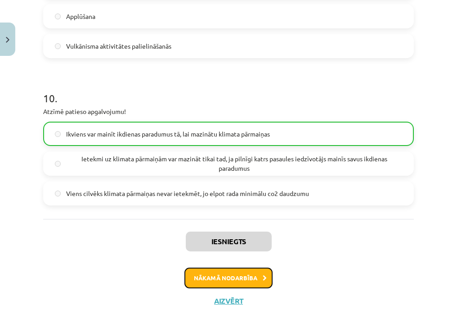
click at [222, 270] on button "Nākamā nodarbība" at bounding box center [228, 277] width 88 height 21
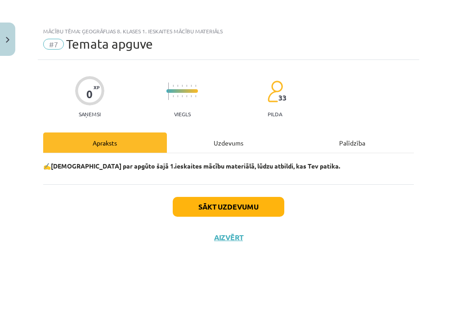
click at [207, 146] on div "Uzdevums" at bounding box center [229, 142] width 124 height 20
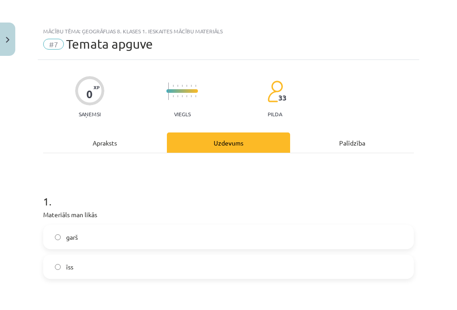
scroll to position [90, 0]
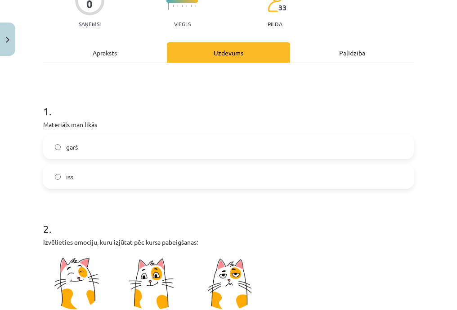
click at [94, 150] on label "garš" at bounding box center [228, 146] width 369 height 22
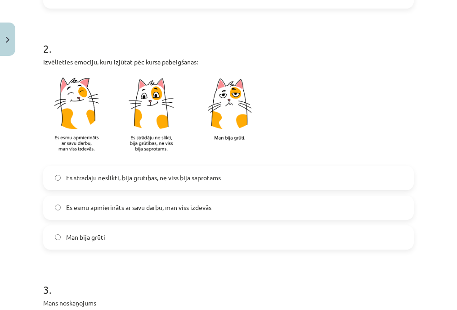
click at [132, 180] on span "Es strādāju neslikti, bija grūtības, ne viss bija saprotams" at bounding box center [143, 177] width 155 height 9
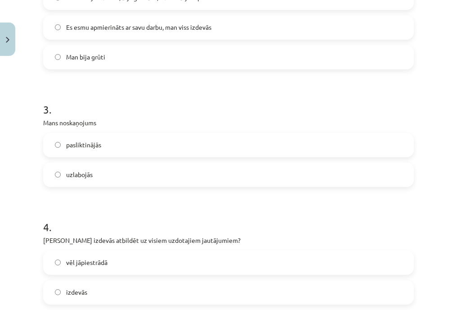
click at [105, 167] on label "uzlabojās" at bounding box center [228, 174] width 369 height 22
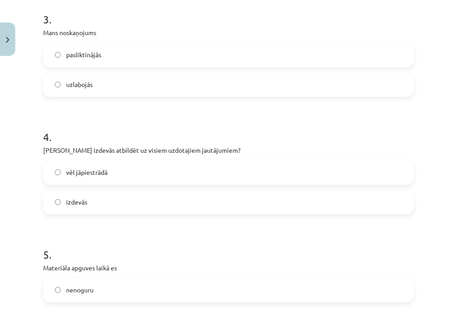
click at [110, 173] on label "vēl jāpiestrādā" at bounding box center [228, 172] width 369 height 22
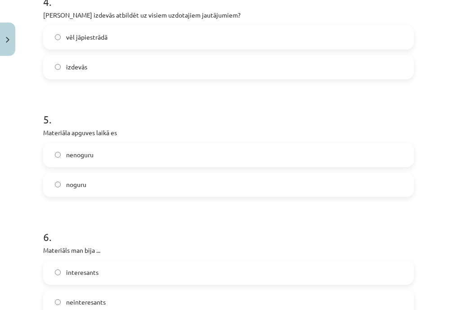
click at [105, 156] on label "nenoguru" at bounding box center [228, 155] width 369 height 22
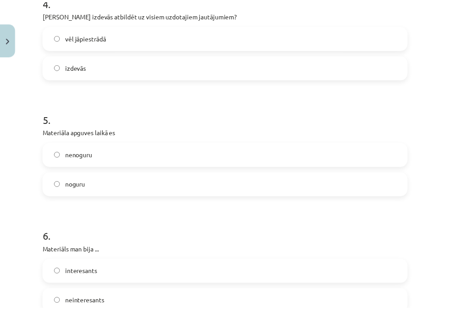
scroll to position [784, 0]
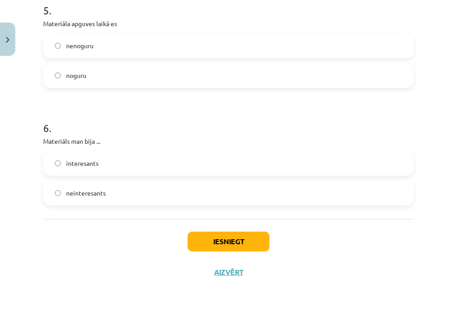
click at [84, 68] on label "noguru" at bounding box center [228, 75] width 369 height 22
click at [116, 171] on label "interesants" at bounding box center [228, 163] width 369 height 22
click at [211, 226] on div "Iesniegt Aizvērt" at bounding box center [228, 250] width 371 height 63
drag, startPoint x: 214, startPoint y: 232, endPoint x: 229, endPoint y: 251, distance: 24.3
click at [214, 233] on button "Iesniegt" at bounding box center [229, 241] width 82 height 20
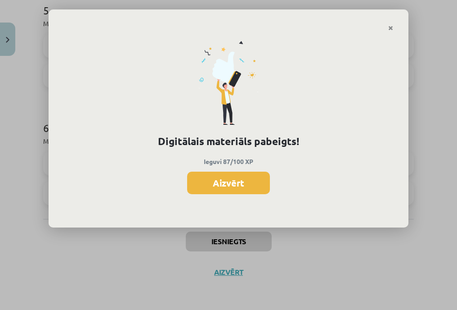
click at [222, 270] on div "Digitālais materiāls pabeigts! Ieguvi 87/100 XP Aizvērt" at bounding box center [228, 155] width 457 height 310
click at [233, 184] on button "Aizvērt" at bounding box center [228, 182] width 83 height 22
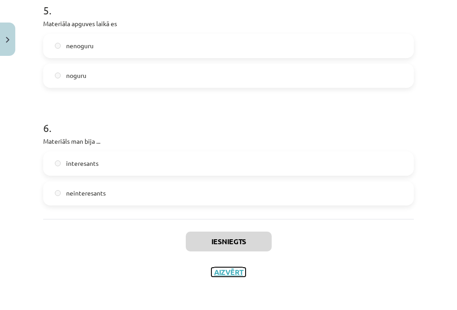
click at [220, 275] on button "Aizvērt" at bounding box center [228, 271] width 34 height 9
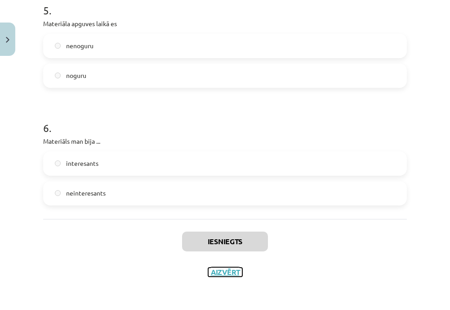
scroll to position [0, 0]
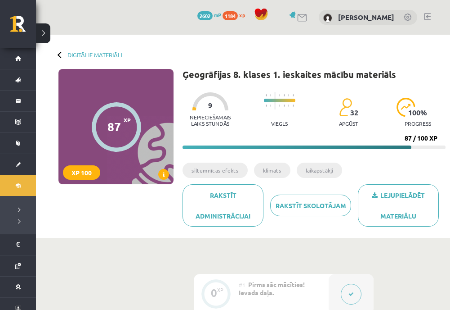
click at [85, 66] on div "Digitālie materiāli 87 XP XP 100 87 / 100 XP Ģeogrāfijas 8. klases 1. ieskaites…" at bounding box center [243, 136] width 414 height 203
click at [84, 56] on link "Digitālie materiāli" at bounding box center [94, 54] width 55 height 7
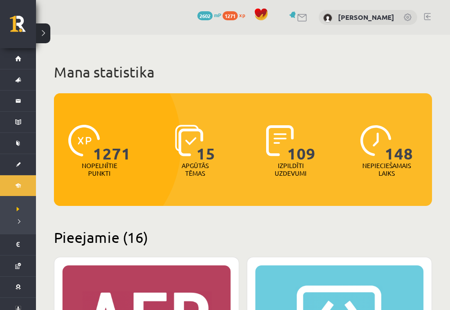
click at [12, 188] on link "Digitālie materiāli" at bounding box center [18, 185] width 36 height 21
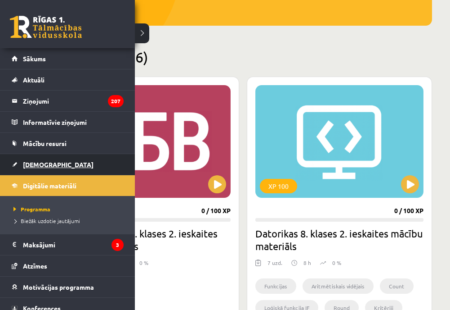
click at [56, 162] on link "[DEMOGRAPHIC_DATA]" at bounding box center [68, 164] width 112 height 21
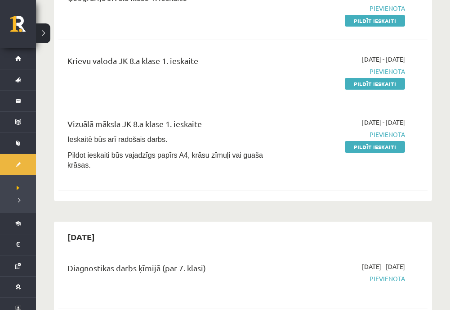
scroll to position [225, 0]
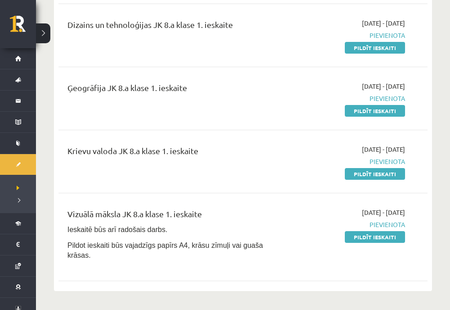
click at [365, 172] on link "Pildīt ieskaiti" at bounding box center [375, 174] width 60 height 12
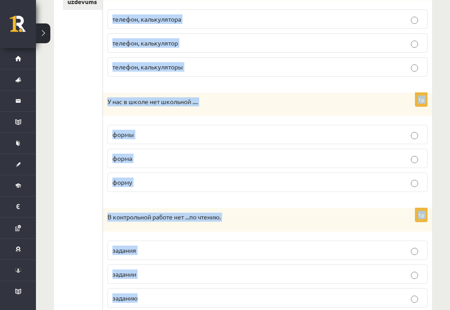
scroll to position [355, 0]
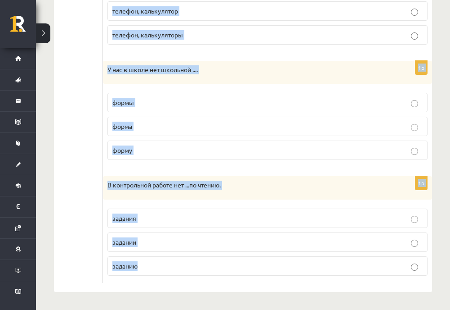
drag, startPoint x: 111, startPoint y: 118, endPoint x: 238, endPoint y: 289, distance: 213.0
click at [238, 289] on div "Что есть и Чего нет/ не будет? Выберите правильный вариант. 1p В этой школе нет…" at bounding box center [267, 45] width 329 height 494
copy form "Lor ipsu d Sita con/ ad elits? Doeiusmo temporinci utlabor. 4e D magn aliqu eni…"
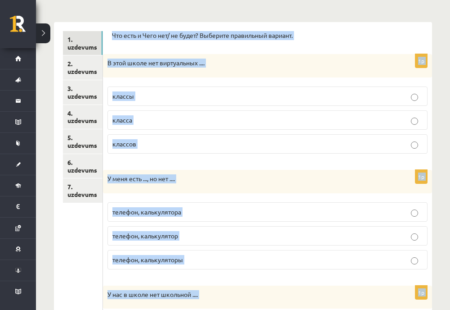
scroll to position [0, 0]
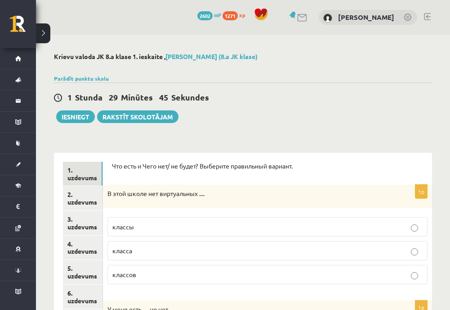
scroll to position [90, 0]
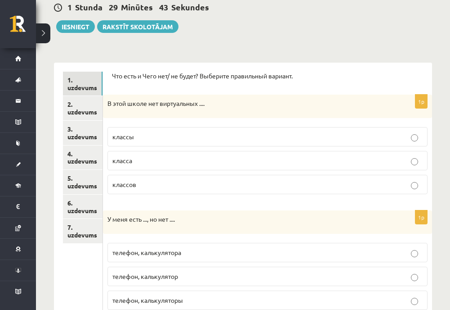
click at [150, 179] on label "классов" at bounding box center [268, 184] width 320 height 19
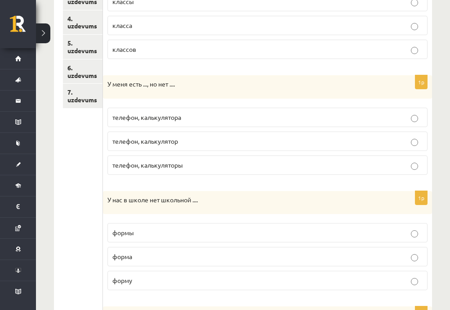
click at [198, 122] on label "телефон, калькулятора" at bounding box center [268, 117] width 320 height 19
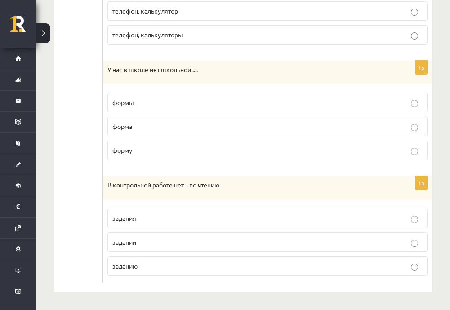
click at [148, 105] on p "формы" at bounding box center [267, 102] width 310 height 9
click at [144, 218] on p "задания" at bounding box center [267, 217] width 310 height 9
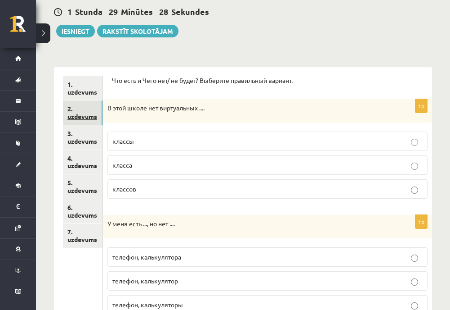
click at [81, 117] on link "2. uzdevums" at bounding box center [83, 112] width 40 height 24
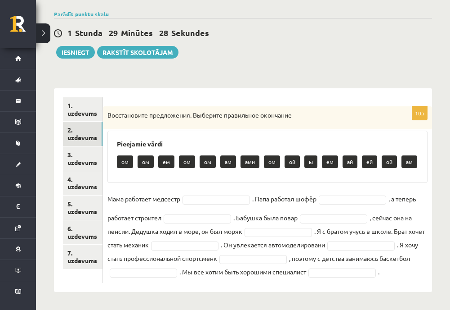
scroll to position [65, 0]
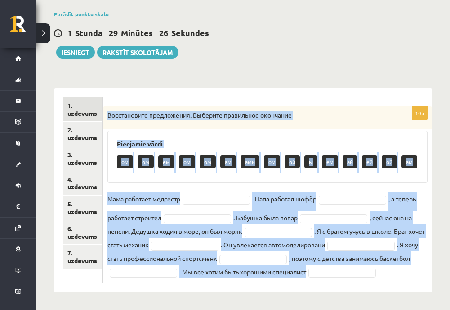
drag, startPoint x: 110, startPoint y: 104, endPoint x: 408, endPoint y: 304, distance: 358.8
click at [408, 304] on div "**********" at bounding box center [243, 139] width 414 height 339
copy div "Loremipsumdo sitametcons. Adipisci elitseddoe temporinc Utlaboree dolor ma al e…"
click at [172, 112] on p "Восстановите предложения. Выберите правильное окончание" at bounding box center [245, 115] width 275 height 9
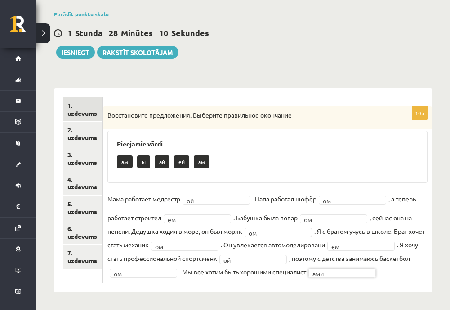
scroll to position [0, 0]
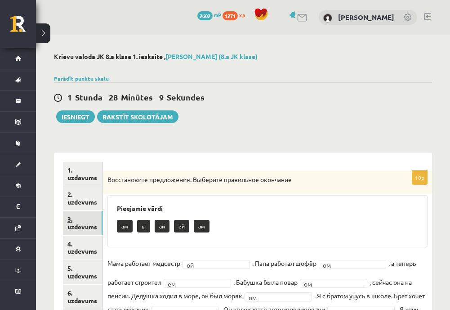
click at [82, 217] on link "3. uzdevums" at bounding box center [83, 223] width 40 height 24
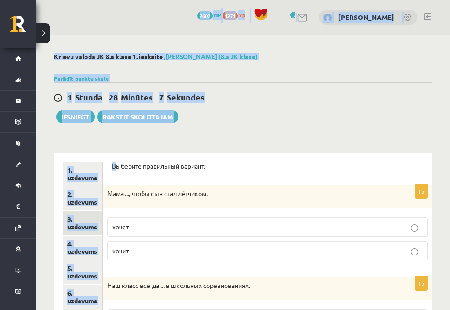
drag, startPoint x: 115, startPoint y: 67, endPoint x: 132, endPoint y: -14, distance: 83.8
click at [132, 0] on html "0 Dāvanas 2602 mP 1271 xp [PERSON_NAME] Sākums Aktuāli Kā mācīties [PERSON_NAME…" at bounding box center [225, 155] width 450 height 310
drag, startPoint x: 132, startPoint y: -14, endPoint x: 114, endPoint y: 157, distance: 172.0
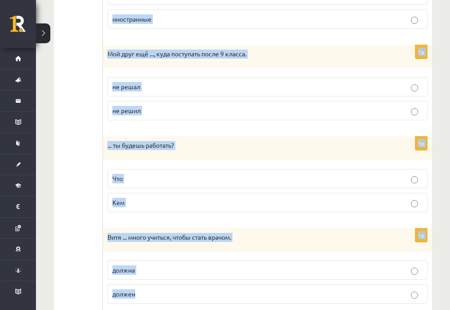
scroll to position [809, 0]
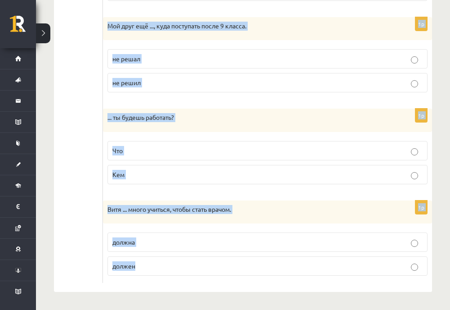
drag, startPoint x: 120, startPoint y: 173, endPoint x: 176, endPoint y: 276, distance: 118.0
copy form "Loremips dolorsitam consect. 6a Elit ..., seddo eiu temp incididu. utlab etdol …"
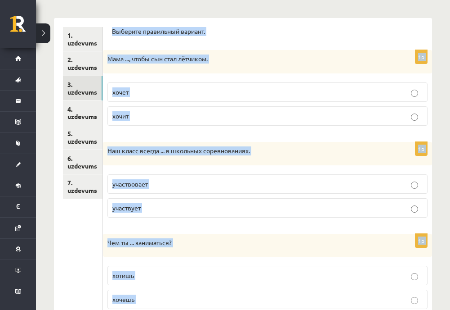
scroll to position [0, 0]
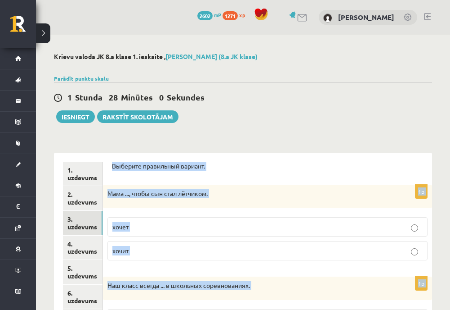
click at [205, 163] on p "Выберите правильный вариант." at bounding box center [267, 166] width 311 height 9
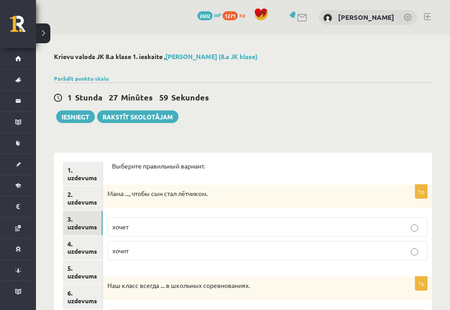
scroll to position [90, 0]
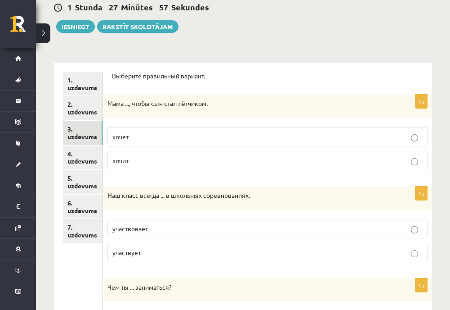
click at [144, 133] on p "хочет" at bounding box center [267, 136] width 310 height 9
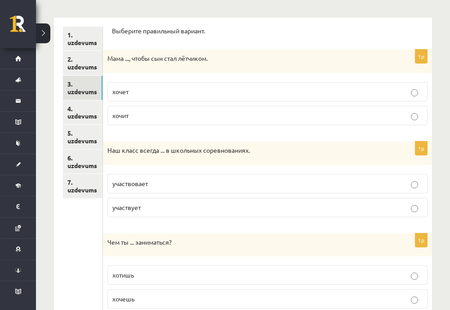
click at [163, 201] on label "участвует" at bounding box center [268, 207] width 320 height 19
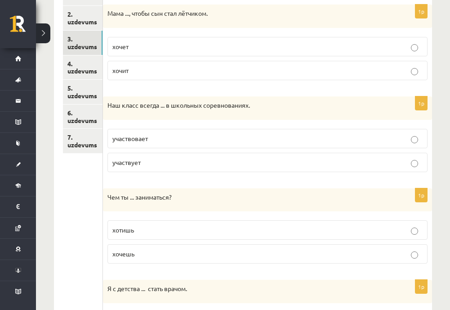
scroll to position [225, 0]
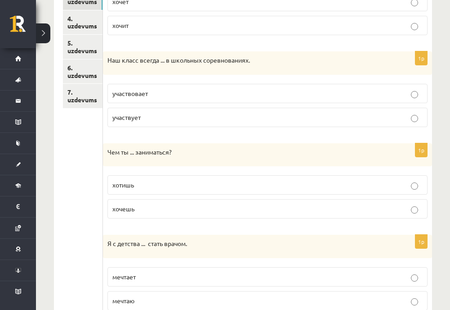
click at [148, 205] on p "хочешь" at bounding box center [267, 208] width 310 height 9
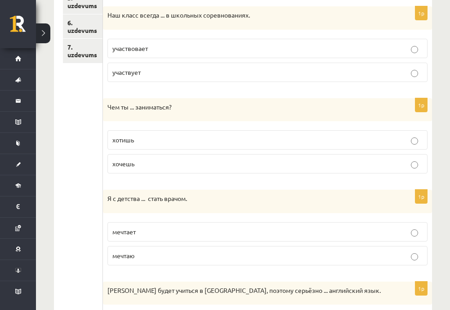
scroll to position [360, 0]
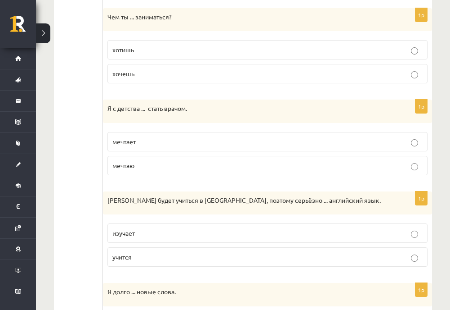
click at [147, 167] on p "мечтаю" at bounding box center [267, 165] width 310 height 9
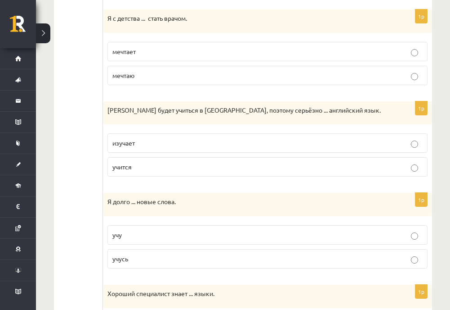
scroll to position [495, 0]
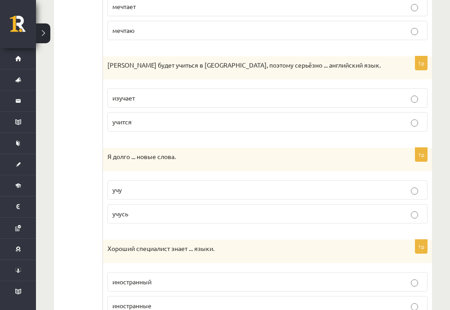
click at [139, 97] on p "изучает" at bounding box center [267, 97] width 310 height 9
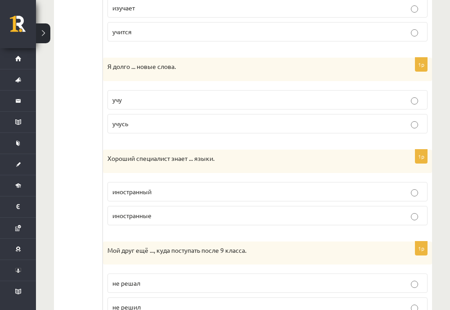
click at [139, 105] on label "учу" at bounding box center [268, 99] width 320 height 19
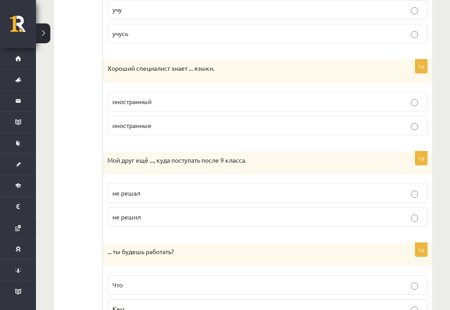
click at [152, 122] on span "иностранные" at bounding box center [131, 125] width 39 height 8
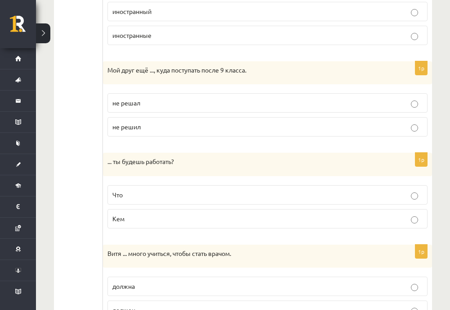
click at [152, 125] on p "не решил" at bounding box center [267, 126] width 310 height 9
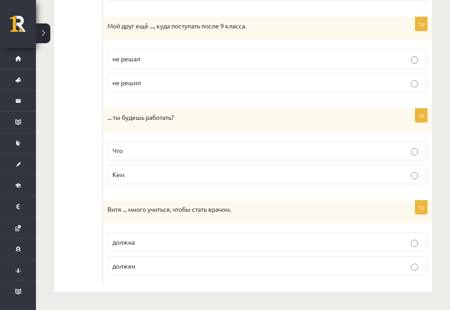
drag, startPoint x: 151, startPoint y: 147, endPoint x: 149, endPoint y: 151, distance: 4.8
click at [151, 148] on p "Что" at bounding box center [267, 150] width 310 height 9
click at [142, 171] on p "Кем" at bounding box center [267, 174] width 310 height 9
click at [160, 241] on p "должна" at bounding box center [267, 241] width 310 height 9
click at [148, 265] on p "должен" at bounding box center [267, 265] width 310 height 9
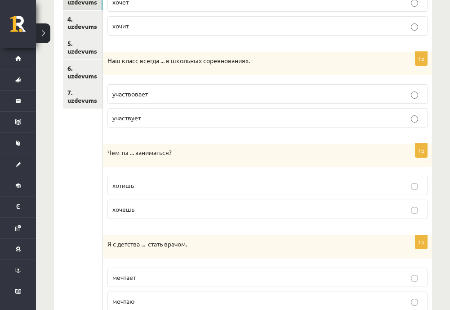
scroll to position [0, 0]
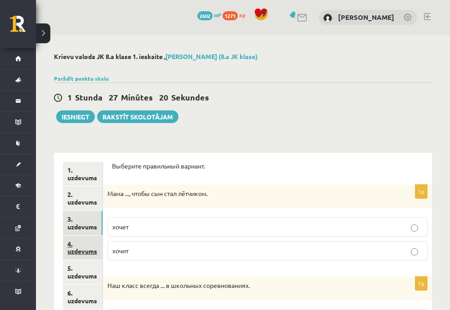
click at [82, 249] on link "4. uzdevums" at bounding box center [83, 247] width 40 height 24
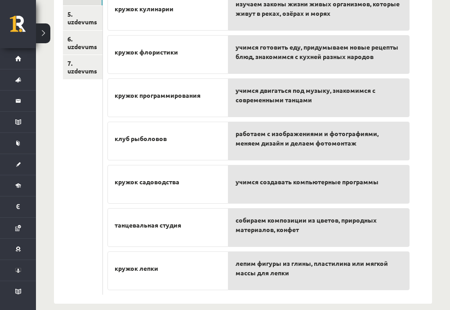
scroll to position [266, 0]
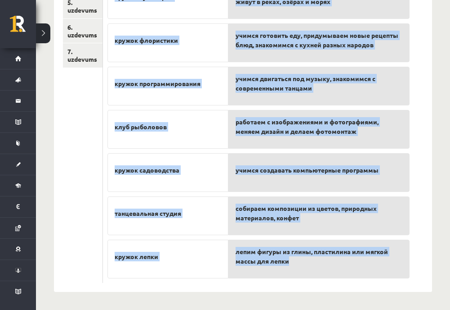
drag, startPoint x: 107, startPoint y: 81, endPoint x: 306, endPoint y: 268, distance: 273.1
click at [306, 268] on div "8p Прочитайте и соедините студия фотошопа кружок кулинарии кружок флористики кр…" at bounding box center [267, 89] width 329 height 405
copy div "Loremipsum d sitametco adipis elitsedd eiusmo temporinc utlabo etdolorema aliqu…"
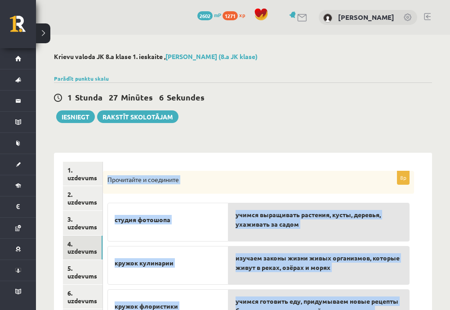
scroll to position [90, 0]
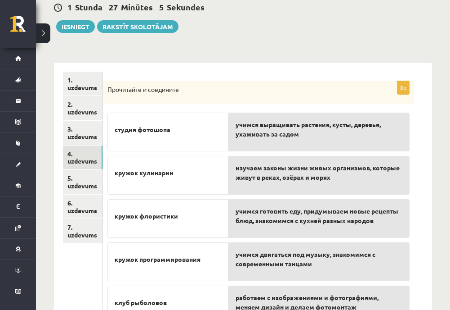
click at [232, 118] on div "учимся выращивать растения, кусты, деревья, ухаживать за садом" at bounding box center [319, 131] width 181 height 39
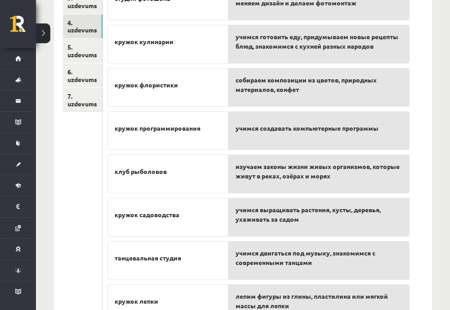
scroll to position [176, 0]
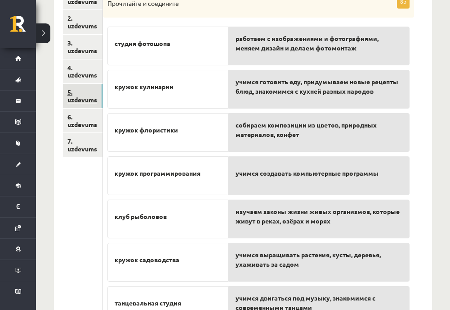
drag, startPoint x: 80, startPoint y: 100, endPoint x: 97, endPoint y: 101, distance: 16.7
click at [81, 100] on link "5. uzdevums" at bounding box center [83, 96] width 40 height 24
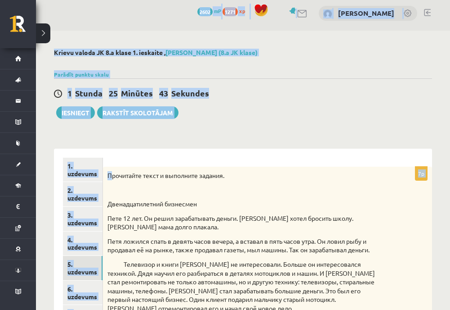
scroll to position [0, 0]
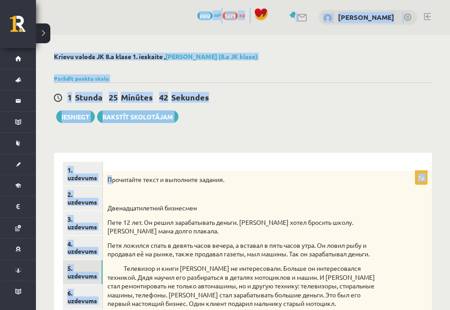
drag, startPoint x: 110, startPoint y: 89, endPoint x: 104, endPoint y: -9, distance: 98.3
click at [104, 0] on html "0 Dāvanas 2602 mP 1271 xp [PERSON_NAME] Sākums Aktuāli Kā mācīties [PERSON_NAME…" at bounding box center [225, 155] width 450 height 310
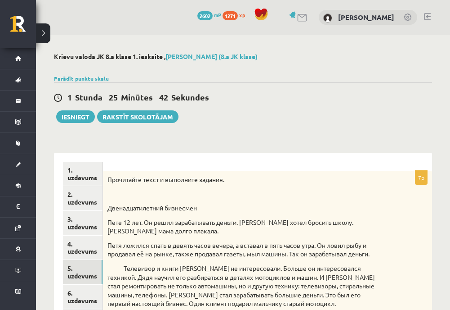
drag, startPoint x: 104, startPoint y: -9, endPoint x: 130, endPoint y: 147, distance: 158.2
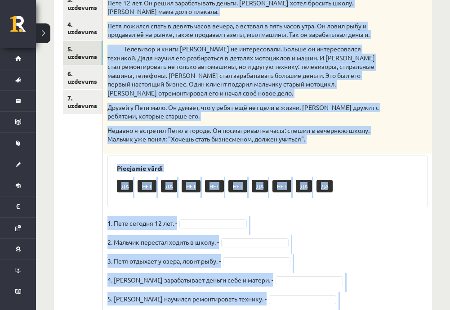
scroll to position [298, 0]
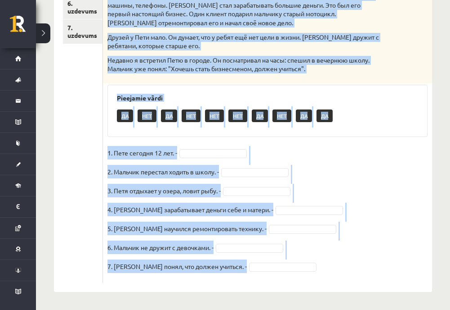
drag, startPoint x: 105, startPoint y: 173, endPoint x: 267, endPoint y: 302, distance: 206.9
click at [267, 302] on div "**********" at bounding box center [243, 27] width 414 height 564
copy div "Прочитайте текст и выполните задания. Двенадцатилетний бизнесмен Пете 12 лет. О…"
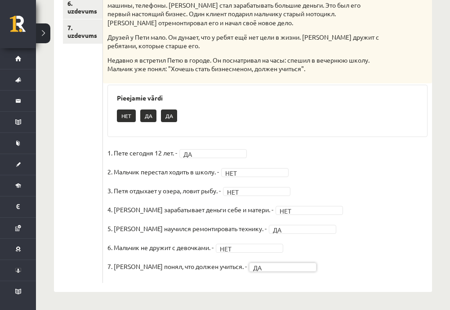
scroll to position [118, 0]
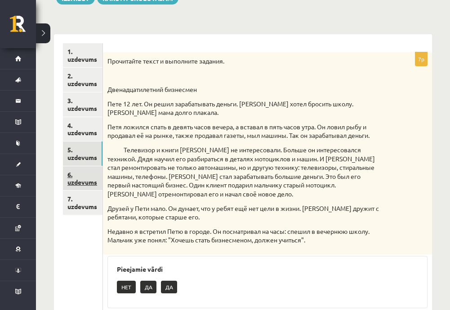
click at [83, 171] on link "6. uzdevums" at bounding box center [83, 178] width 40 height 24
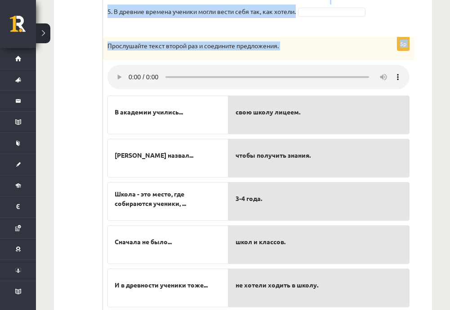
scroll to position [372, 0]
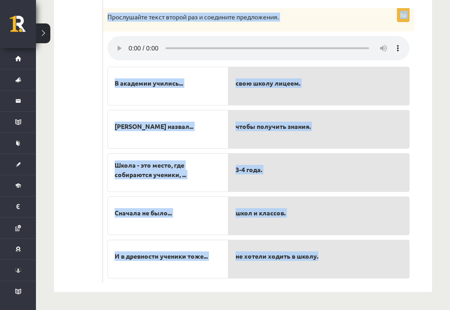
drag, startPoint x: 106, startPoint y: 53, endPoint x: 352, endPoint y: 250, distance: 315.3
click at [352, 250] on div "5p Прослушайте текст и отметьте верное. Pieejamie vārdi НЕТ НЕТ ДА ДА ДА ДА НЕТ…" at bounding box center [267, 37] width 329 height 510
copy form "Прослушайте текст и отметьте верное. Pieejamie vārdi НЕТ НЕТ ДА ДА ДА ДА НЕТ НЕ…"
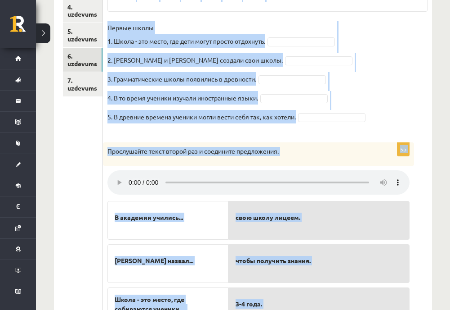
scroll to position [102, 0]
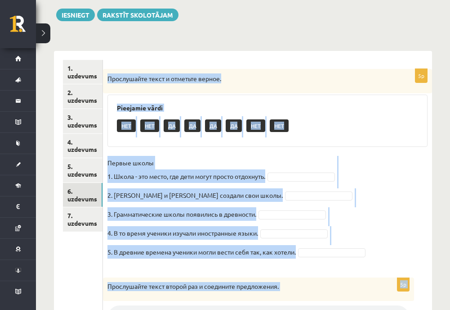
click at [296, 98] on div "Pieejamie vārdi НЕТ НЕТ ДА ДА ДА ДА НЕТ НЕТ" at bounding box center [268, 120] width 320 height 52
click at [174, 189] on p "2. Платон и Аристотель создали свои школы." at bounding box center [195, 194] width 175 height 13
click at [129, 188] on fieldset "Первые школы 1. Школа - это место, где дети могут просто отдохнуть. 2. Платон и…" at bounding box center [268, 210] width 320 height 108
drag, startPoint x: 125, startPoint y: 159, endPoint x: 123, endPoint y: 152, distance: 7.3
click at [125, 158] on p "Первые школы 1. Школа - это место, где дети могут просто отдохнуть." at bounding box center [187, 169] width 158 height 27
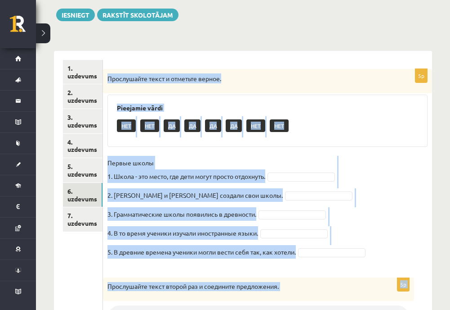
click at [118, 107] on h3 "Pieejamie vārdi" at bounding box center [267, 108] width 301 height 8
click at [130, 91] on div "Прослушайте текст и отметьте верное." at bounding box center [267, 81] width 329 height 24
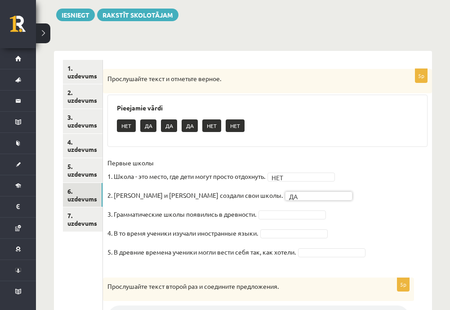
click at [265, 222] on fieldset "Первые школы 1. Школа - это место, где дети могут просто отдохнуть. НЕТ *** 2. …" at bounding box center [268, 210] width 320 height 108
click at [273, 226] on fieldset "Первые школы 1. Школа - это место, где дети могут просто отдохнуть. НЕТ *** 2. …" at bounding box center [268, 210] width 320 height 108
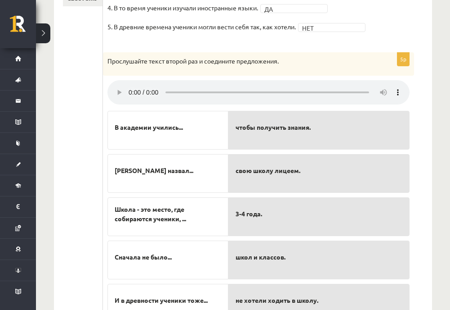
scroll to position [372, 0]
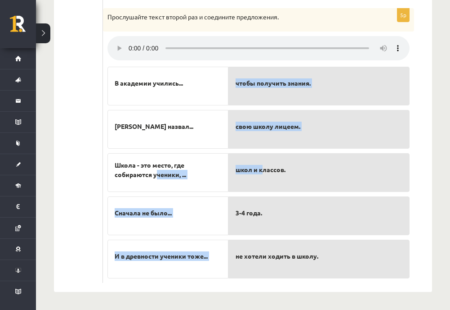
drag, startPoint x: 159, startPoint y: 173, endPoint x: 265, endPoint y: 172, distance: 105.8
click at [265, 172] on fieldset "В академии учились... Аристотель назвал... Школа - это место, где собираются уч…" at bounding box center [259, 170] width 302 height 216
drag, startPoint x: 265, startPoint y: 172, endPoint x: 211, endPoint y: 177, distance: 54.3
click at [211, 177] on span "Школа - это место, где собираются ученики, ..." at bounding box center [168, 169] width 107 height 19
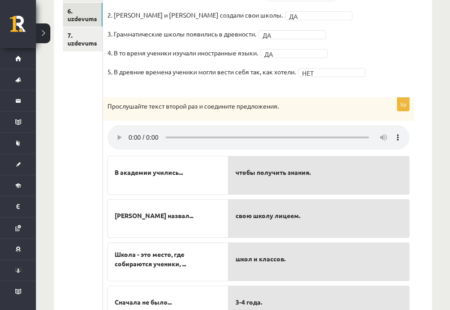
scroll to position [147, 0]
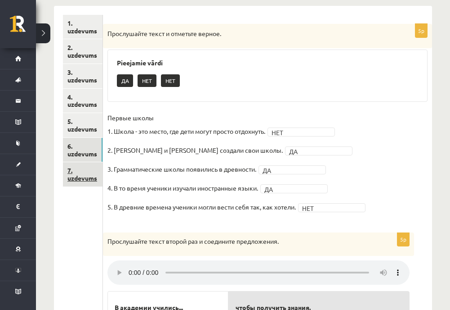
click at [92, 172] on link "7. uzdevums" at bounding box center [83, 174] width 40 height 24
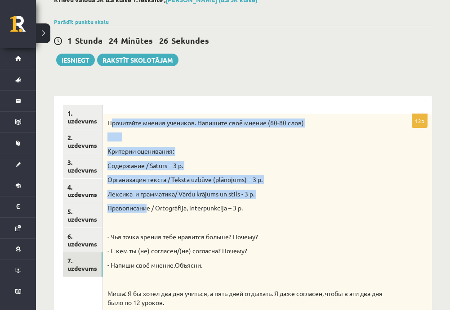
scroll to position [0, 0]
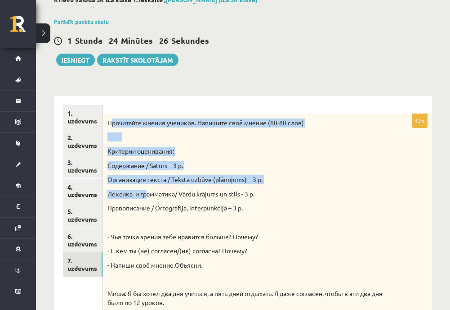
drag, startPoint x: 121, startPoint y: 141, endPoint x: 147, endPoint y: 191, distance: 56.5
click at [147, 191] on div "Прочитайте мнения учеников. Напишите своё мнение (60-80 слов) Критерии оцениван…" at bounding box center [267, 238] width 329 height 249
drag, startPoint x: 147, startPoint y: 191, endPoint x: 116, endPoint y: 113, distance: 83.8
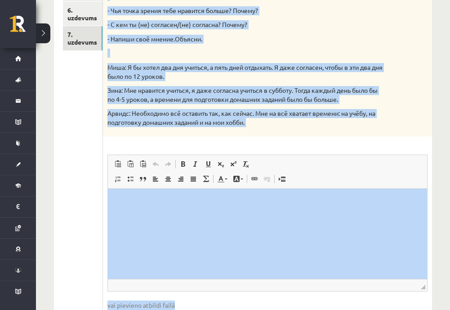
scroll to position [342, 0]
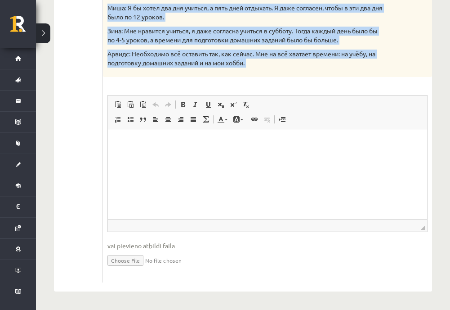
drag, startPoint x: 104, startPoint y: 120, endPoint x: 298, endPoint y: 82, distance: 197.6
click at [298, 82] on div "12p Прочитайте мнения учеников. Напишите своё мнение (60-80 слов) Критерии оцен…" at bounding box center [267, 56] width 329 height 454
copy div "Прочитайте мнения учеников. Напишите своё мнение (60-80 слов) Критерии оцениван…"
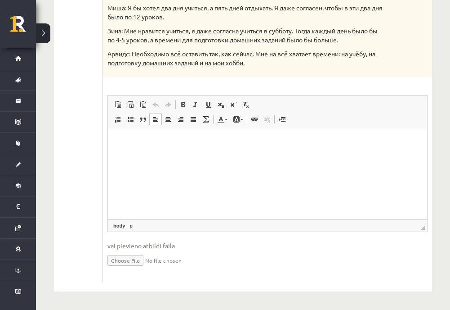
click at [169, 157] on html at bounding box center [267, 142] width 319 height 27
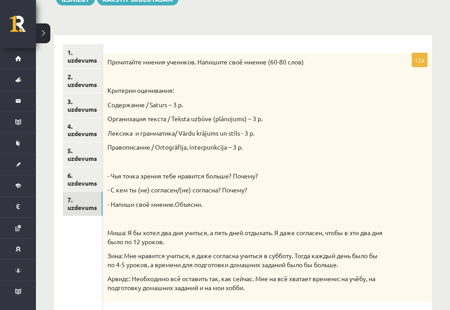
scroll to position [0, 0]
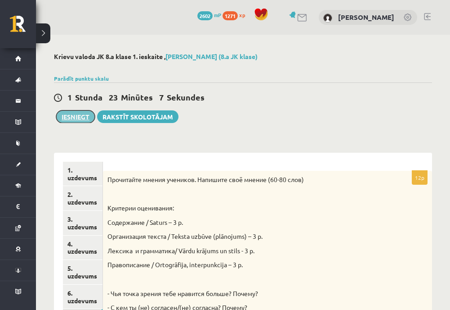
click at [76, 118] on button "Iesniegt" at bounding box center [75, 116] width 39 height 13
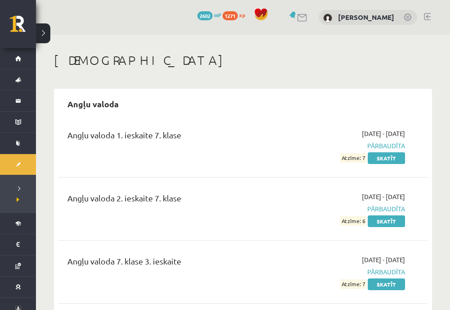
scroll to position [45, 0]
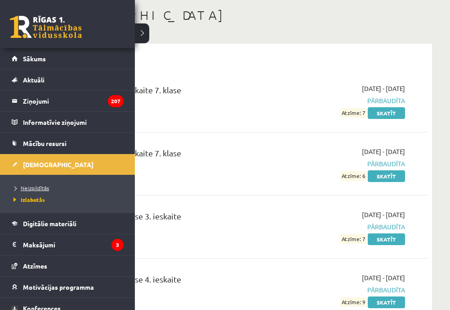
click at [24, 189] on span "Neizpildītās" at bounding box center [30, 187] width 38 height 7
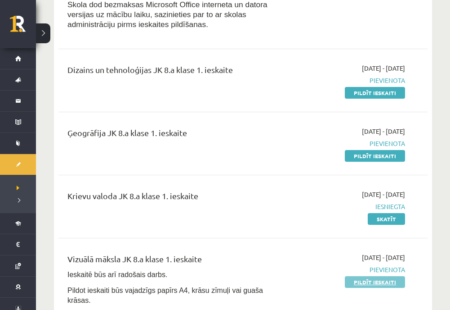
scroll to position [225, 0]
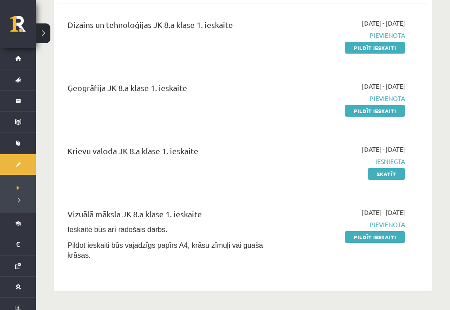
click at [374, 236] on link "Pildīt ieskaiti" at bounding box center [375, 237] width 60 height 12
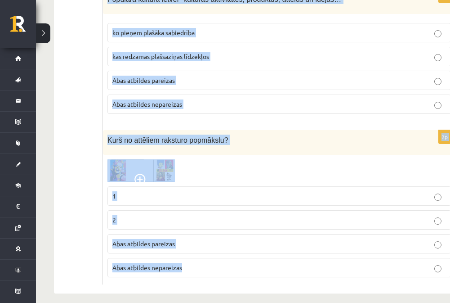
scroll to position [2206, 0]
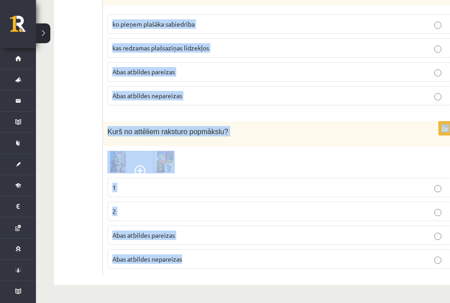
drag, startPoint x: 108, startPoint y: 74, endPoint x: 230, endPoint y: 278, distance: 237.1
copy form "Lore ip dolo sitametconsec adipisc elitseddoe? Temp incididu utlabore etdolor m…"
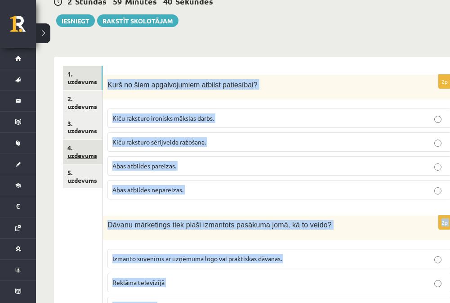
scroll to position [82, 0]
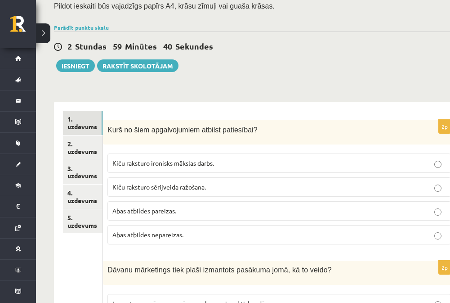
click at [162, 155] on label "Kiču raksturo ironisks mākslas darbs." at bounding box center [280, 162] width 344 height 19
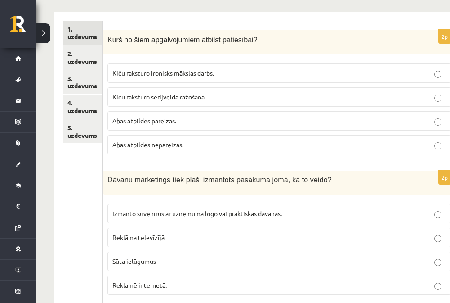
scroll to position [217, 0]
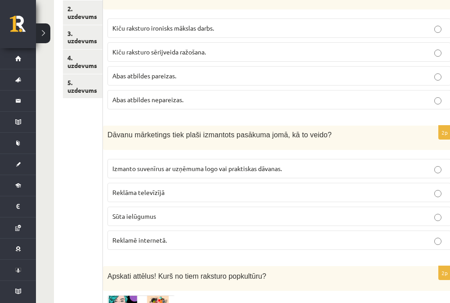
click at [181, 171] on span "Izmanto suvenīrus ar uzņēmuma logo vai praktiskas dāvanas." at bounding box center [197, 168] width 170 height 8
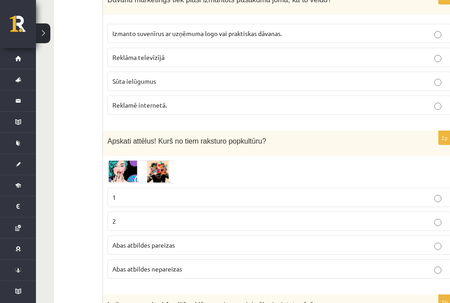
scroll to position [397, 0]
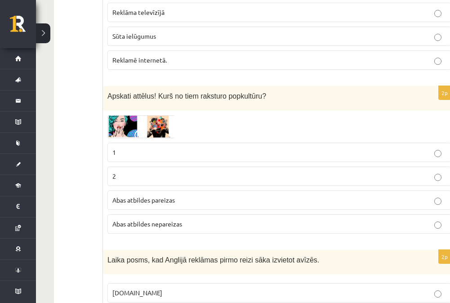
click at [159, 119] on img at bounding box center [141, 126] width 67 height 23
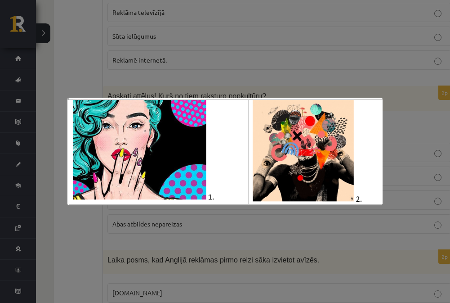
click at [70, 138] on img at bounding box center [224, 151] width 315 height 107
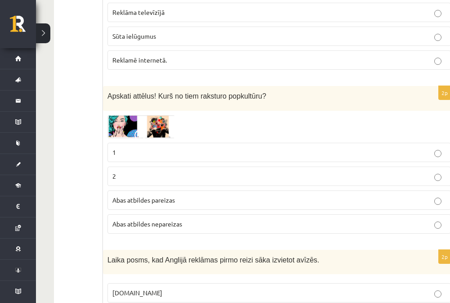
click at [144, 148] on p "1" at bounding box center [279, 152] width 334 height 9
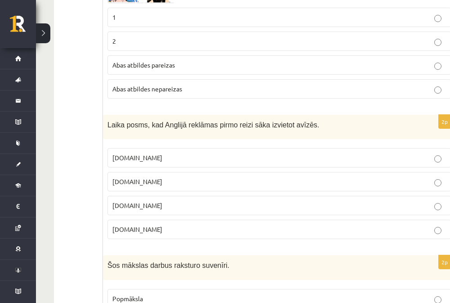
scroll to position [577, 0]
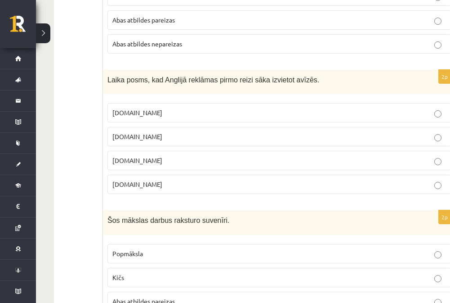
click at [148, 138] on p "18.gs" at bounding box center [279, 136] width 334 height 9
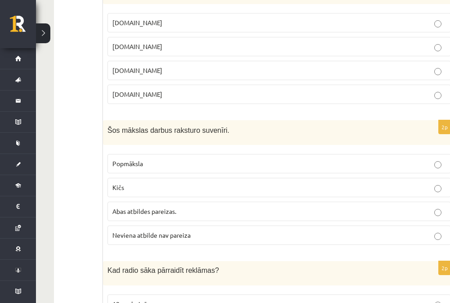
click at [138, 188] on p "Kičs" at bounding box center [279, 187] width 334 height 9
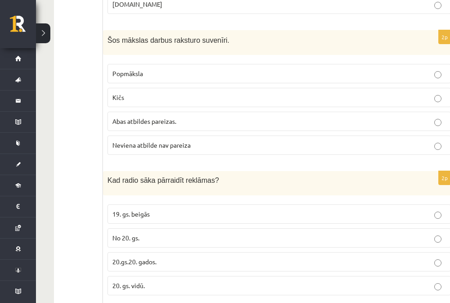
scroll to position [802, 0]
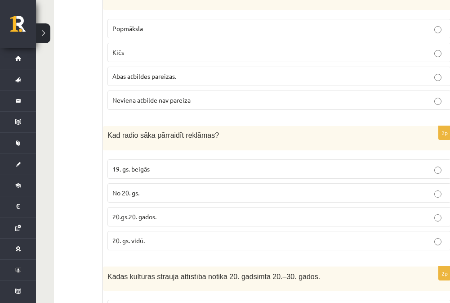
click at [148, 209] on label "20.gs.20. gados." at bounding box center [280, 216] width 344 height 19
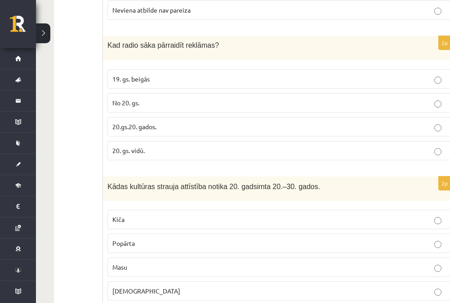
scroll to position [937, 0]
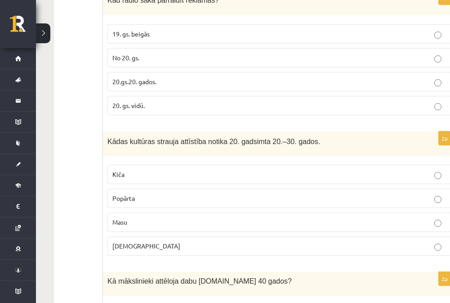
click at [142, 251] on p "Popkultūra" at bounding box center [279, 245] width 334 height 9
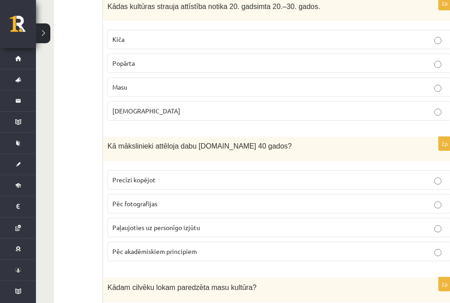
click at [157, 180] on p "Precīzi kopējot" at bounding box center [279, 179] width 334 height 9
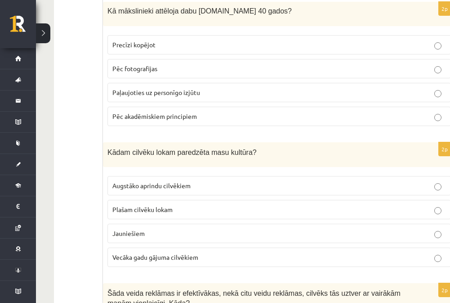
scroll to position [1252, 0]
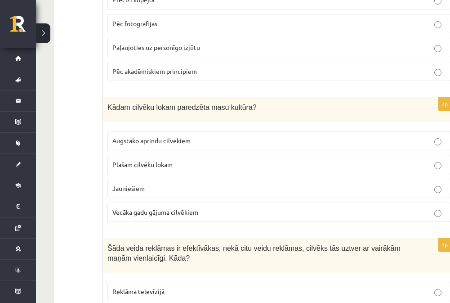
click at [175, 165] on p "Plašam cilvēku lokam" at bounding box center [279, 164] width 334 height 9
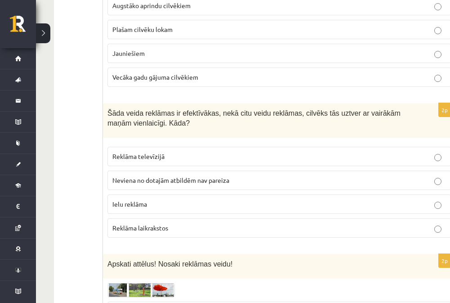
click at [156, 161] on p "Reklāma televīzijā" at bounding box center [279, 156] width 334 height 9
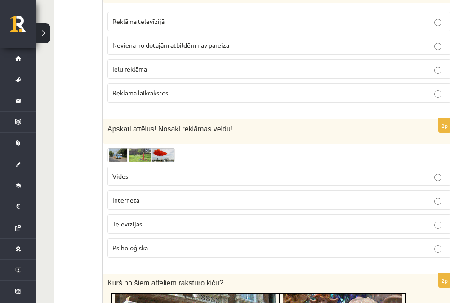
scroll to position [1567, 0]
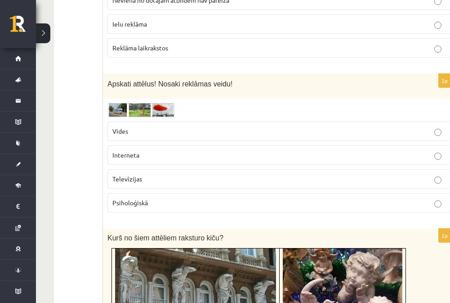
click at [152, 156] on p "Interneta" at bounding box center [279, 154] width 334 height 9
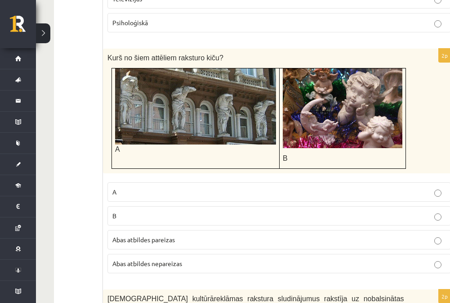
scroll to position [1792, 0]
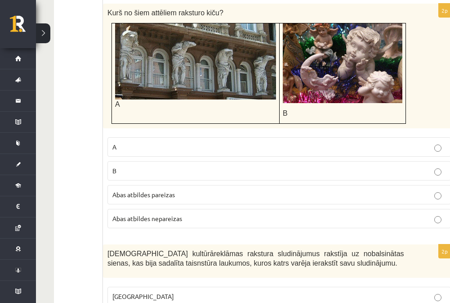
click at [144, 176] on label "B" at bounding box center [280, 170] width 344 height 19
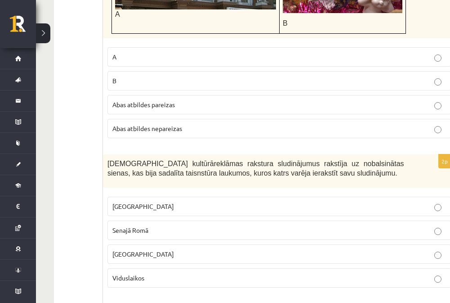
scroll to position [1972, 0]
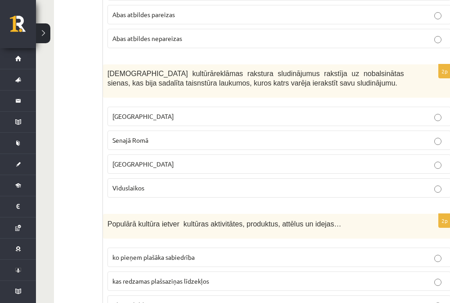
click at [142, 138] on span "Senajā Romā" at bounding box center [130, 140] width 36 height 8
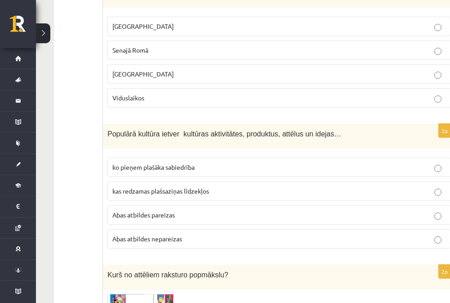
click at [151, 216] on span "Abas atbildes pareizas" at bounding box center [143, 215] width 63 height 8
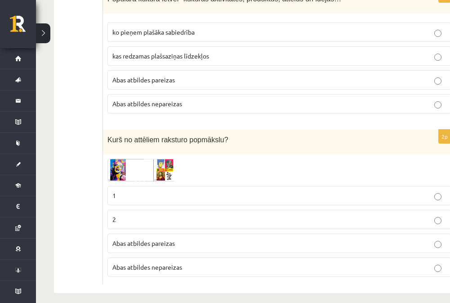
scroll to position [2206, 0]
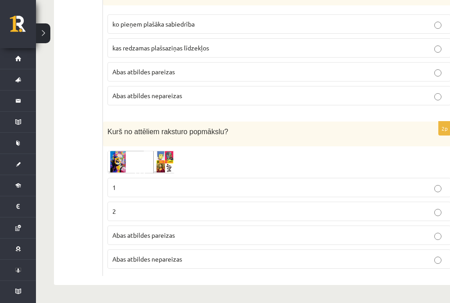
click at [126, 184] on p "1" at bounding box center [279, 187] width 334 height 9
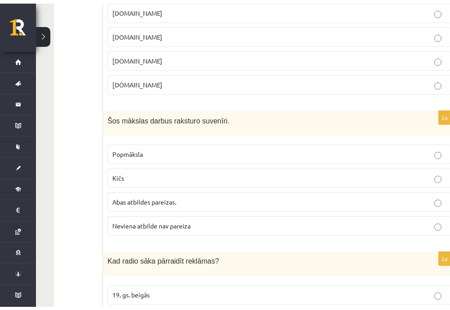
scroll to position [152, 0]
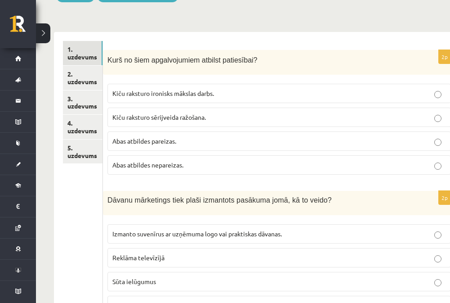
drag, startPoint x: 81, startPoint y: 76, endPoint x: 118, endPoint y: 73, distance: 37.0
click at [81, 76] on link "2. uzdevums" at bounding box center [83, 78] width 40 height 24
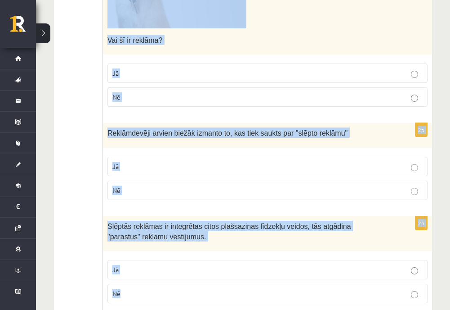
scroll to position [990, 0]
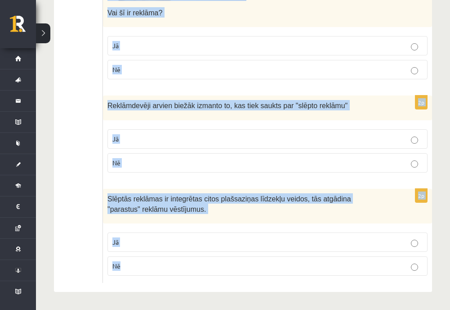
drag, startPoint x: 110, startPoint y: 40, endPoint x: 276, endPoint y: 311, distance: 317.7
copy form "Atzīmē vai apgalvojumi ir patiesi! 2p Ja kaut kur pasaulē kāds popkultūrasformā…"
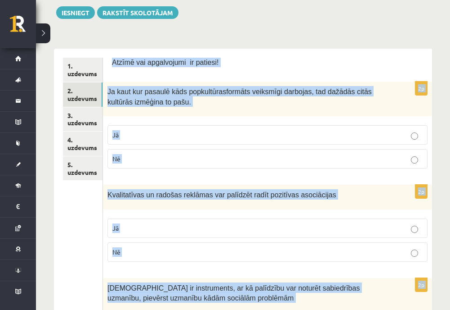
scroll to position [45, 0]
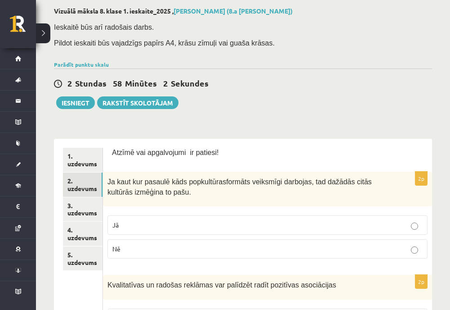
click at [139, 221] on p "Jā" at bounding box center [267, 224] width 310 height 9
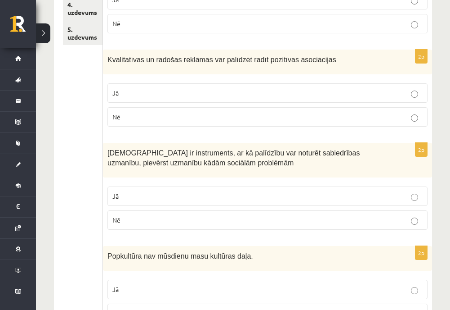
click at [127, 198] on p "Jā" at bounding box center [267, 195] width 310 height 9
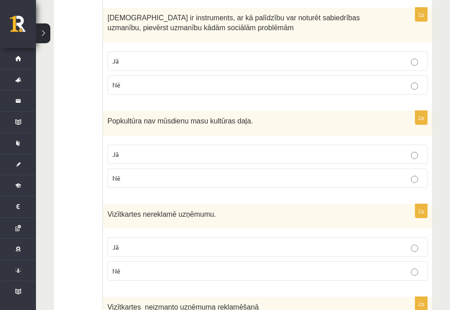
click at [142, 154] on p "Jā" at bounding box center [267, 153] width 310 height 9
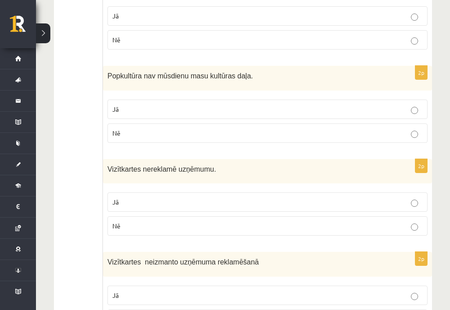
scroll to position [495, 0]
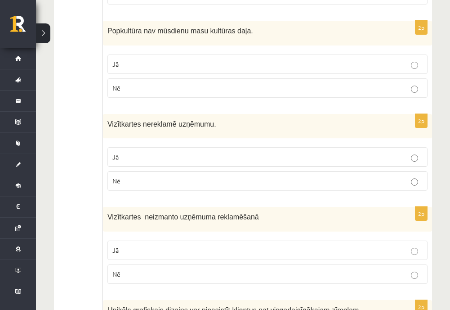
click at [140, 184] on p "Nē" at bounding box center [267, 180] width 310 height 9
click at [131, 265] on label "Nē" at bounding box center [268, 273] width 320 height 19
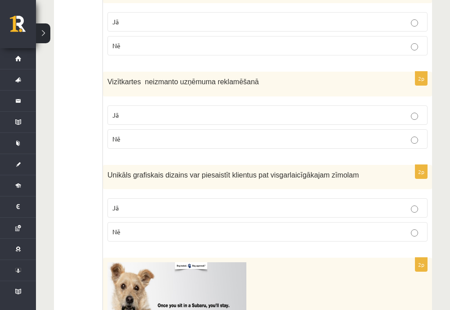
click at [141, 232] on p "Nē" at bounding box center [267, 231] width 310 height 9
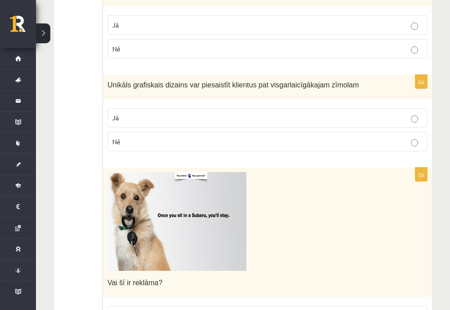
scroll to position [855, 0]
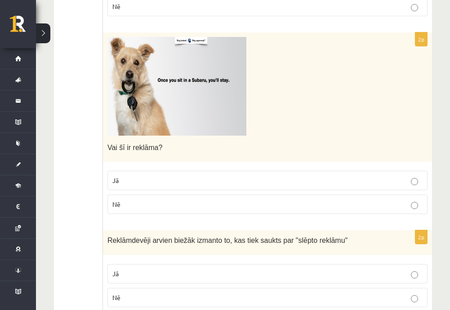
click at [119, 176] on p "Jā" at bounding box center [267, 179] width 310 height 9
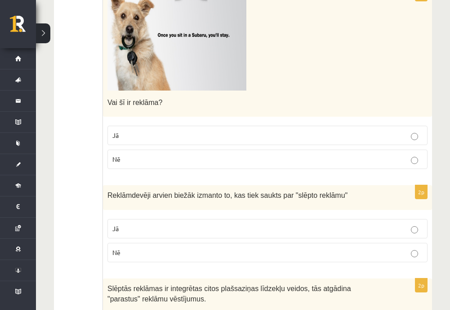
scroll to position [945, 0]
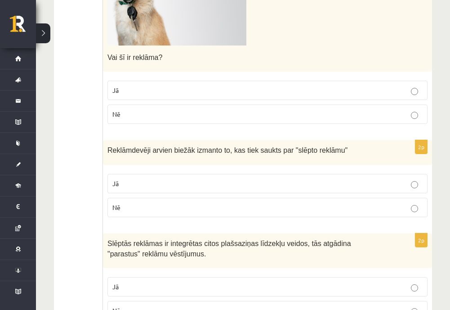
click at [133, 179] on p "Jā" at bounding box center [267, 183] width 310 height 9
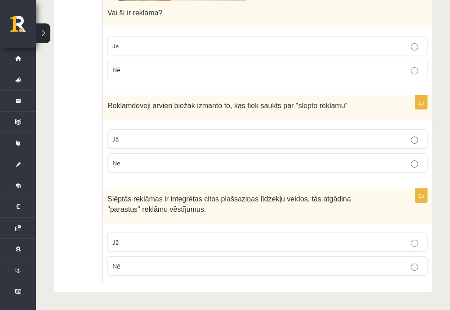
click at [128, 235] on label "Jā" at bounding box center [268, 241] width 320 height 19
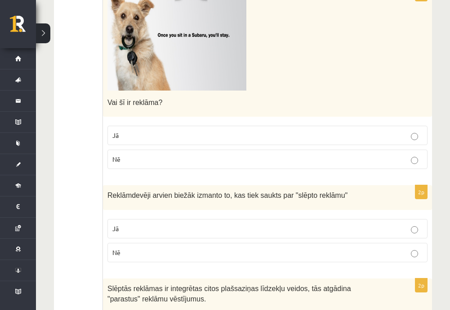
scroll to position [945, 0]
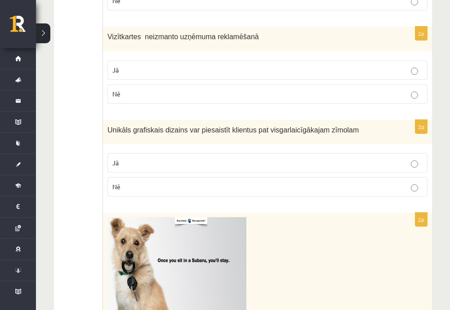
click at [136, 166] on p "Jā" at bounding box center [267, 162] width 310 height 9
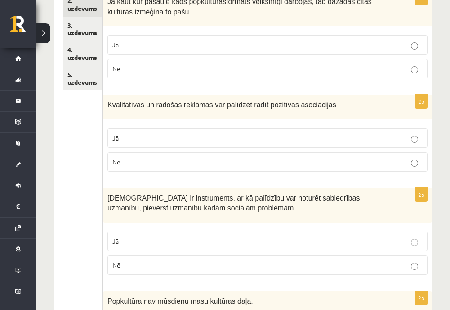
scroll to position [270, 0]
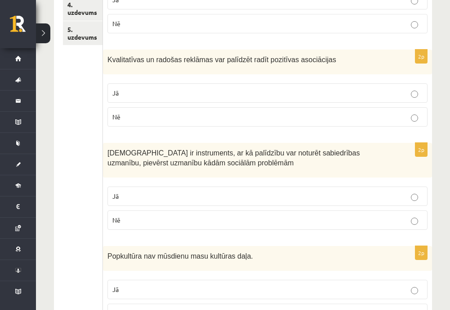
click at [147, 92] on p "Jā" at bounding box center [267, 92] width 310 height 9
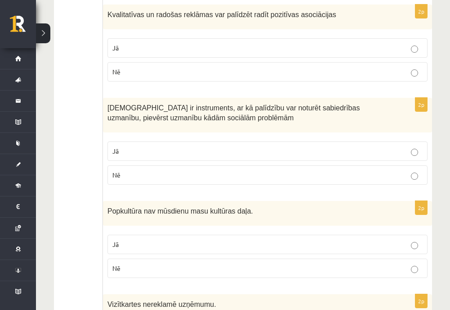
scroll to position [360, 0]
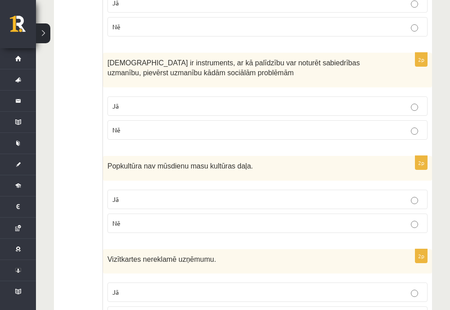
click at [128, 225] on p "Nē" at bounding box center [267, 222] width 310 height 9
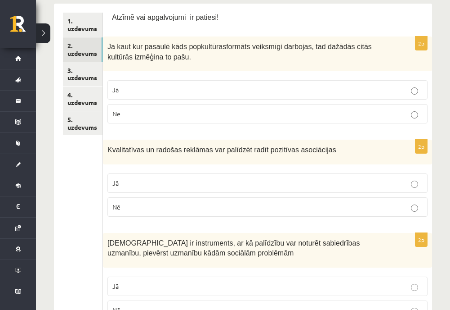
scroll to position [45, 0]
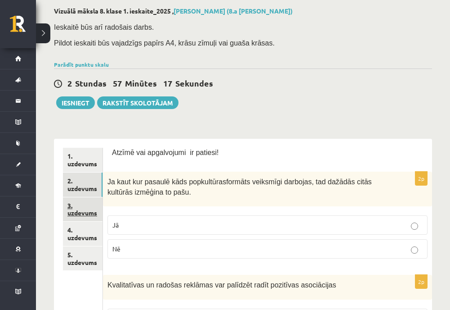
click at [85, 205] on link "3. uzdevums" at bounding box center [83, 209] width 40 height 24
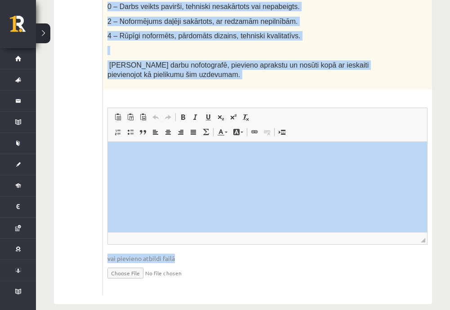
scroll to position [666, 0]
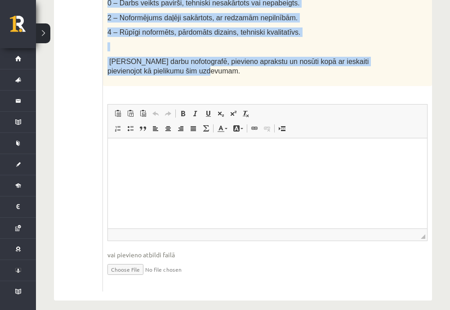
drag, startPoint x: 106, startPoint y: 158, endPoint x: 213, endPoint y: 75, distance: 136.0
copy div "Radošais darbs. - Reklāmas Dizains Uzdevuma apraksts: Mērķis: Izveidot reklāmu …"
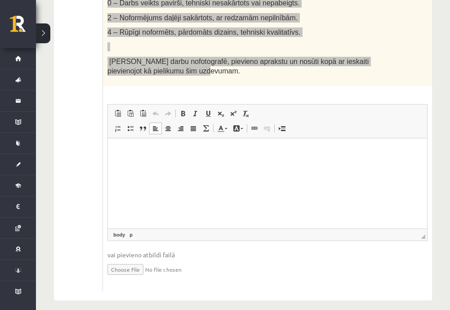
click at [158, 165] on html at bounding box center [267, 151] width 319 height 27
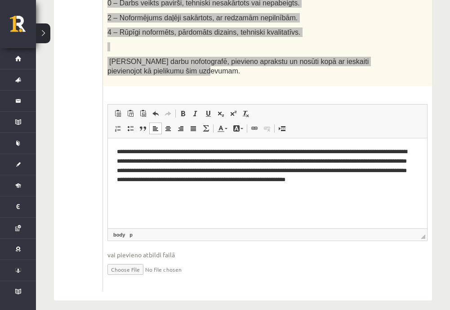
click at [244, 151] on p "**********" at bounding box center [267, 170] width 301 height 47
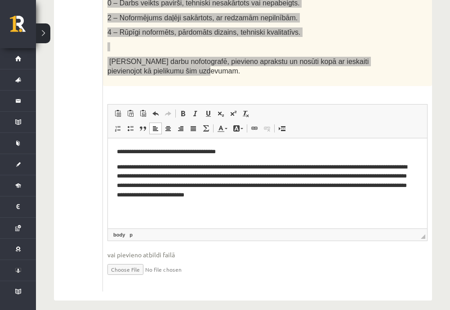
click at [196, 152] on p "**********" at bounding box center [267, 151] width 301 height 9
click at [140, 167] on p "**********" at bounding box center [267, 180] width 301 height 37
click at [167, 165] on p "**********" at bounding box center [267, 180] width 301 height 37
click at [252, 175] on p "**********" at bounding box center [267, 180] width 301 height 37
click at [198, 176] on p "**********" at bounding box center [267, 180] width 301 height 37
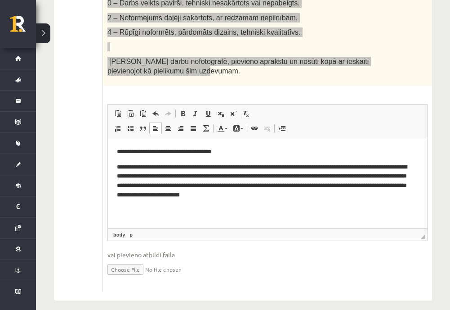
click at [202, 178] on p "**********" at bounding box center [267, 180] width 301 height 37
click at [219, 208] on html "**********" at bounding box center [267, 173] width 319 height 71
click at [203, 178] on p "**********" at bounding box center [267, 180] width 301 height 37
click at [298, 178] on p "**********" at bounding box center [267, 180] width 301 height 37
click at [347, 208] on html "**********" at bounding box center [267, 173] width 319 height 71
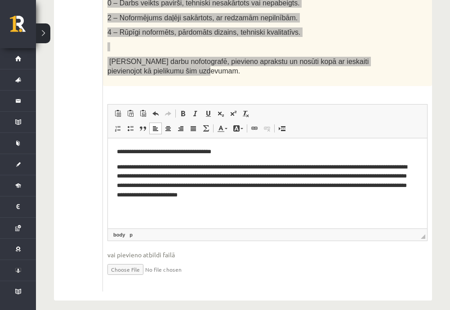
drag, startPoint x: 274, startPoint y: 184, endPoint x: 277, endPoint y: 190, distance: 6.9
click at [274, 184] on p "**********" at bounding box center [267, 180] width 301 height 37
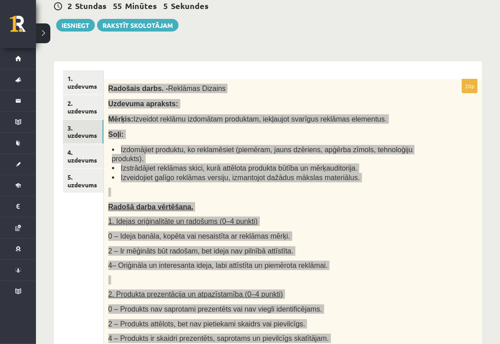
scroll to position [0, 0]
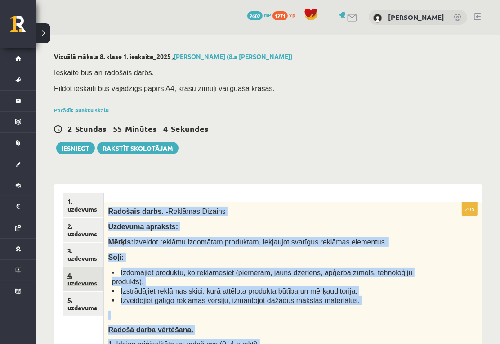
click at [85, 278] on link "4. uzdevums" at bounding box center [83, 279] width 40 height 24
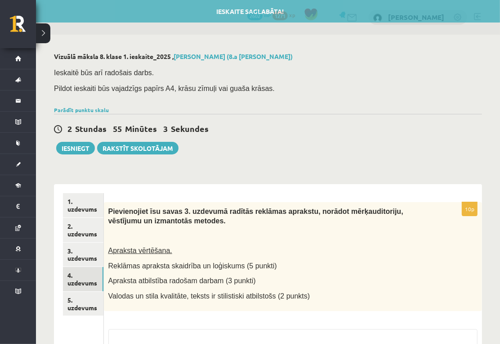
scroll to position [100, 0]
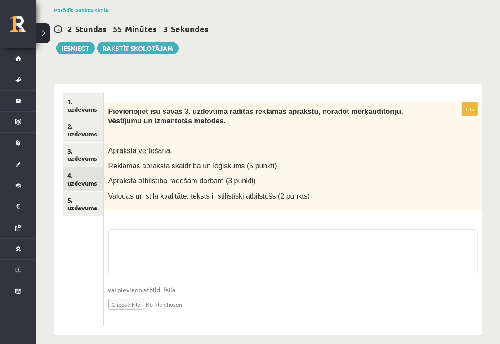
click at [175, 125] on div "Pievienojiet īsu savas 3. uzdevumā radītās reklāmas aprakstu, norādot mērķaudit…" at bounding box center [293, 156] width 378 height 108
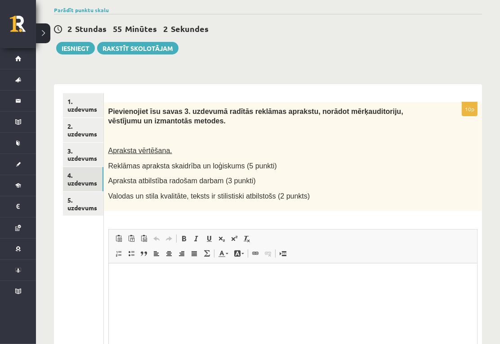
scroll to position [0, 0]
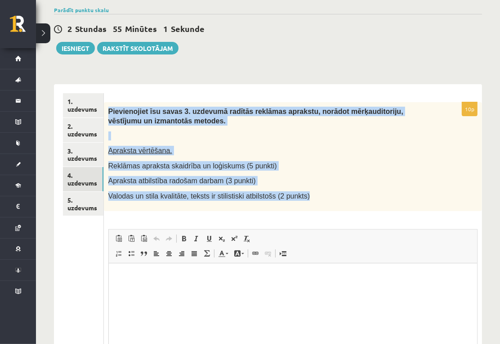
drag, startPoint x: 106, startPoint y: 105, endPoint x: 299, endPoint y: 205, distance: 217.2
click at [299, 205] on div "Pievienojiet īsu savas 3. uzdevumā radītās reklāmas aprakstu, norādot mērķaudit…" at bounding box center [293, 156] width 378 height 108
copy div "Pievienojiet īsu savas 3. uzdevumā radītās reklāmas aprakstu, norādot mērķaudit…"
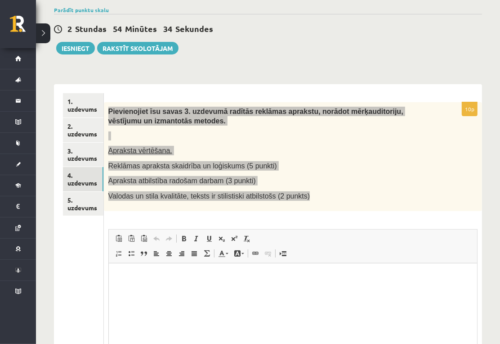
click at [198, 286] on html at bounding box center [292, 276] width 369 height 27
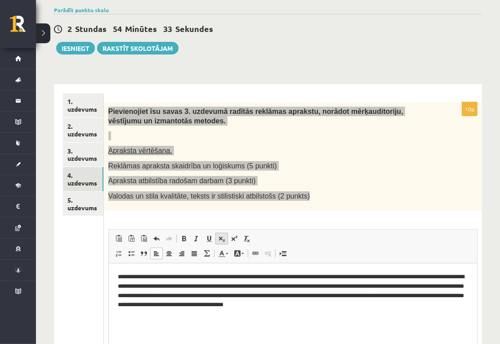
scroll to position [150, 0]
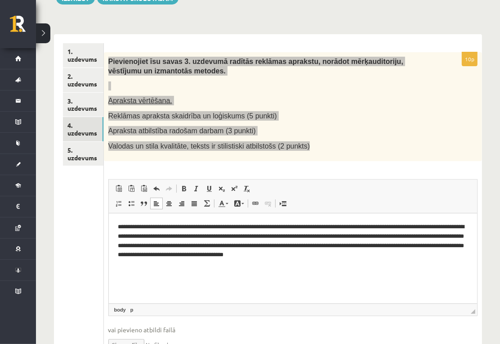
click at [324, 224] on p "**********" at bounding box center [292, 240] width 351 height 37
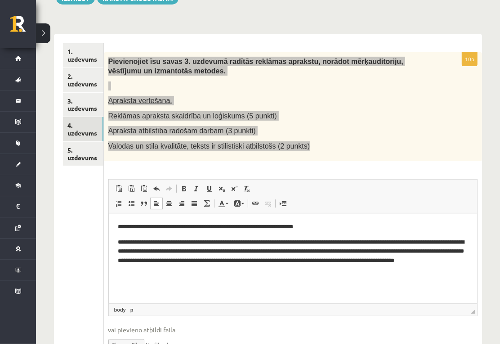
click at [284, 240] on p "**********" at bounding box center [292, 255] width 351 height 37
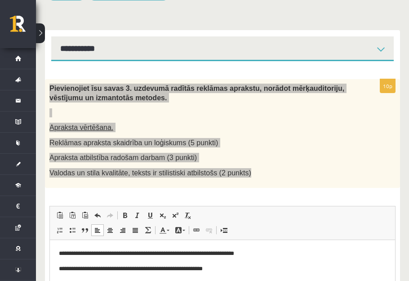
scroll to position [272, 0]
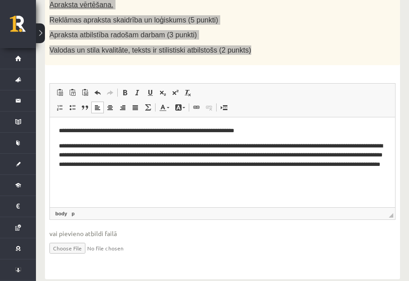
click at [280, 128] on p "**********" at bounding box center [223, 130] width 328 height 9
click at [57, 147] on html "**********" at bounding box center [223, 152] width 346 height 71
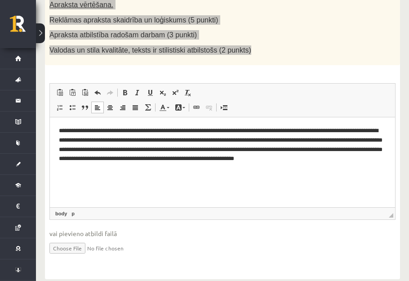
click at [112, 139] on p "**********" at bounding box center [223, 149] width 328 height 47
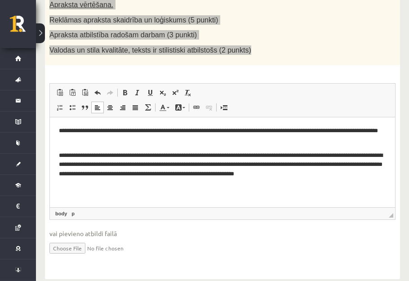
click at [155, 166] on p "**********" at bounding box center [223, 165] width 328 height 28
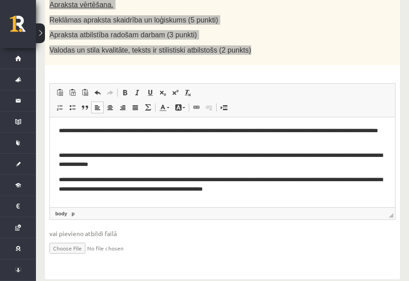
click at [86, 155] on p "**********" at bounding box center [223, 160] width 328 height 19
click at [113, 133] on p "**********" at bounding box center [223, 135] width 328 height 19
click at [169, 130] on p "**********" at bounding box center [223, 135] width 328 height 19
click at [172, 132] on p "**********" at bounding box center [223, 135] width 328 height 19
click at [134, 132] on p "**********" at bounding box center [223, 135] width 328 height 19
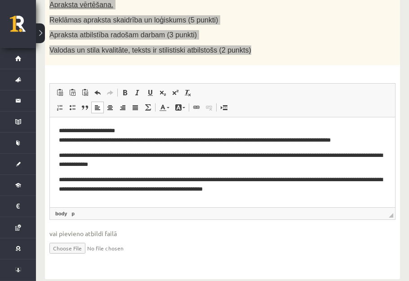
click at [138, 132] on p "**********" at bounding box center [223, 135] width 328 height 19
drag, startPoint x: 138, startPoint y: 132, endPoint x: 133, endPoint y: 131, distance: 5.0
click at [133, 131] on p "**********" at bounding box center [223, 135] width 328 height 19
click at [143, 134] on p "**********" at bounding box center [223, 135] width 328 height 19
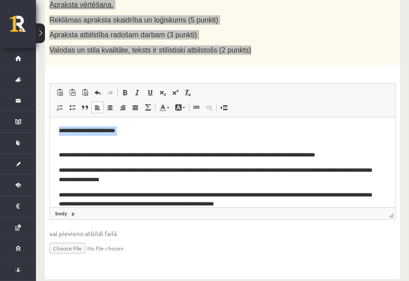
drag, startPoint x: 148, startPoint y: 133, endPoint x: 8, endPoint y: 138, distance: 140.5
click at [50, 138] on html "**********" at bounding box center [223, 167] width 346 height 101
click at [141, 130] on p "**********" at bounding box center [220, 130] width 322 height 9
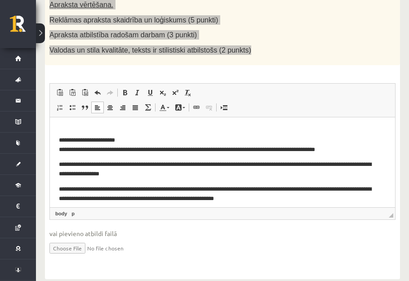
drag, startPoint x: 140, startPoint y: 130, endPoint x: 144, endPoint y: 136, distance: 7.4
click at [140, 131] on p "**********" at bounding box center [220, 140] width 322 height 28
click at [144, 137] on p "**********" at bounding box center [220, 140] width 322 height 28
drag, startPoint x: 121, startPoint y: 130, endPoint x: 116, endPoint y: 129, distance: 5.0
click at [116, 129] on p "**********" at bounding box center [220, 140] width 322 height 28
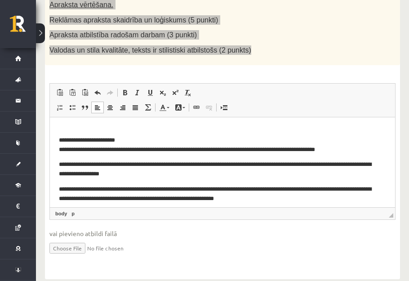
click at [62, 139] on p "**********" at bounding box center [220, 140] width 322 height 28
click at [59, 139] on p "**********" at bounding box center [220, 140] width 322 height 28
click at [62, 139] on p "**********" at bounding box center [220, 140] width 322 height 28
click at [58, 139] on html "**********" at bounding box center [223, 164] width 346 height 95
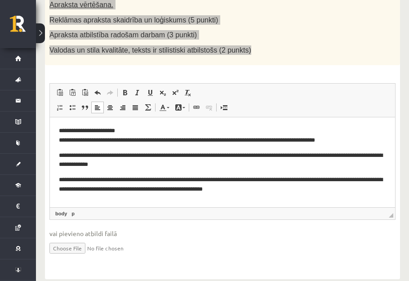
click at [144, 135] on p "**********" at bounding box center [223, 135] width 328 height 19
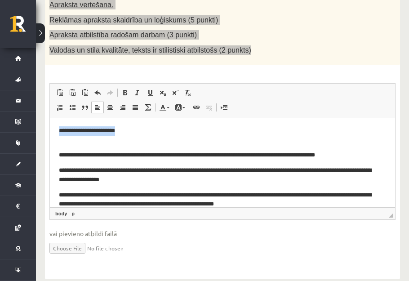
drag, startPoint x: 137, startPoint y: 129, endPoint x: 55, endPoint y: 130, distance: 81.9
click at [50, 134] on html "**********" at bounding box center [223, 167] width 346 height 101
click at [110, 107] on span at bounding box center [110, 107] width 7 height 7
click at [162, 131] on p "**********" at bounding box center [220, 130] width 322 height 9
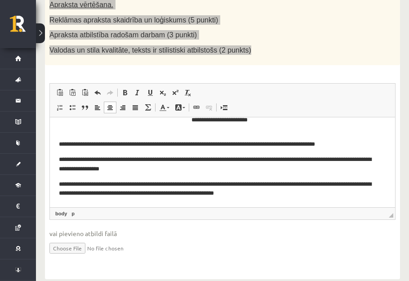
click at [113, 187] on p "**********" at bounding box center [220, 189] width 322 height 19
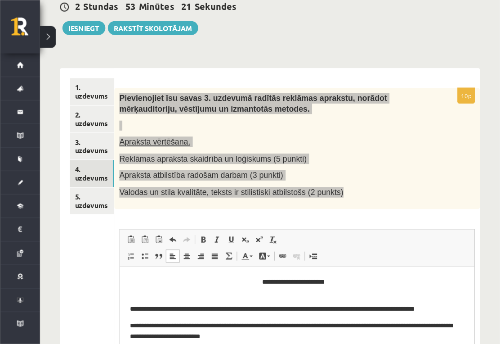
scroll to position [123, 0]
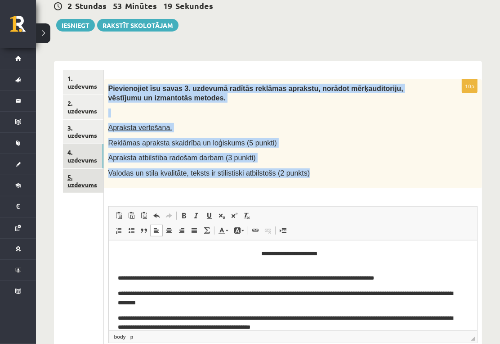
click at [91, 182] on link "5. uzdevums" at bounding box center [83, 181] width 40 height 24
click at [174, 163] on div "Pievienojiet īsu savas 3. uzdevumā radītās reklāmas aprakstu, norādot mērķaudit…" at bounding box center [293, 133] width 378 height 108
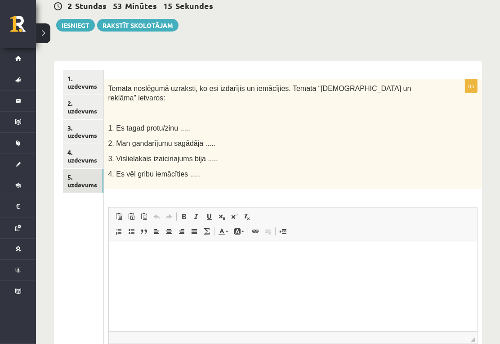
scroll to position [0, 0]
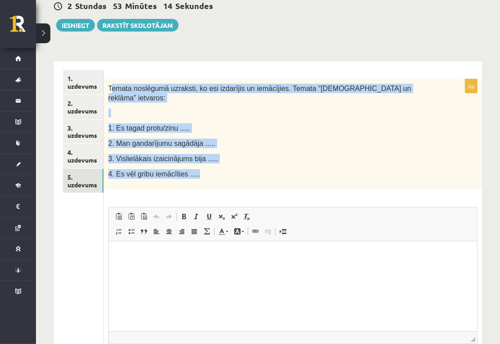
drag, startPoint x: 110, startPoint y: 84, endPoint x: 219, endPoint y: 171, distance: 139.2
click at [219, 171] on div "Temata noslēgumā uzraksti, ko esi izdarījis un iemācījies. Temata “Popkultūra u…" at bounding box center [293, 133] width 378 height 109
copy div "emata noslēgumā uzraksti, ko esi izdarījis un iemācījies. Temata “Popkultūra un…"
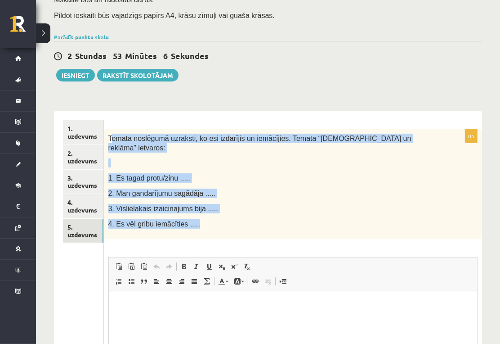
click at [260, 204] on p "3. Vislielākais izaicinājums bija ....." at bounding box center [270, 208] width 324 height 9
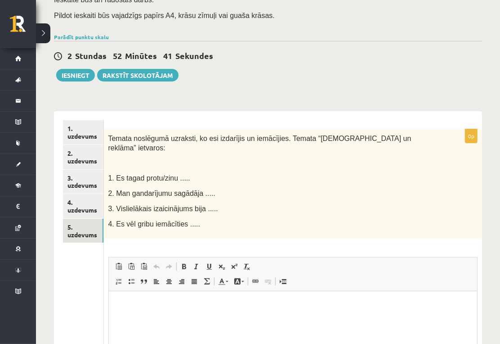
drag, startPoint x: 183, startPoint y: 273, endPoint x: 181, endPoint y: 278, distance: 5.3
click at [182, 278] on span at bounding box center [181, 281] width 7 height 7
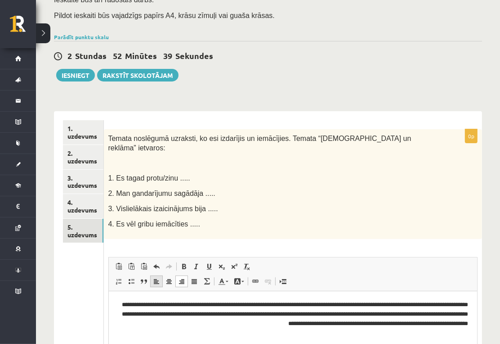
click at [159, 278] on span at bounding box center [156, 281] width 7 height 7
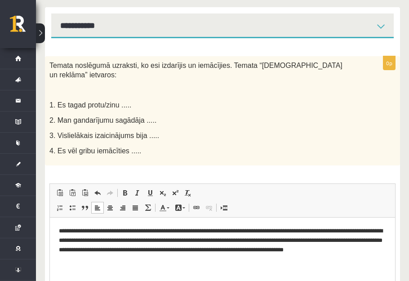
scroll to position [213, 0]
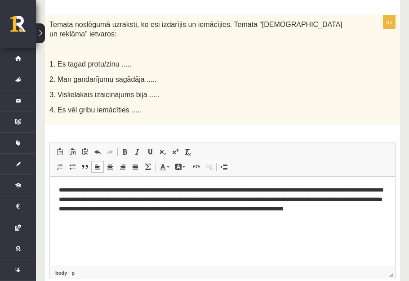
click at [56, 200] on html "**********" at bounding box center [223, 204] width 346 height 55
click at [200, 200] on p "**********" at bounding box center [223, 204] width 328 height 37
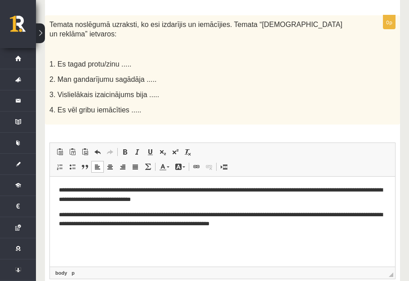
click at [59, 200] on p "**********" at bounding box center [223, 195] width 328 height 19
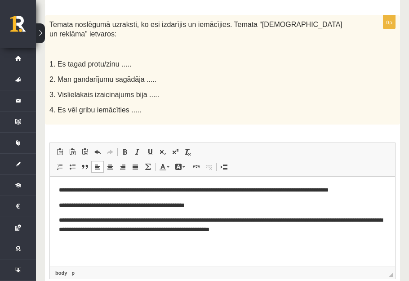
click at [59, 230] on p "**********" at bounding box center [223, 225] width 328 height 19
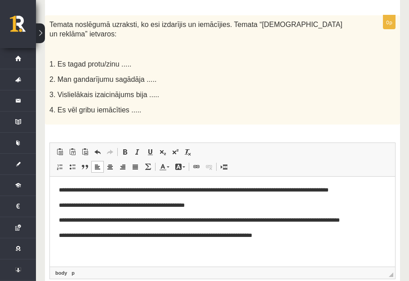
click at [87, 238] on p "**********" at bounding box center [223, 235] width 328 height 9
click at [132, 222] on p "**********" at bounding box center [223, 220] width 328 height 9
click at [84, 207] on p "**********" at bounding box center [223, 205] width 328 height 9
click at [108, 191] on p "**********" at bounding box center [223, 190] width 328 height 9
click at [58, 238] on html "**********" at bounding box center [223, 213] width 346 height 73
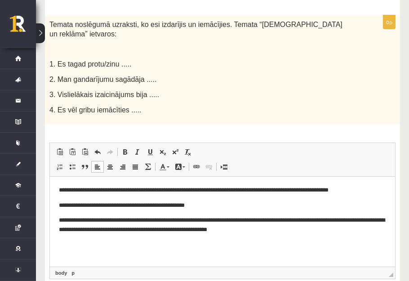
drag, startPoint x: 342, startPoint y: 219, endPoint x: 346, endPoint y: 243, distance: 24.4
click at [341, 220] on p "**********" at bounding box center [223, 225] width 328 height 19
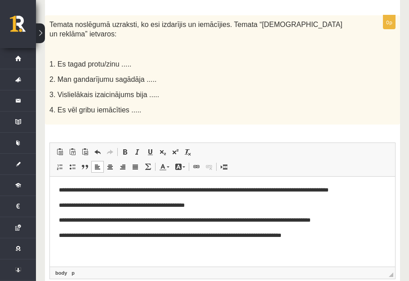
click at [327, 191] on p "**********" at bounding box center [223, 190] width 328 height 9
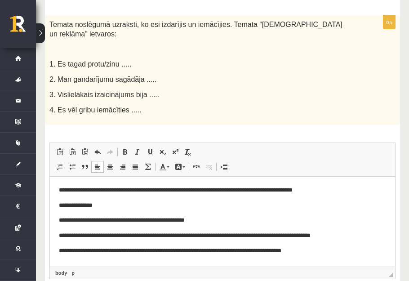
click at [58, 221] on html "**********" at bounding box center [223, 221] width 346 height 88
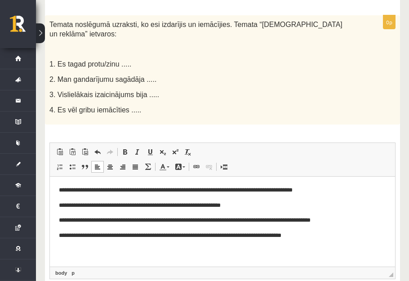
click at [59, 189] on p "**********" at bounding box center [223, 190] width 328 height 9
click at [56, 202] on html "**********" at bounding box center [223, 213] width 346 height 73
click at [52, 218] on html "**********" at bounding box center [223, 213] width 346 height 73
click at [51, 234] on html "**********" at bounding box center [223, 213] width 346 height 73
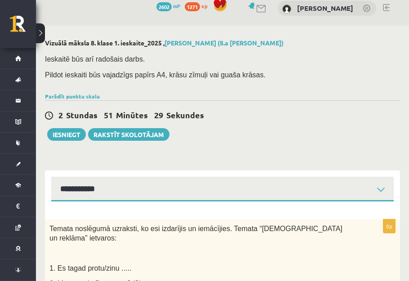
click at [89, 178] on select "**********" at bounding box center [222, 189] width 343 height 25
click at [99, 193] on select "**********" at bounding box center [222, 189] width 343 height 25
click at [74, 129] on button "Iesniegt" at bounding box center [66, 134] width 39 height 13
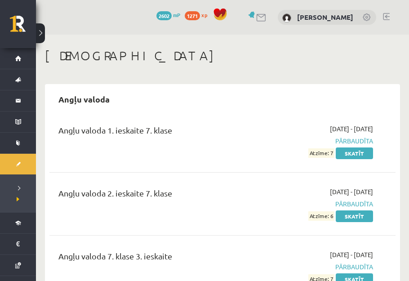
scroll to position [40, 0]
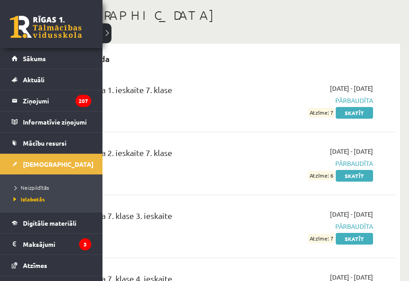
click at [27, 182] on li "Neizpildītās" at bounding box center [52, 188] width 82 height 12
click at [34, 184] on link "Neizpildītās" at bounding box center [52, 188] width 82 height 8
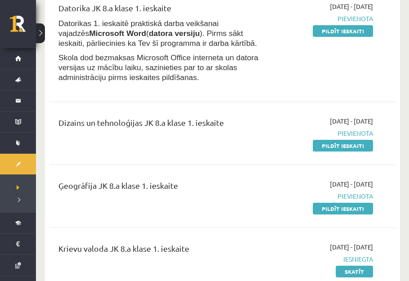
scroll to position [81, 0]
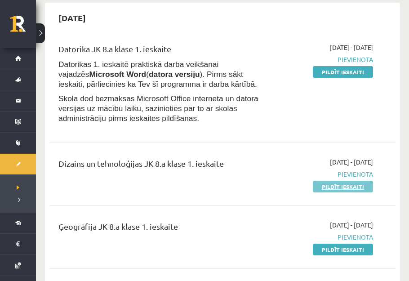
click at [339, 184] on link "Pildīt ieskaiti" at bounding box center [343, 187] width 60 height 12
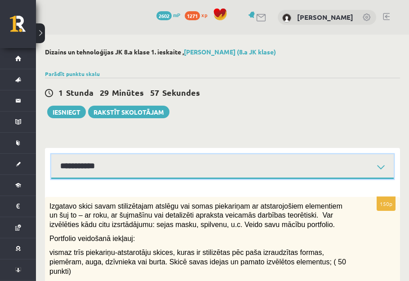
click at [135, 169] on select "**********" at bounding box center [222, 166] width 343 height 25
select select "**********"
click at [51, 154] on select "**********" at bounding box center [222, 166] width 343 height 25
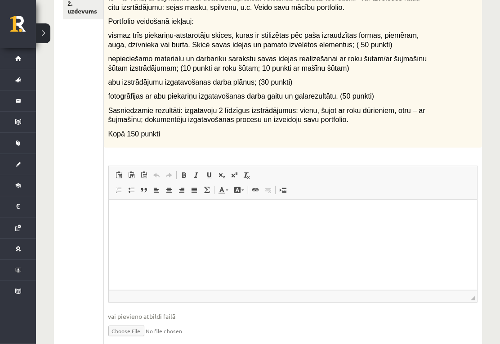
scroll to position [41, 0]
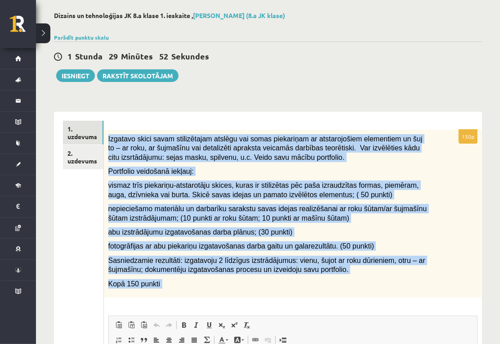
drag, startPoint x: 107, startPoint y: 134, endPoint x: 208, endPoint y: 310, distance: 203.4
click at [208, 281] on div "150p Izgatavo skici savam stilizētajam atslēgu vai somas piekariņam ar atstaroj…" at bounding box center [293, 316] width 378 height 373
copy div "Loremips dolor sitam consectetura elitsed doe tempo incididunt ut laboreetdolor…"
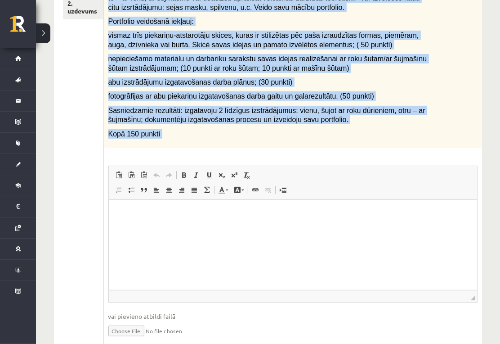
scroll to position [141, 0]
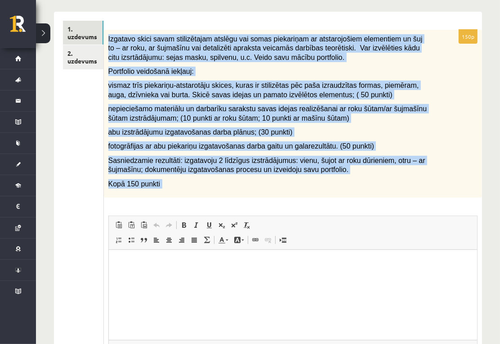
click at [227, 160] on span "Sasniedzamie rezultāti: izgatavoju 2 līdzīgus izstrādājumus: vienu, šujot ar ro…" at bounding box center [266, 165] width 317 height 17
drag, startPoint x: 199, startPoint y: 182, endPoint x: 111, endPoint y: 30, distance: 176.0
click at [111, 30] on div "Izgatavo skici savam stilizētajam atslēgu vai somas piekariņam ar atstarojošiem…" at bounding box center [293, 114] width 378 height 168
click at [110, 31] on div "Izgatavo skici savam stilizētajam atslēgu vai somas piekariņam ar atstarojošiem…" at bounding box center [293, 114] width 378 height 168
drag, startPoint x: 108, startPoint y: 30, endPoint x: 195, endPoint y: 184, distance: 177.1
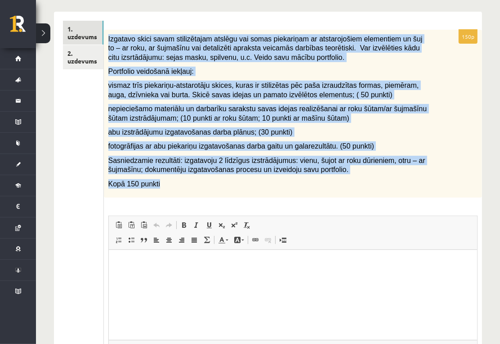
click at [195, 184] on div "Izgatavo skici savam stilizētajam atslēgu vai somas piekariņam ar atstarojošiem…" at bounding box center [293, 114] width 378 height 168
copy div "Loremips dolor sitam consectetura elitsed doe tempo incididunt ut laboreetdolor…"
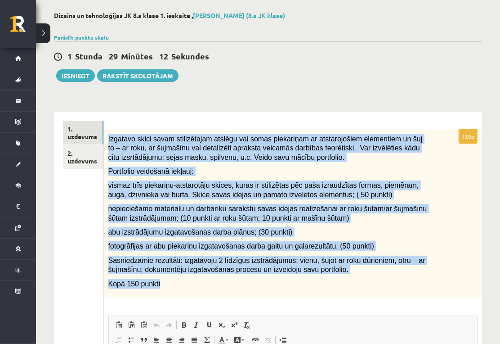
click at [342, 197] on span "vismaz trīs piekariņu-atstarotāju skices, kuras ir stilizētas pēc paša izraudzī…" at bounding box center [263, 189] width 311 height 17
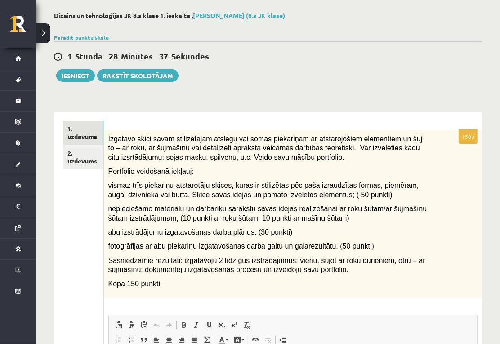
click at [409, 135] on p "150p" at bounding box center [468, 136] width 19 height 14
drag, startPoint x: 465, startPoint y: 136, endPoint x: 479, endPoint y: 136, distance: 13.5
click at [409, 136] on div "150p Izgatavo skici savam stilizētajam atslēgu vai somas piekariņam ar atstaroj…" at bounding box center [293, 316] width 378 height 373
click at [409, 137] on div "Izgatavo skici savam stilizētajam atslēgu vai somas piekariņam ar atstarojošiem…" at bounding box center [293, 214] width 378 height 168
click at [78, 159] on link "2. uzdevums" at bounding box center [83, 157] width 40 height 24
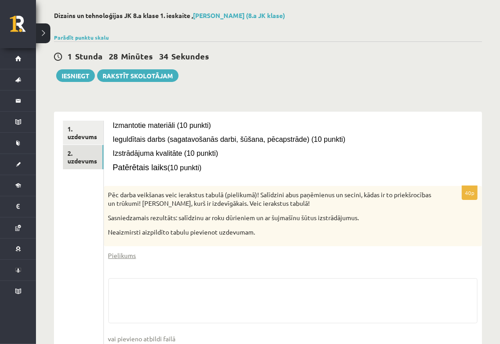
drag, startPoint x: 462, startPoint y: 193, endPoint x: 486, endPoint y: 194, distance: 24.4
click at [409, 194] on div "**********" at bounding box center [268, 198] width 464 height 409
drag, startPoint x: 486, startPoint y: 194, endPoint x: 476, endPoint y: 199, distance: 11.5
click at [409, 199] on p "40p" at bounding box center [470, 192] width 16 height 14
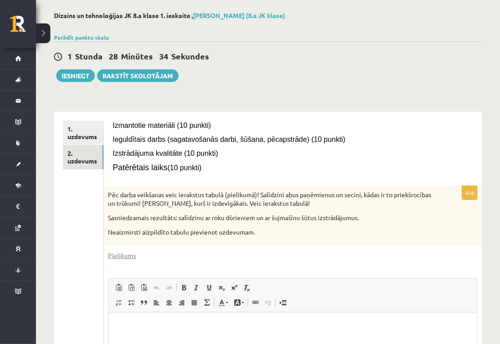
scroll to position [91, 0]
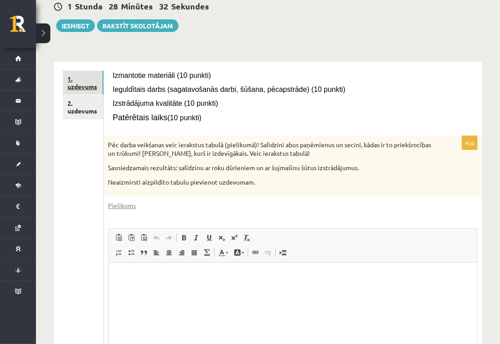
click at [88, 81] on link "1. uzdevums" at bounding box center [83, 83] width 40 height 24
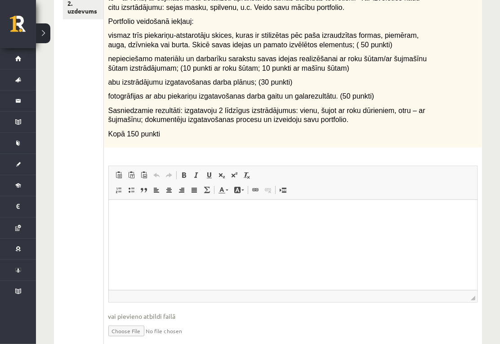
scroll to position [227, 0]
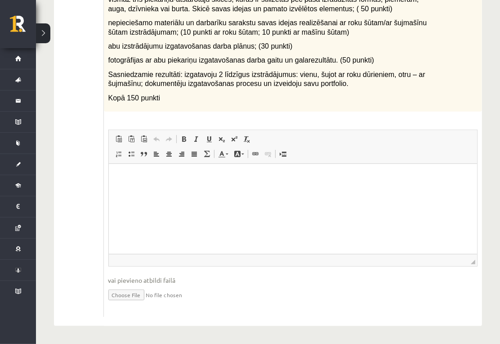
drag, startPoint x: 142, startPoint y: 272, endPoint x: 108, endPoint y: 183, distance: 95.5
click at [109, 183] on iframe at bounding box center [293, 209] width 369 height 90
click at [131, 187] on html at bounding box center [292, 176] width 369 height 27
click at [90, 182] on ul "1. uzdevums 2. uzdevums" at bounding box center [83, 126] width 41 height 382
click at [129, 281] on input "file" at bounding box center [292, 294] width 369 height 18
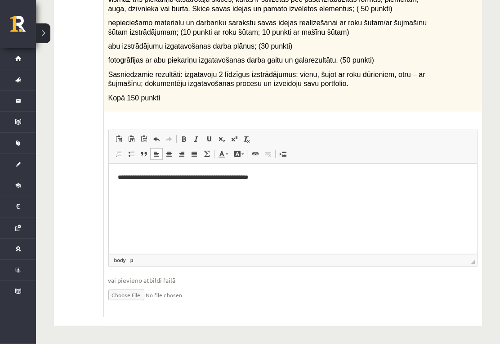
type input "**********"
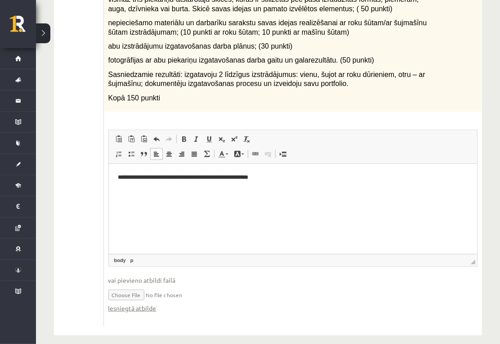
click at [279, 186] on html "**********" at bounding box center [292, 176] width 369 height 27
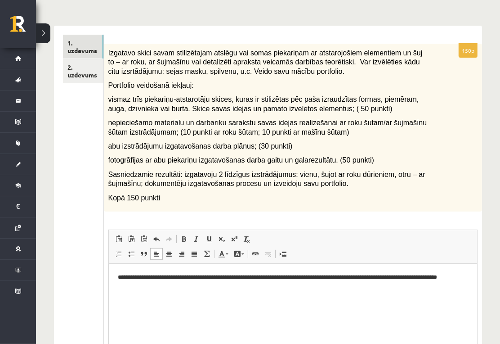
scroll to position [27, 0]
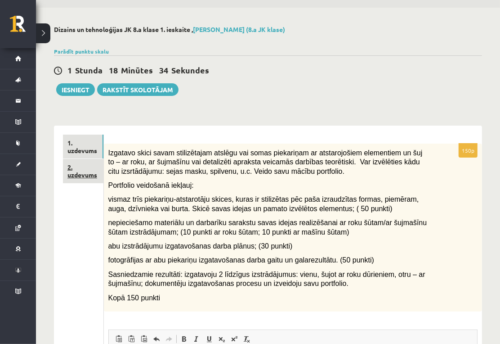
click at [98, 180] on link "2. uzdevums" at bounding box center [83, 171] width 40 height 24
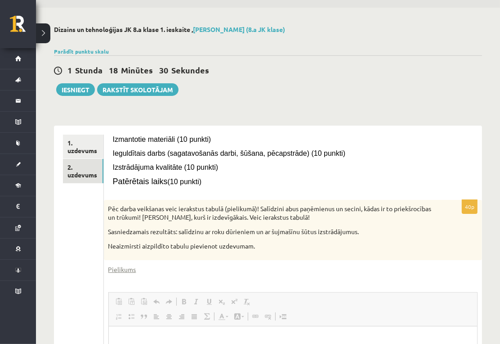
scroll to position [0, 0]
click at [83, 87] on button "Iesniegt" at bounding box center [75, 89] width 39 height 13
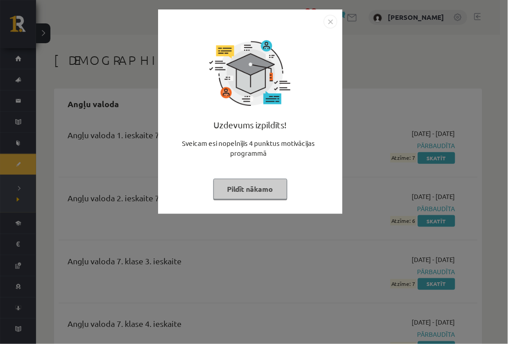
click at [268, 198] on button "Pildīt nākamo" at bounding box center [250, 189] width 74 height 21
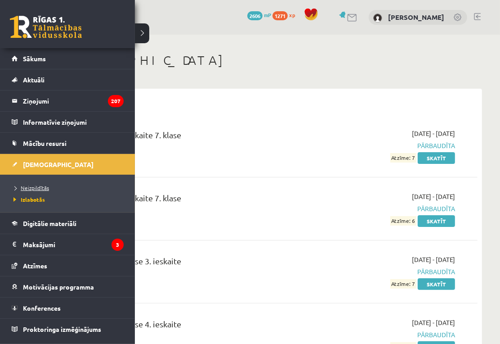
click at [24, 186] on span "Neizpildītās" at bounding box center [30, 187] width 38 height 7
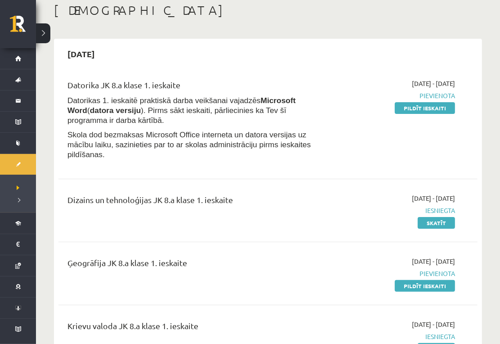
scroll to position [100, 0]
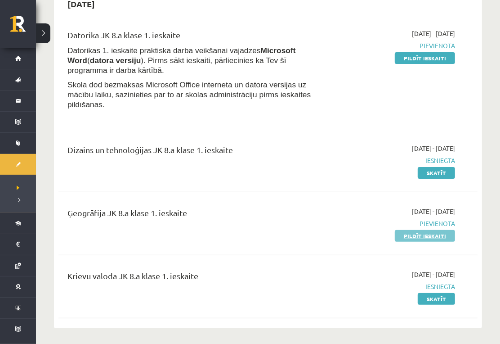
click at [424, 230] on link "Pildīt ieskaiti" at bounding box center [425, 236] width 60 height 12
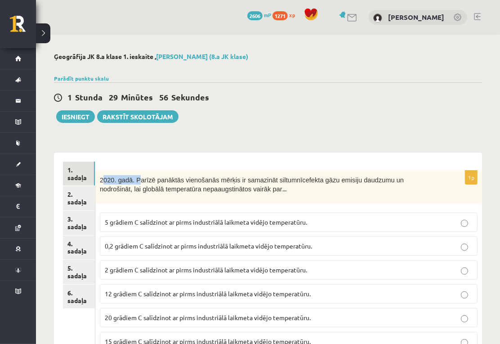
drag, startPoint x: 102, startPoint y: 167, endPoint x: 126, endPoint y: 155, distance: 27.2
drag, startPoint x: 126, startPoint y: 155, endPoint x: 108, endPoint y: 161, distance: 18.9
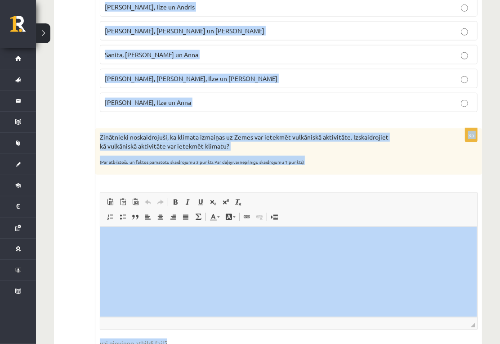
scroll to position [724, 0]
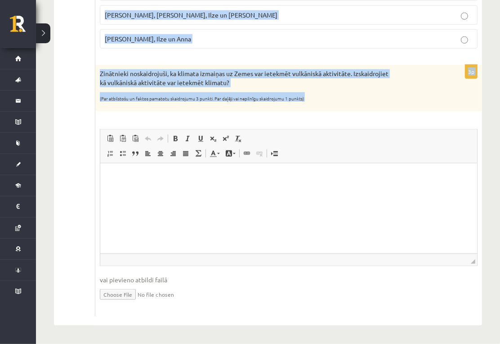
drag, startPoint x: 98, startPoint y: 172, endPoint x: 367, endPoint y: 110, distance: 276.2
copy form "1714. lore. Ipsumd sitametc adipiscing elitse do eiusmodte incididuntutlab etdo…"
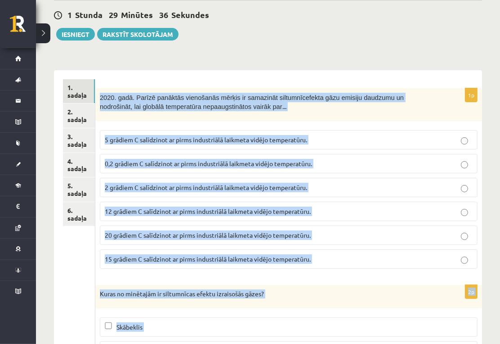
scroll to position [0, 0]
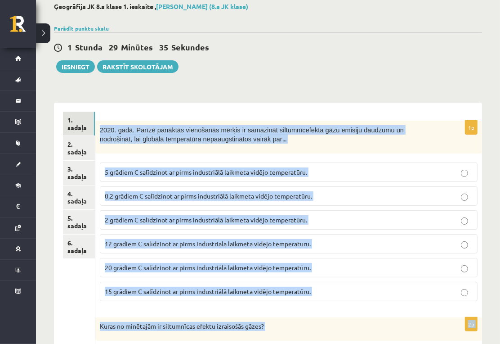
click at [162, 139] on span "2020. gadā. Parīzē panāktās vienošanās mērķis ir samazināt siltumnīcefekta gāzu…" at bounding box center [252, 134] width 304 height 17
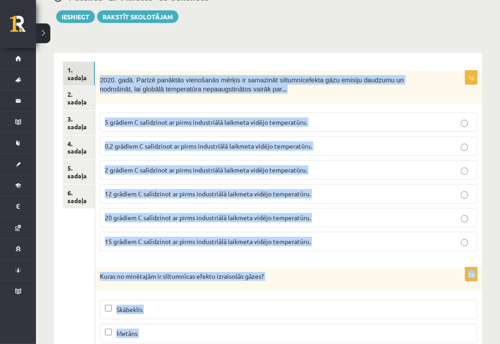
click at [167, 74] on div "2020. gadā. Parīzē panāktās vienošanās mērķis ir samazināt siltumnīcefekta gāzu…" at bounding box center [288, 87] width 387 height 33
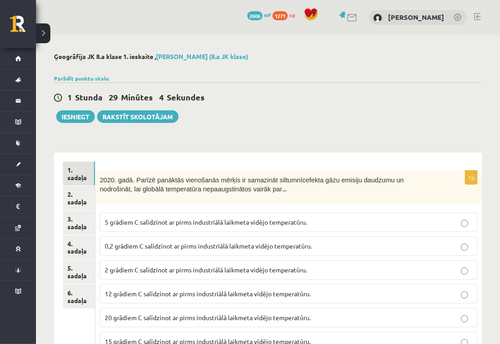
scroll to position [50, 0]
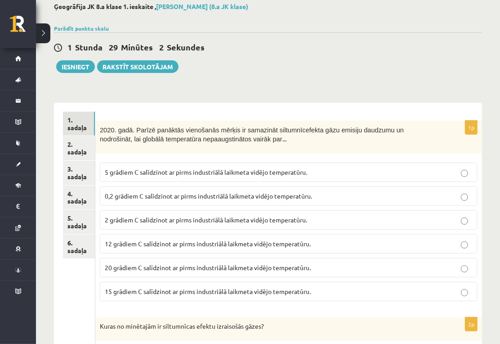
click at [148, 199] on span "0,2 grādiem C salīdzinot ar pirms industriālā laikmeta vidējo temperatūru." at bounding box center [208, 196] width 207 height 8
click at [146, 218] on span "2 grādiem C salīdzinot ar pirms industriālā laikmeta vidējo temperatūru." at bounding box center [206, 220] width 202 height 8
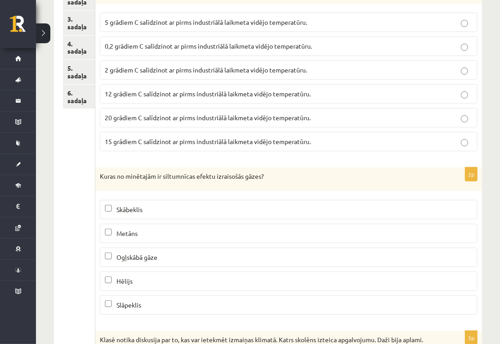
scroll to position [250, 0]
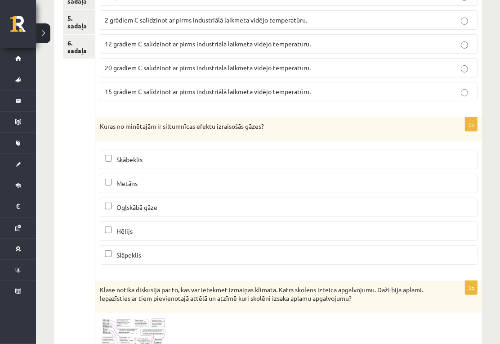
click at [139, 159] on span "Skābeklis" at bounding box center [130, 159] width 26 height 8
click at [142, 177] on label "Metāns" at bounding box center [289, 183] width 378 height 19
click at [141, 162] on span "Skābeklis" at bounding box center [130, 159] width 26 height 8
click at [139, 208] on span "Ogļskābā gāze" at bounding box center [137, 207] width 41 height 8
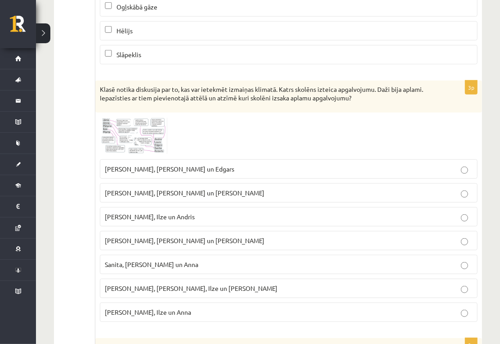
scroll to position [500, 0]
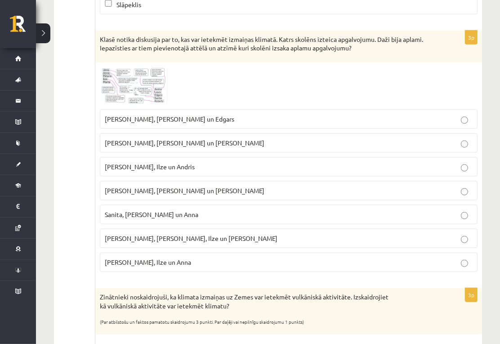
click at [143, 270] on label "[PERSON_NAME], Ilze un Anna" at bounding box center [289, 261] width 378 height 19
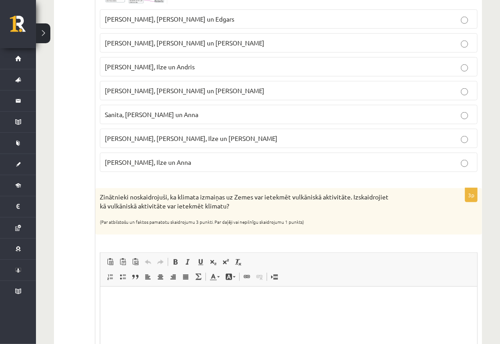
scroll to position [650, 0]
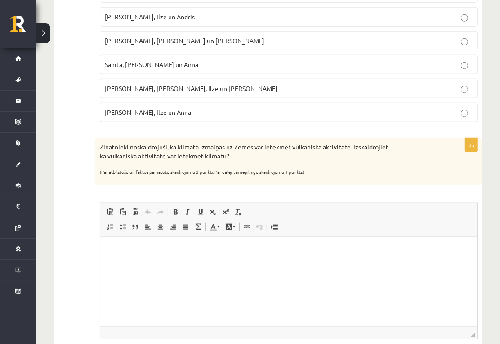
click at [185, 264] on html at bounding box center [288, 249] width 377 height 27
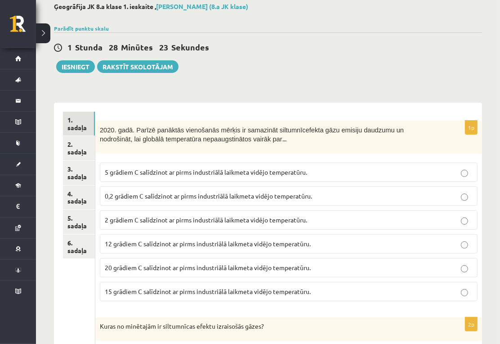
scroll to position [0, 0]
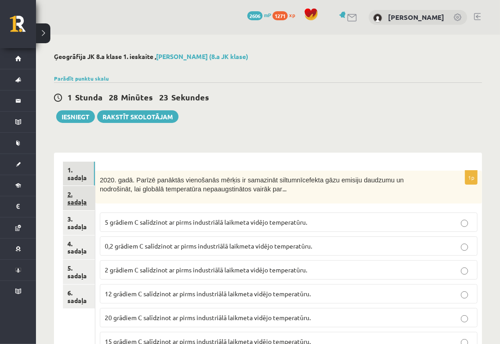
click at [75, 193] on link "2. sadaļa" at bounding box center [79, 198] width 32 height 24
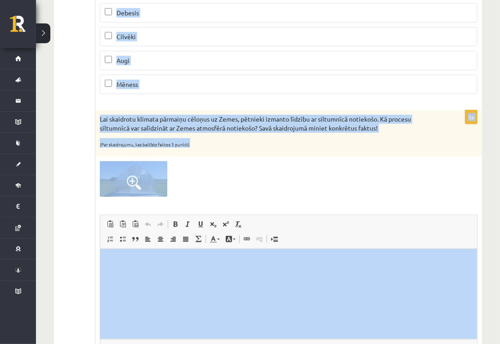
scroll to position [441, 0]
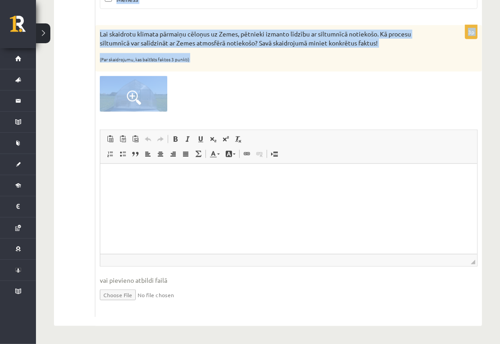
drag, startPoint x: 97, startPoint y: 122, endPoint x: 208, endPoint y: 121, distance: 111.6
click at [208, 121] on form "3p Kas absorbē Zemes atmosfērā esošo ogļskābo gāzi? (Par katru pareizi atzīmētu…" at bounding box center [288, 18] width 369 height 597
copy form "Kas absorbē Zemes atmosfērā esošo ogļskābo gāzi? (Par katru pareizi atzīmētu at…"
click at [211, 101] on div at bounding box center [289, 93] width 378 height 35
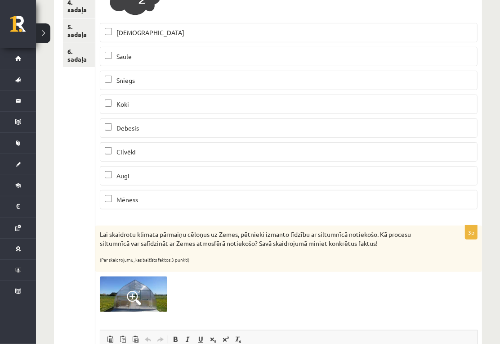
scroll to position [191, 0]
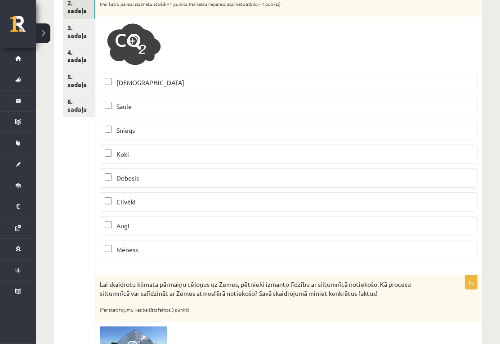
click at [147, 88] on label "Jūra" at bounding box center [289, 82] width 378 height 19
click at [139, 153] on p "Koki" at bounding box center [289, 153] width 368 height 9
click at [141, 224] on p "Augi" at bounding box center [289, 225] width 368 height 9
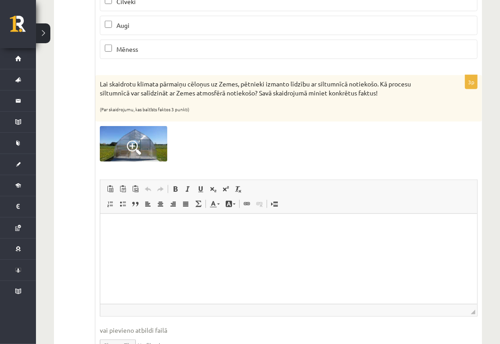
scroll to position [341, 0]
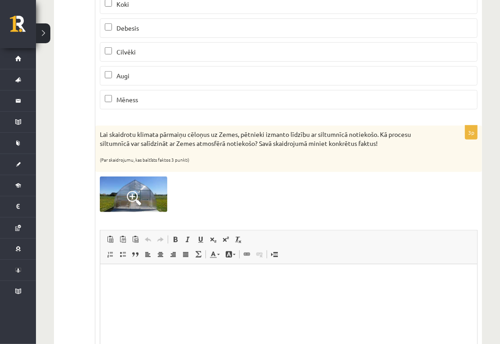
drag, startPoint x: 184, startPoint y: 291, endPoint x: 309, endPoint y: 516, distance: 257.2
click at [184, 290] on html at bounding box center [288, 277] width 377 height 27
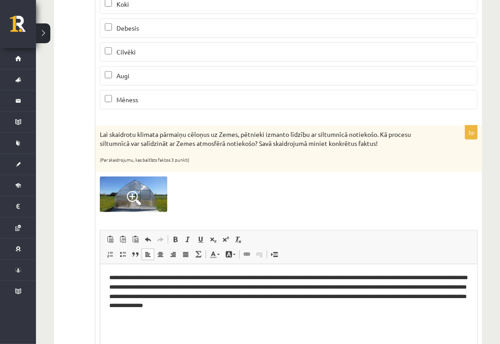
scroll to position [391, 0]
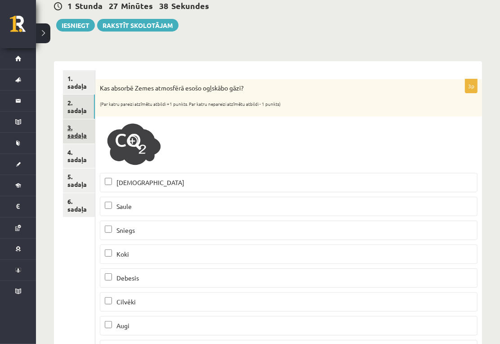
click at [80, 133] on link "3. sadaļa" at bounding box center [79, 131] width 32 height 24
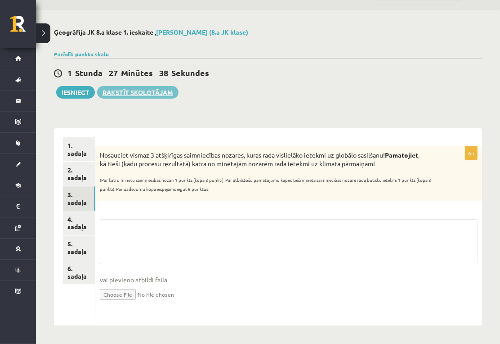
scroll to position [23, 0]
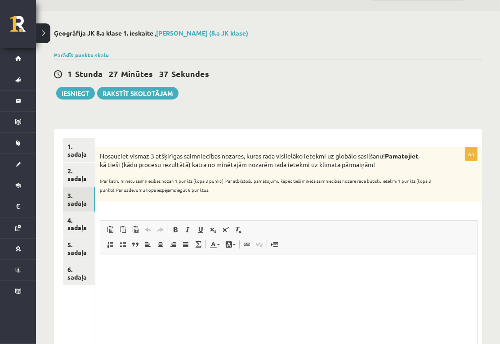
drag, startPoint x: 101, startPoint y: 149, endPoint x: 249, endPoint y: 190, distance: 153.6
click at [249, 190] on div "Nosauciet vismaz 3 atšķirīgas saimniecības nozares, kuras rada vislielāko ietek…" at bounding box center [288, 174] width 387 height 55
copy div "Nosauciet vismaz 3 atšķirīgas saimniecības nozares, kuras rada vislielāko ietek…"
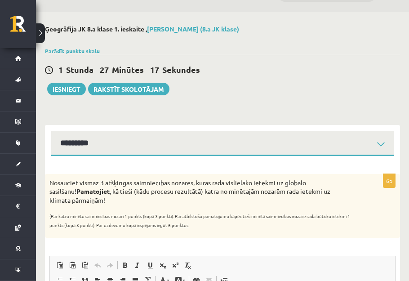
drag, startPoint x: 285, startPoint y: 201, endPoint x: 234, endPoint y: 165, distance: 63.3
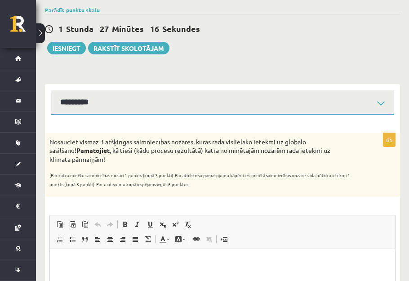
scroll to position [146, 0]
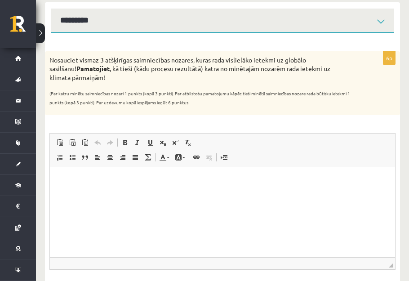
click at [138, 194] on html at bounding box center [223, 180] width 346 height 27
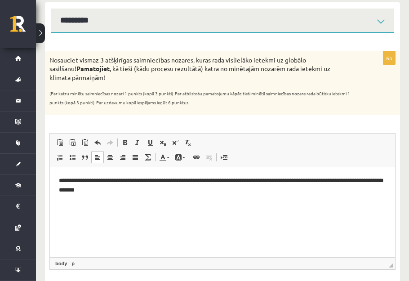
click at [58, 177] on html "**********" at bounding box center [223, 185] width 346 height 37
click at [198, 180] on p "**********" at bounding box center [223, 185] width 328 height 19
click at [195, 185] on p "**********" at bounding box center [223, 185] width 328 height 19
click at [148, 193] on p "**********" at bounding box center [223, 185] width 328 height 19
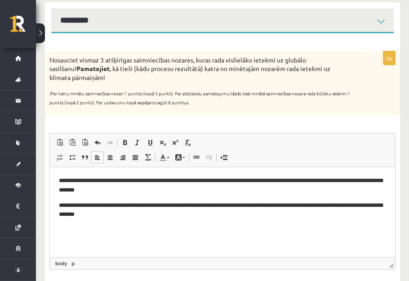
click at [168, 204] on p "**********" at bounding box center [223, 210] width 328 height 19
click at [171, 205] on p "**********" at bounding box center [223, 210] width 328 height 19
click at [198, 213] on p "**********" at bounding box center [223, 210] width 328 height 19
click at [144, 239] on html "**********" at bounding box center [223, 205] width 346 height 76
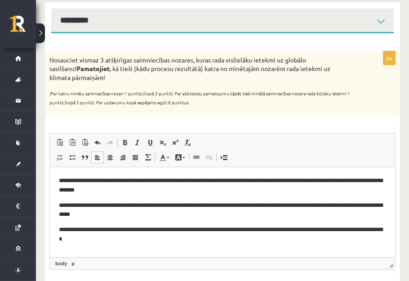
click at [174, 231] on p "**********" at bounding box center [223, 234] width 328 height 19
click at [176, 240] on p "**********" at bounding box center [223, 234] width 328 height 19
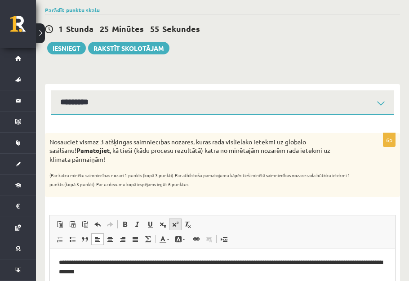
scroll to position [23, 0]
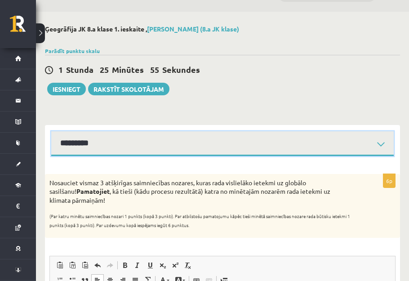
click at [98, 137] on select "********* ********* ********* ********* ********* *********" at bounding box center [222, 143] width 343 height 25
click at [51, 131] on select "********* ********* ********* ********* ********* *********" at bounding box center [222, 143] width 343 height 25
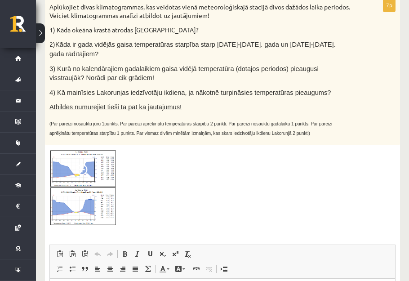
scroll to position [117, 0]
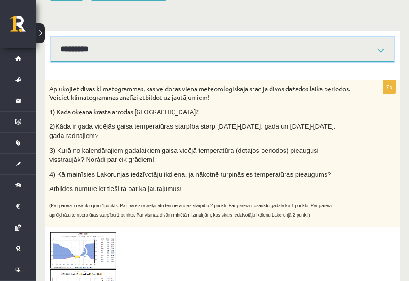
click at [95, 50] on select "********* ********* ********* ********* ********* *********" at bounding box center [222, 49] width 343 height 25
select select "**********"
click at [51, 37] on select "********* ********* ********* ********* ********* *********" at bounding box center [222, 49] width 343 height 25
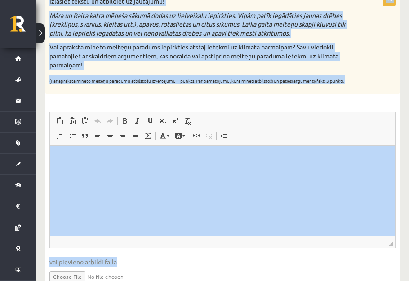
scroll to position [374, 0]
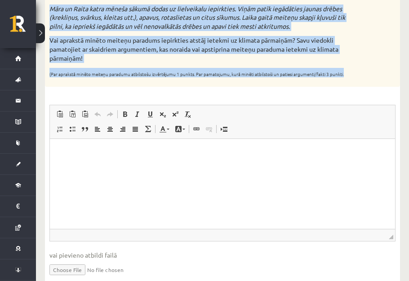
drag, startPoint x: 49, startPoint y: 40, endPoint x: 392, endPoint y: 68, distance: 344.5
click at [391, 68] on form "1p Kura no darbībām rada vislielāko ietekmi uz klimata pārmaiņām? Dārzeņu, kas …" at bounding box center [222, 53] width 337 height 478
copy form "Kura no darbībām rada vislielāko ietekmi uz klimata pārmaiņām? Dārzeņu, kas aud…"
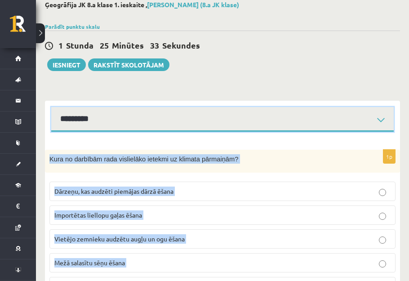
click at [184, 115] on select "********* ********* ********* ********* ********* *********" at bounding box center [222, 119] width 343 height 25
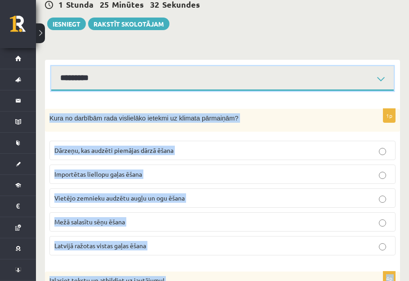
click at [153, 80] on select "********* ********* ********* ********* ********* *********" at bounding box center [222, 78] width 343 height 25
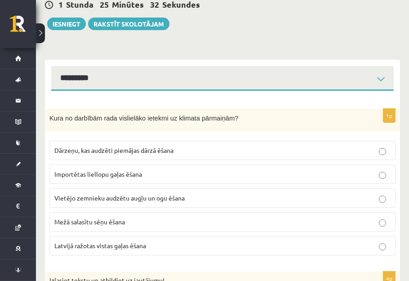
click at [87, 63] on div "********* ********* ********* ********* ********* *********" at bounding box center [222, 75] width 355 height 31
click at [85, 171] on span "Importētas liellopu gaļas ēšana" at bounding box center [98, 174] width 88 height 8
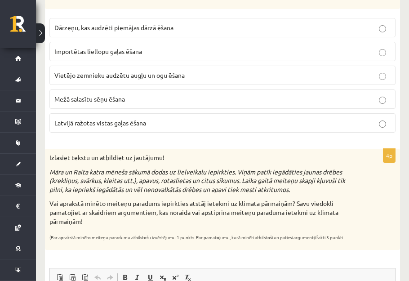
scroll to position [292, 0]
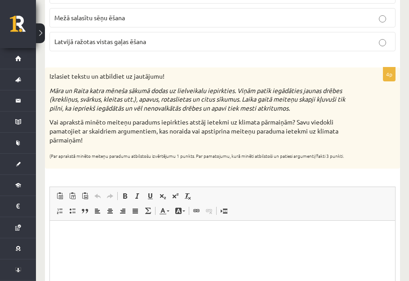
drag, startPoint x: 197, startPoint y: 434, endPoint x: 140, endPoint y: 231, distance: 210.8
click at [140, 231] on p "Bagātinātā teksta redaktors, wiswyg-editor-user-answer-47434007727080" at bounding box center [223, 233] width 328 height 9
paste body "Bagātinātā teksta redaktors, wiswyg-editor-user-answer-47434007727080"
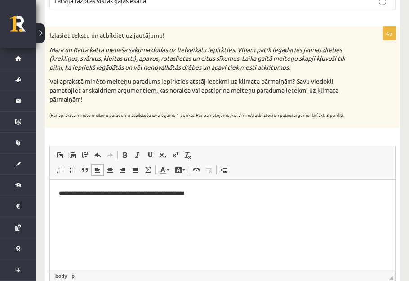
click at [80, 194] on p "**********" at bounding box center [223, 193] width 328 height 9
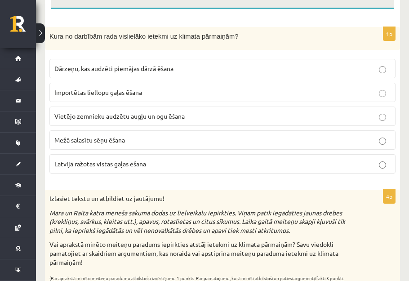
scroll to position [88, 0]
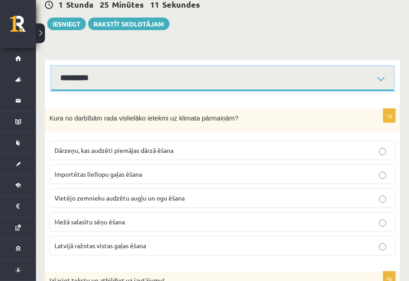
click at [121, 74] on select "********* ********* ********* ********* ********* *********" at bounding box center [222, 78] width 343 height 25
select select "**********"
click at [51, 66] on select "********* ********* ********* ********* ********* *********" at bounding box center [222, 78] width 343 height 25
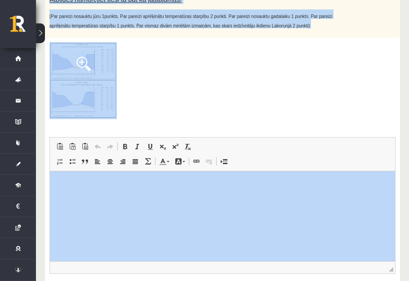
scroll to position [363, 0]
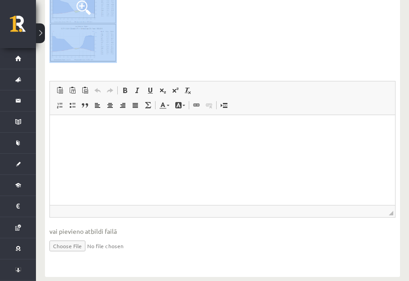
drag, startPoint x: 80, startPoint y: 136, endPoint x: 237, endPoint y: 54, distance: 177.1
click at [237, 54] on div "7p Aplūkojiet divas klimatogrammas, kas veidotas vienā meteoroloģiskajā stacijā…" at bounding box center [222, 51] width 355 height 434
copy div "Aplūkojiet divas klimatogrammas, kas veidotas vienā meteoroloģiskajā stacijā di…"
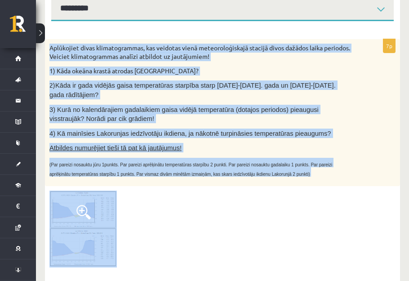
click at [220, 105] on p "3) Kurā no kalendārajiem gadalaikiem gaisa vidējā temperatūra (dotajos periodos…" at bounding box center [199, 114] width 301 height 18
click at [257, 64] on div "Aplūkojiet divas klimatogrammas, kas veidotas vienā meteoroloģiskajā stacijā di…" at bounding box center [222, 113] width 355 height 148
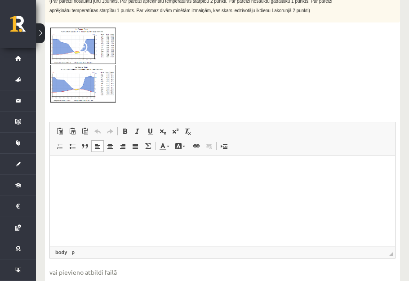
click at [130, 183] on html at bounding box center [223, 169] width 346 height 27
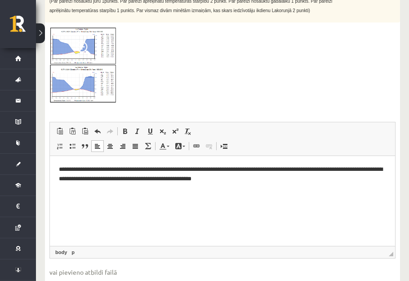
click at [58, 167] on html "**********" at bounding box center [223, 174] width 346 height 37
click at [122, 169] on p "**********" at bounding box center [223, 174] width 328 height 19
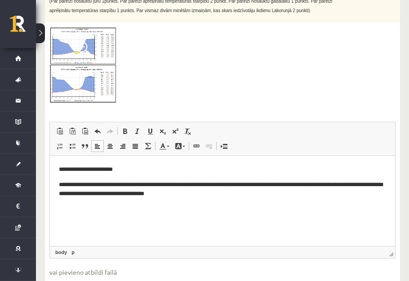
click at [184, 184] on p "**********" at bounding box center [223, 189] width 328 height 19
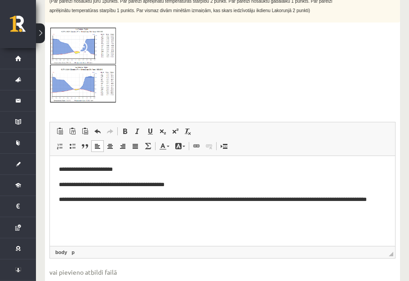
click at [202, 198] on p "**********" at bounding box center [223, 204] width 328 height 19
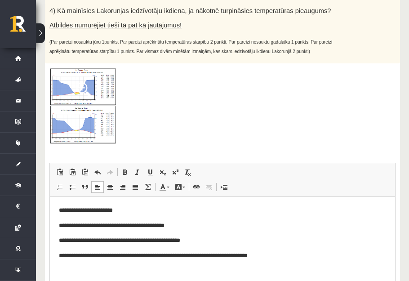
scroll to position [158, 0]
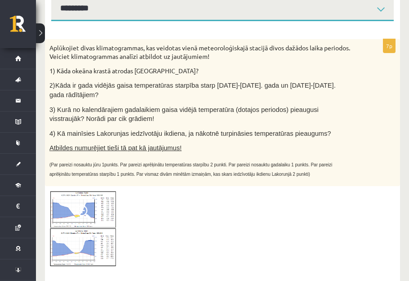
click at [96, 15] on select "********* ********* ********* ********* ********* *********" at bounding box center [222, 8] width 343 height 25
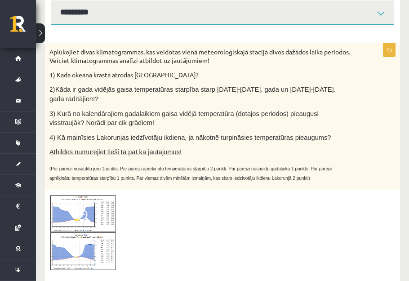
click at [51, 0] on select "********* ********* ********* ********* ********* *********" at bounding box center [222, 12] width 343 height 25
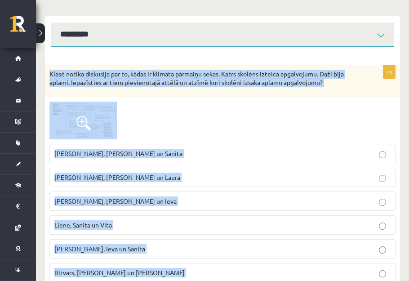
scroll to position [234, 0]
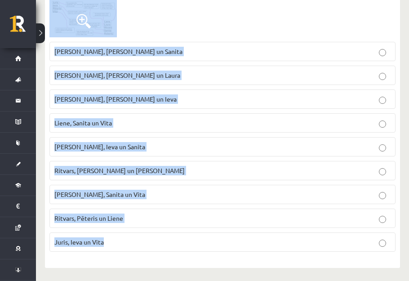
drag, startPoint x: 48, startPoint y: 127, endPoint x: 180, endPoint y: 254, distance: 183.3
click at [180, 256] on div "4p Klasē notika diskusija par to, kādas ir klimata pārmaiņu sekas. Katrs skolēn…" at bounding box center [222, 111] width 355 height 297
copy div "Klasē notika diskusija par to, kādas ir klimata pārmaiņu sekas. Katrs skolēns i…"
click at [79, 256] on div "4p Klasē notika diskusija par to, kādas ir klimata pārmaiņu sekas. Katrs skolēn…" at bounding box center [222, 111] width 355 height 297
click at [41, 123] on div "Ģeogrāfija JK 8.a klase 1. ieskaite , Gabriels Rimeiks (8.a JK klase) Parādīt p…" at bounding box center [222, 41] width 373 height 481
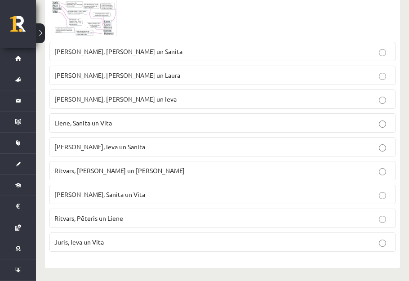
click at [112, 142] on p "Pēteris, Ieva un Sanita" at bounding box center [222, 146] width 337 height 9
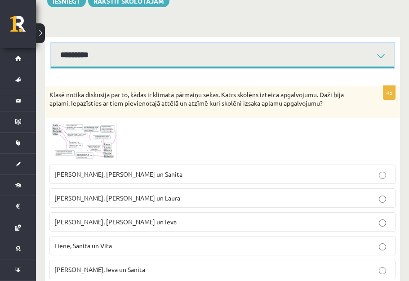
click at [103, 60] on select "********* ********* ********* ********* ********* *********" at bounding box center [222, 55] width 343 height 25
select select "**********"
click at [51, 43] on select "********* ********* ********* ********* ********* *********" at bounding box center [222, 55] width 343 height 25
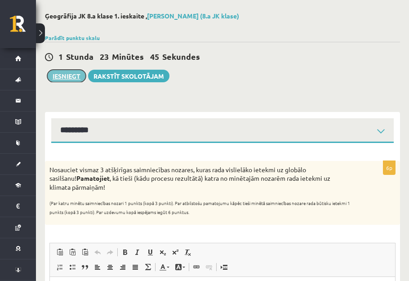
click at [66, 71] on button "Iesniegt" at bounding box center [66, 76] width 39 height 13
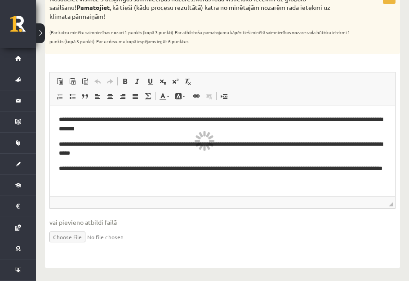
scroll to position [126, 0]
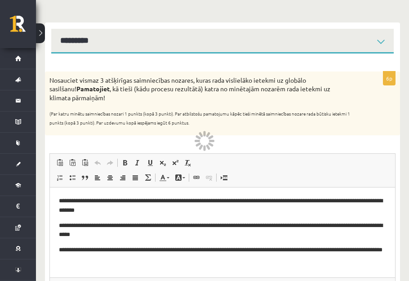
click at [193, 102] on div "Nosauciet vismaz 3 atšķirīgas saimniecības nozares, kuras rada vislielāko ietek…" at bounding box center [222, 104] width 355 height 64
click at [190, 103] on div "Nosauciet vismaz 3 atšķirīgas saimniecības nozares, kuras rada vislielāko ietek…" at bounding box center [222, 104] width 355 height 64
click at [190, 104] on div "Nosauciet vismaz 3 atšķirīgas saimniecības nozares, kuras rada vislielāko ietek…" at bounding box center [222, 104] width 355 height 64
click at [211, 140] on div at bounding box center [211, 141] width 5 height 2
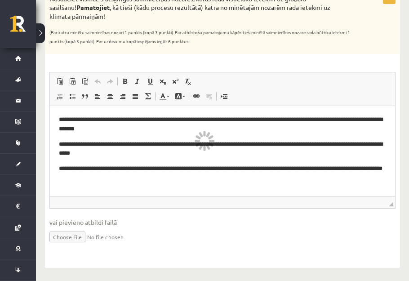
scroll to position [0, 0]
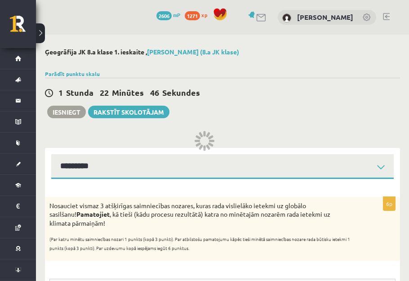
drag, startPoint x: 172, startPoint y: 67, endPoint x: 158, endPoint y: 67, distance: 14.4
click at [158, 67] on div "Ģeogrāfija JK 8.a klase 1. ieskaite , Gabriels Rimeiks (8.a JK klase) Parādīt p…" at bounding box center [222, 262] width 373 height 454
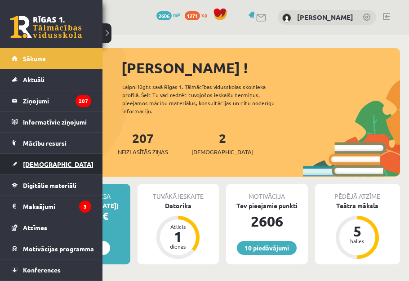
click at [40, 156] on link "[DEMOGRAPHIC_DATA]" at bounding box center [52, 164] width 80 height 21
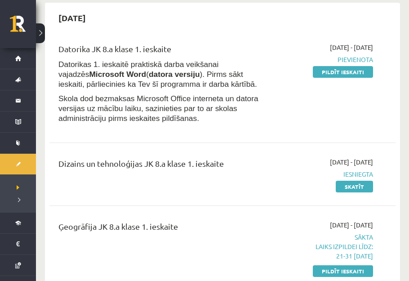
scroll to position [122, 0]
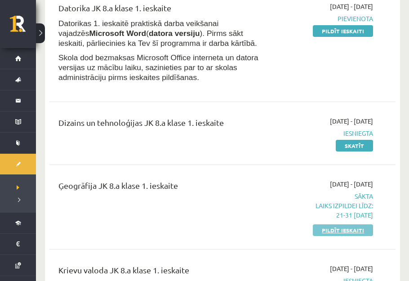
click at [325, 228] on link "Pildīt ieskaiti" at bounding box center [343, 231] width 60 height 12
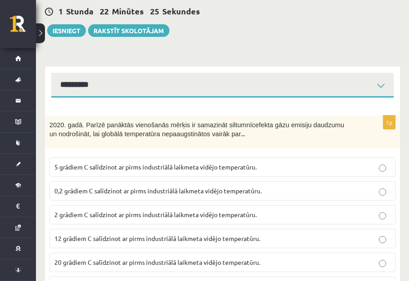
scroll to position [122, 0]
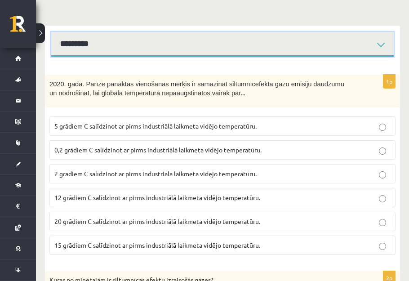
click at [112, 50] on select "********* ********* ********* ********* ********* *********" at bounding box center [222, 44] width 343 height 25
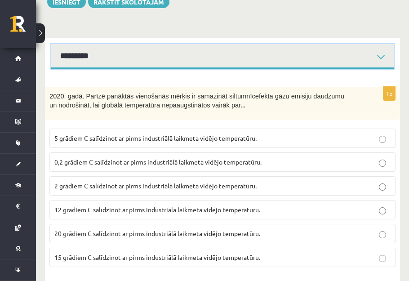
scroll to position [28, 0]
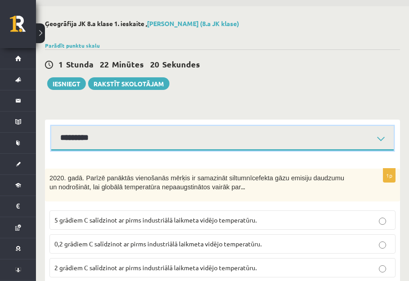
click at [114, 141] on select "********* ********* ********* ********* ********* *********" at bounding box center [222, 138] width 343 height 25
drag, startPoint x: 94, startPoint y: 135, endPoint x: 93, endPoint y: 140, distance: 5.9
click at [94, 135] on select "********* ********* ********* ********* ********* *********" at bounding box center [222, 138] width 343 height 25
select select "**********"
click at [51, 126] on select "********* ********* ********* ********* ********* *********" at bounding box center [222, 138] width 343 height 25
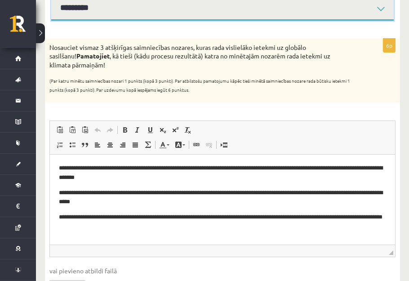
scroll to position [36, 0]
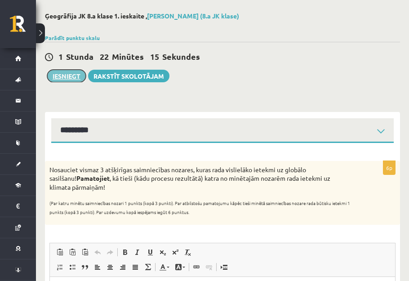
click at [64, 76] on button "Iesniegt" at bounding box center [66, 76] width 39 height 13
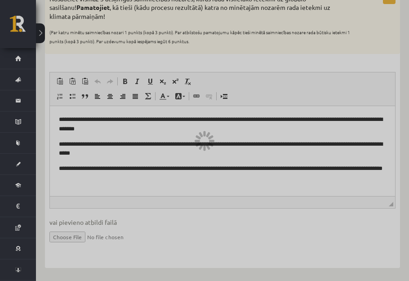
scroll to position [3, 0]
